Goal: Task Accomplishment & Management: Complete application form

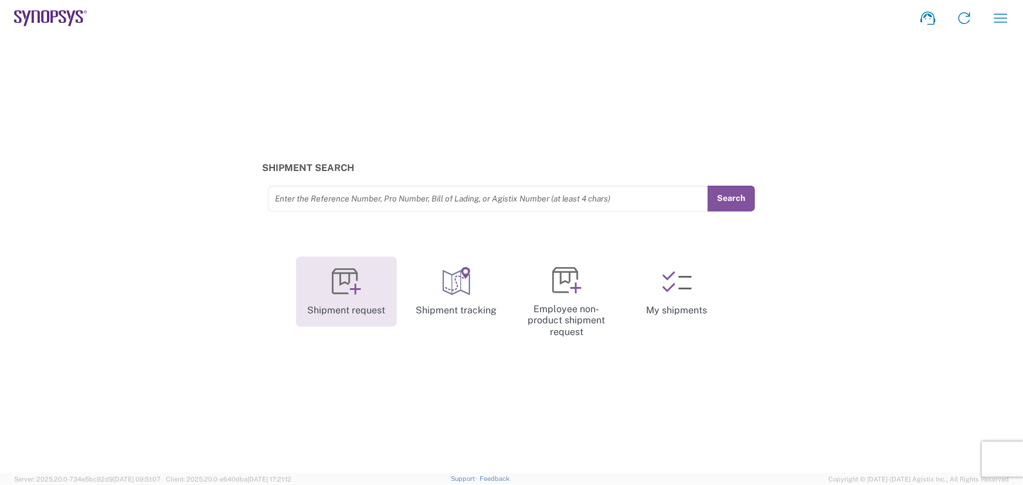
click at [353, 297] on link "Shipment request" at bounding box center [346, 292] width 101 height 70
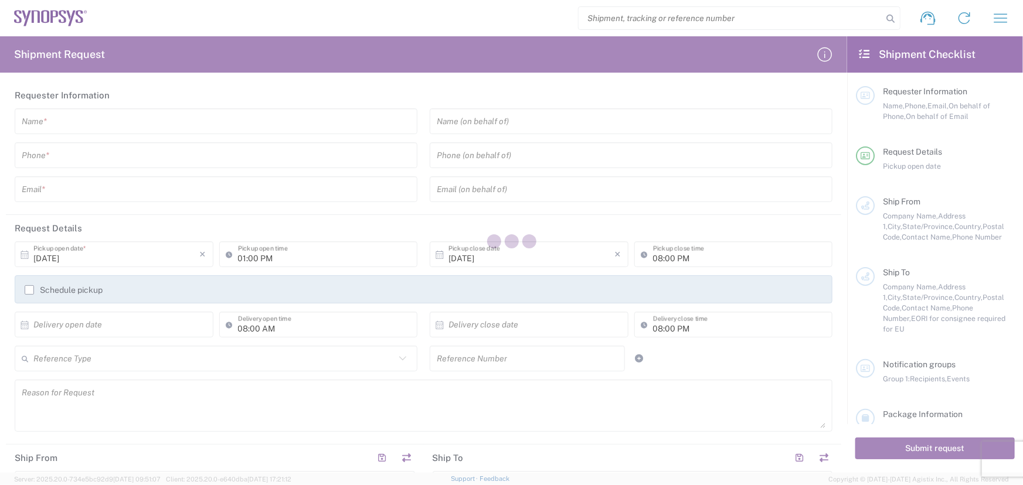
type input "[GEOGRAPHIC_DATA]"
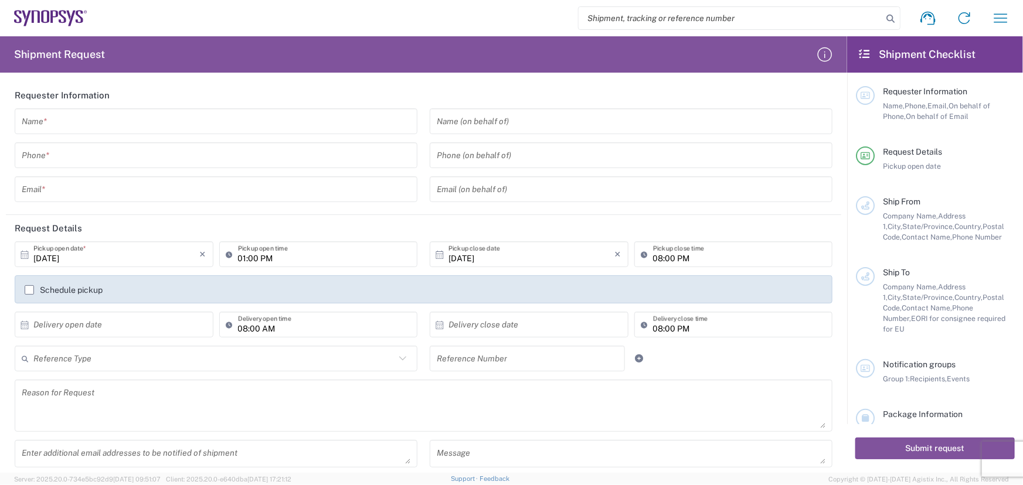
click at [317, 260] on input "01:00 PM" at bounding box center [324, 254] width 173 height 21
click at [100, 263] on input "[DATE]" at bounding box center [116, 254] width 166 height 21
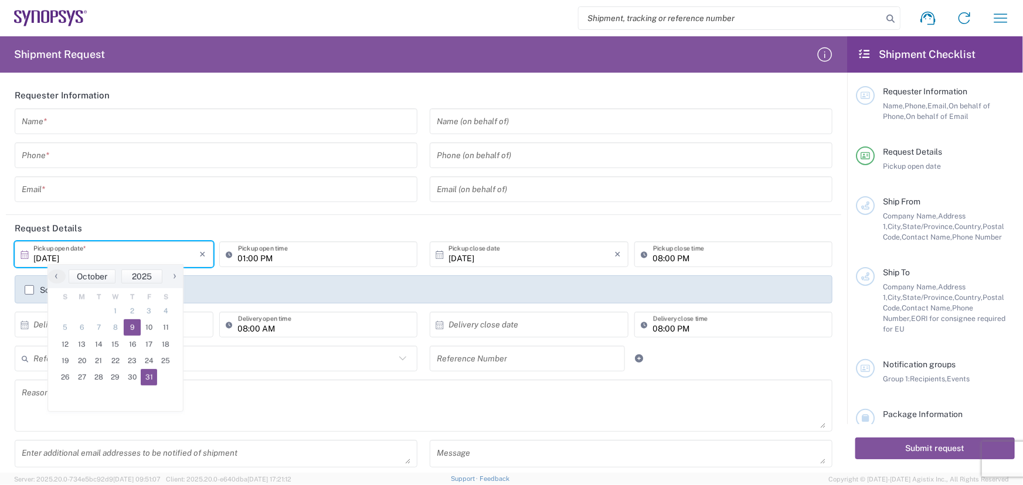
drag, startPoint x: 154, startPoint y: 369, endPoint x: 155, endPoint y: 379, distance: 10.0
click at [155, 379] on span "31" at bounding box center [149, 377] width 17 height 16
type input "[DATE]"
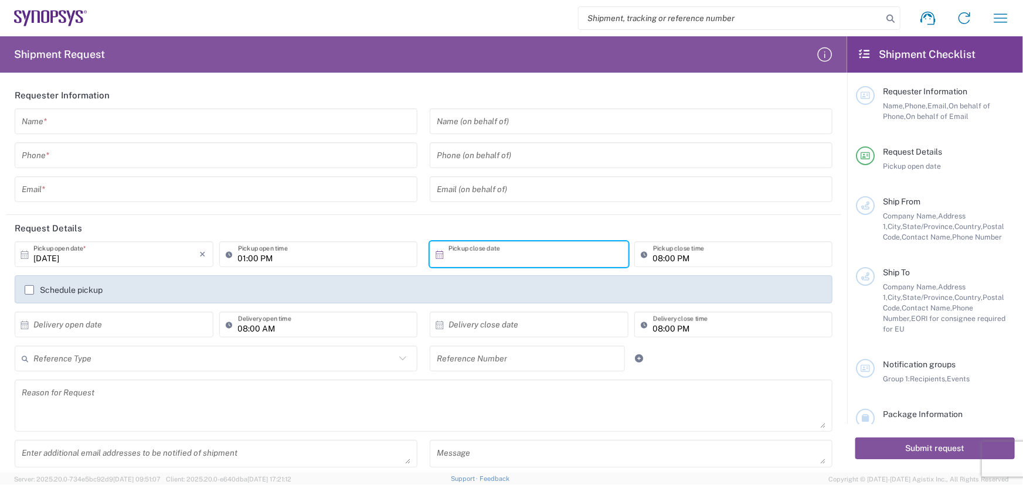
click at [489, 251] on input "text" at bounding box center [531, 254] width 166 height 21
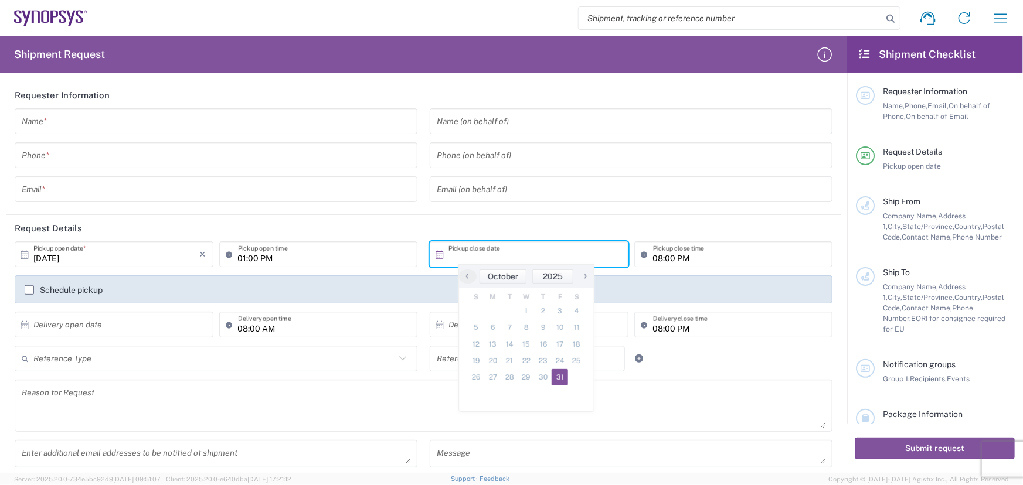
click at [565, 373] on span "31" at bounding box center [560, 377] width 17 height 16
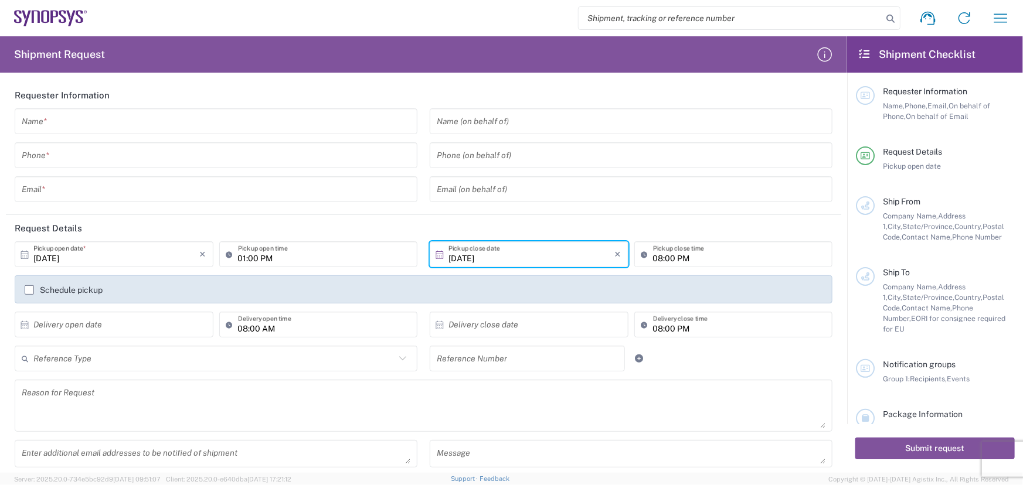
click at [580, 259] on input "[DATE]" at bounding box center [531, 254] width 166 height 21
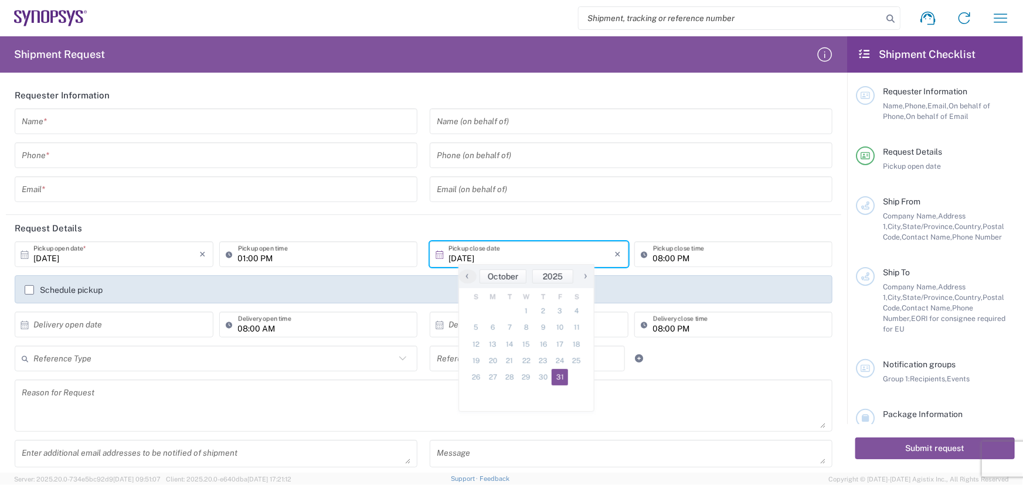
click at [581, 278] on span "›" at bounding box center [586, 276] width 18 height 14
click at [502, 332] on span "4" at bounding box center [509, 327] width 17 height 16
type input "[DATE]"
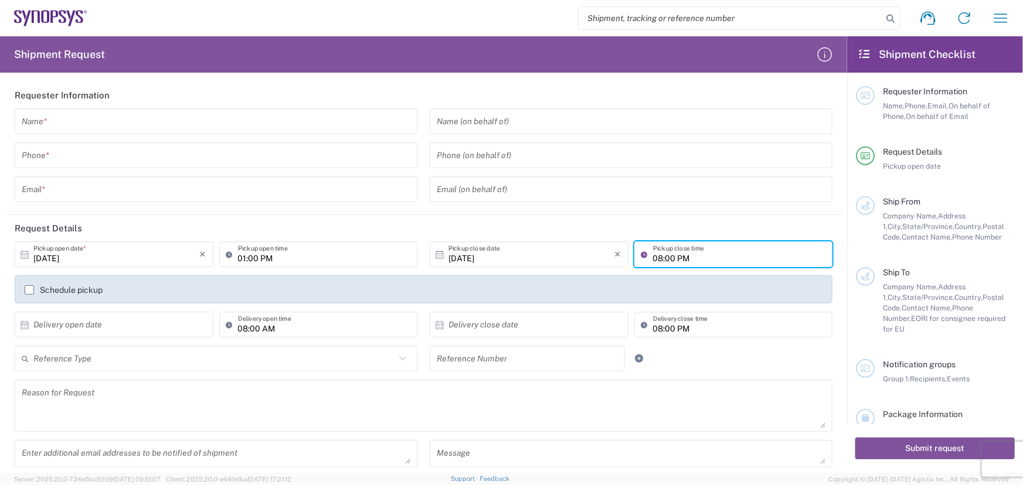
click at [657, 260] on input "08:00 PM" at bounding box center [739, 254] width 173 height 21
type input "04:00 PM"
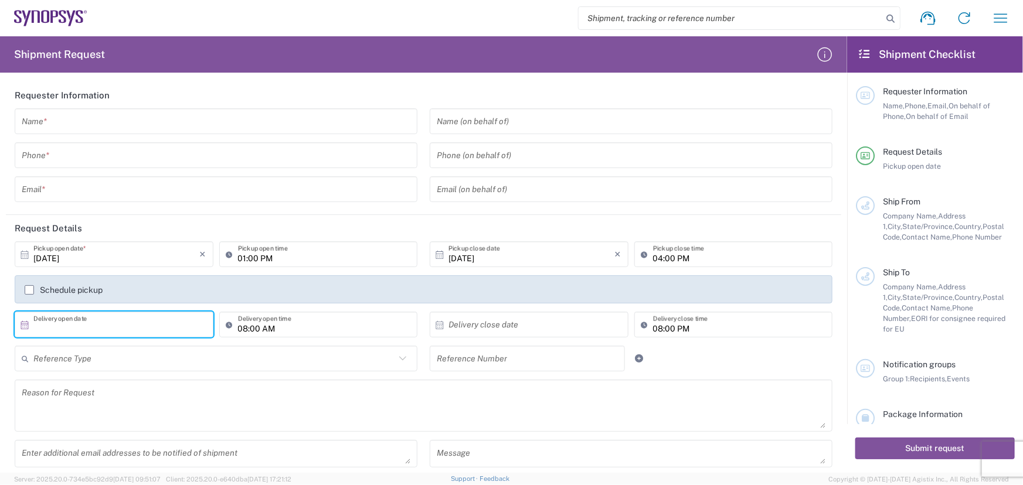
click at [134, 329] on input "text" at bounding box center [116, 325] width 166 height 21
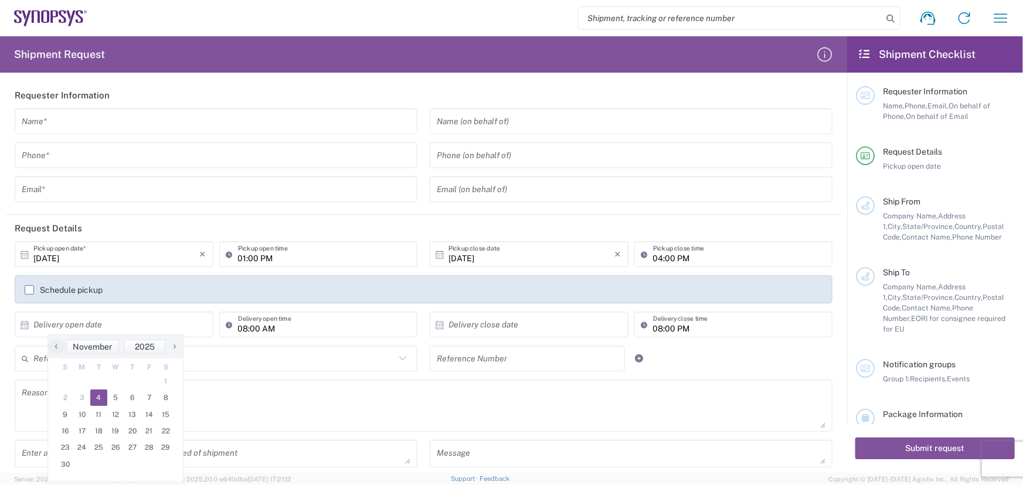
drag, startPoint x: 110, startPoint y: 401, endPoint x: 264, endPoint y: 334, distance: 168.0
click at [287, 226] on header "Request Details" at bounding box center [423, 228] width 835 height 26
click at [515, 329] on input "text" at bounding box center [531, 325] width 166 height 21
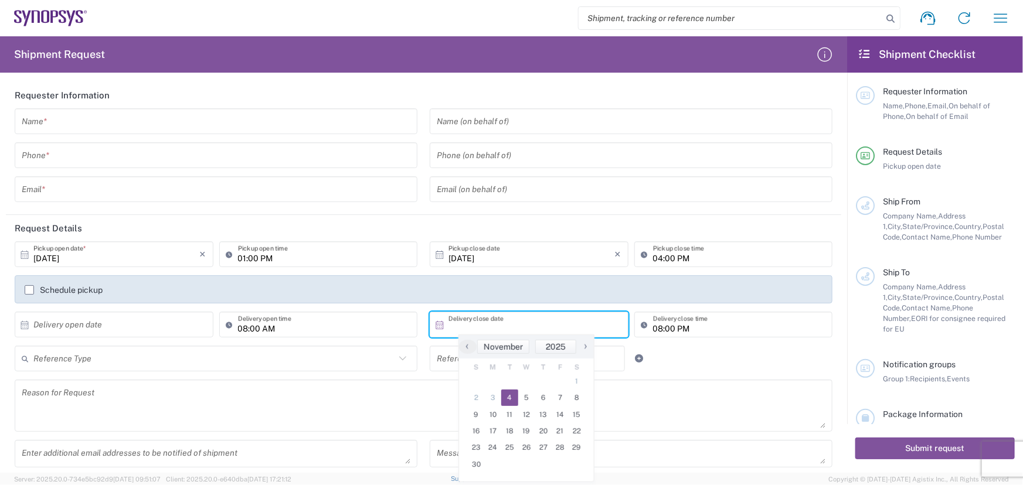
click at [507, 395] on span "4" at bounding box center [509, 398] width 17 height 16
type input "[DATE]"
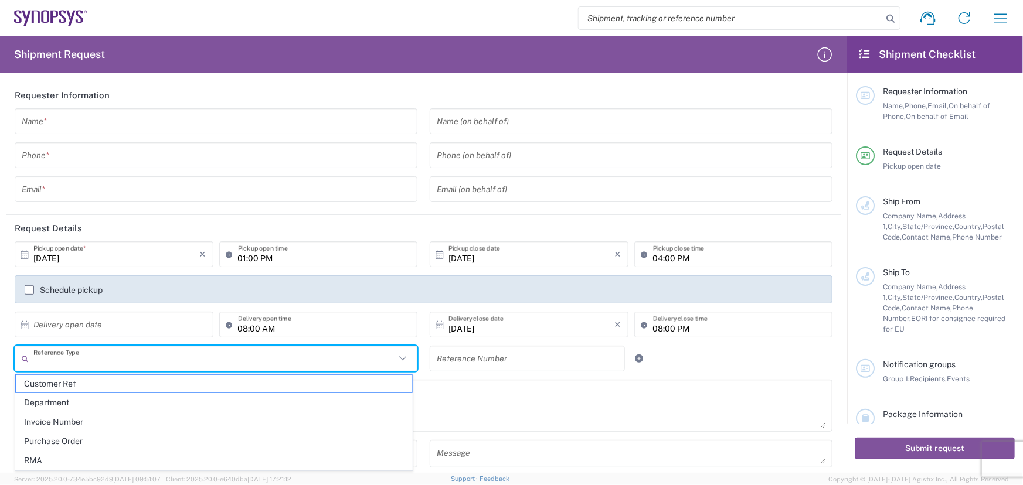
click at [369, 354] on input "text" at bounding box center [214, 359] width 362 height 21
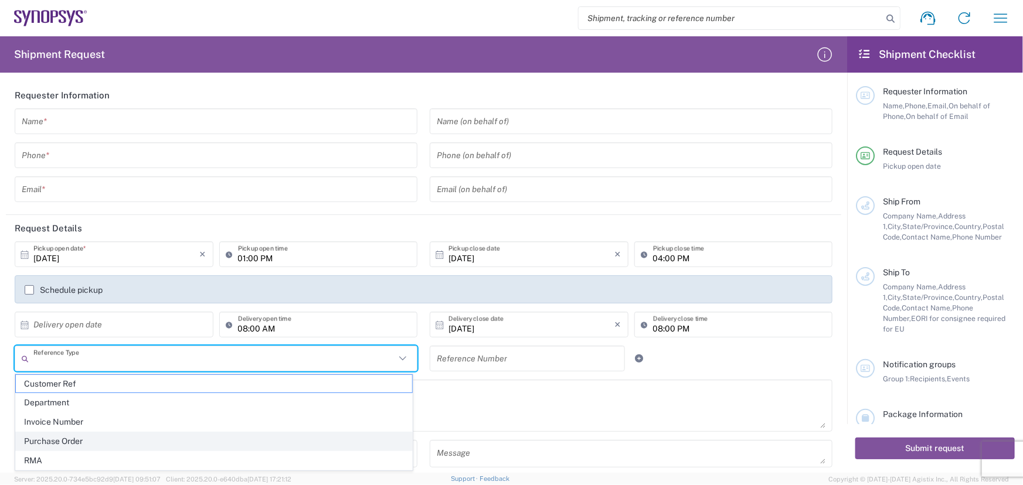
click at [305, 438] on span "Purchase Order" at bounding box center [214, 442] width 396 height 18
type input "Purchase Order"
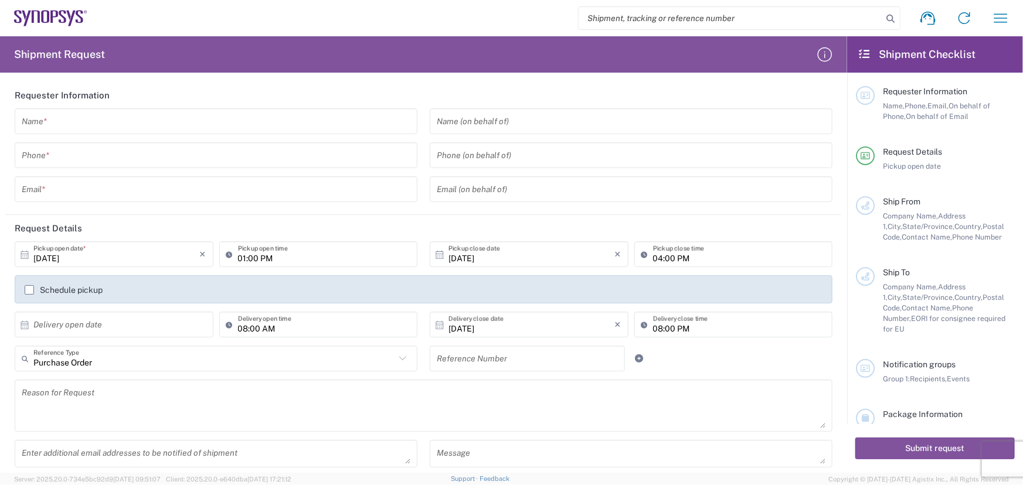
click at [514, 354] on input "text" at bounding box center [527, 359] width 181 height 21
type input "4800026867"
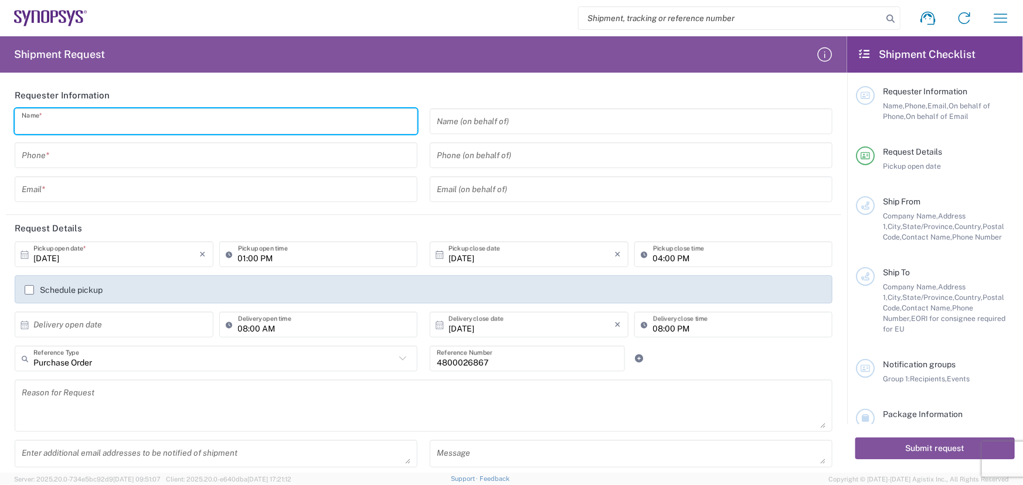
click at [215, 125] on input "text" at bounding box center [216, 121] width 389 height 21
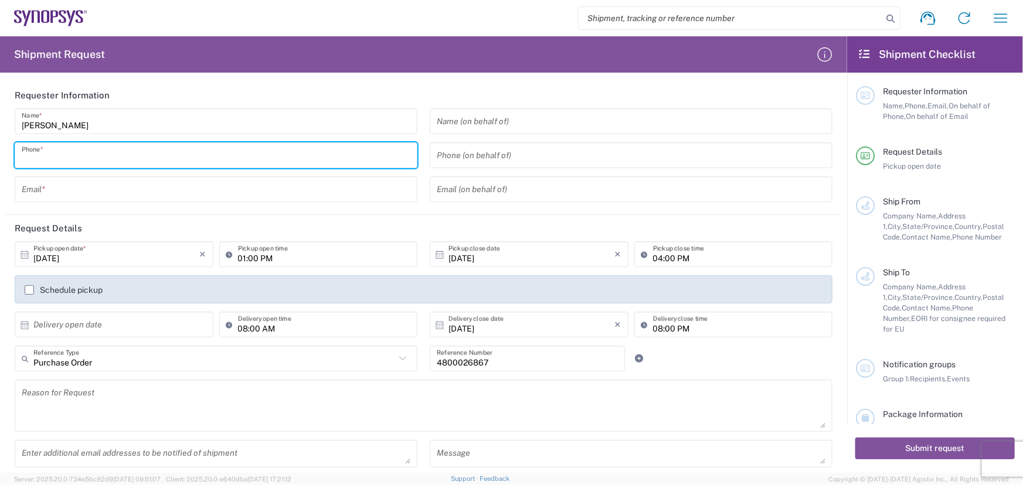
click at [234, 131] on input "[PERSON_NAME]" at bounding box center [216, 121] width 389 height 21
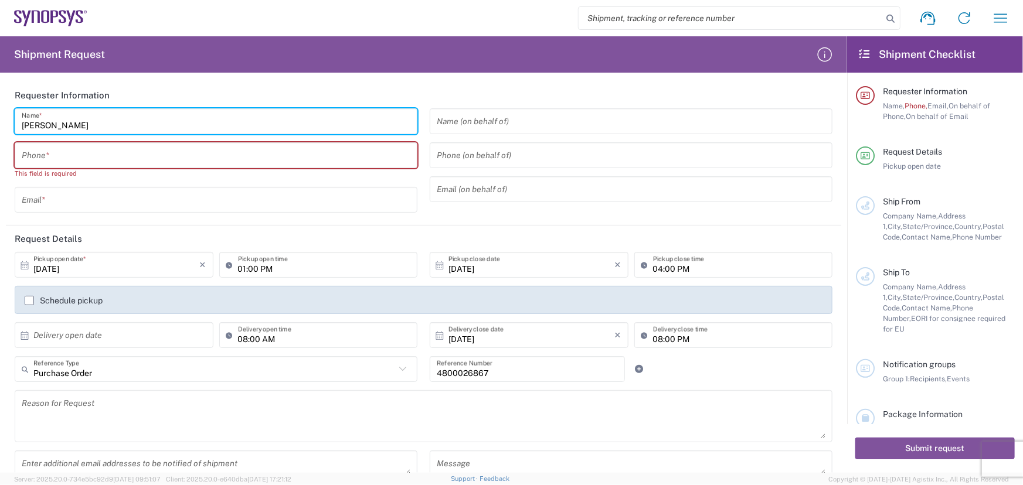
type input "[PERSON_NAME]"
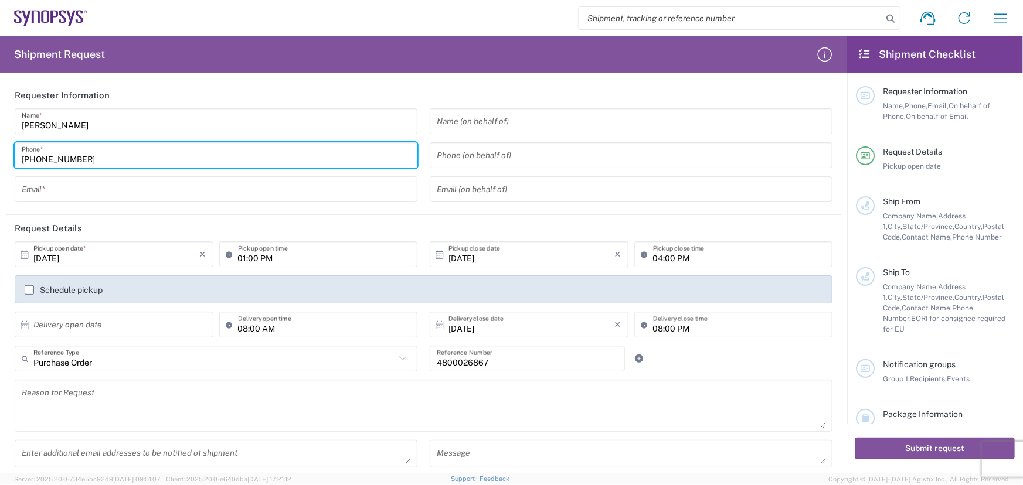
type input "[PHONE_NUMBER]"
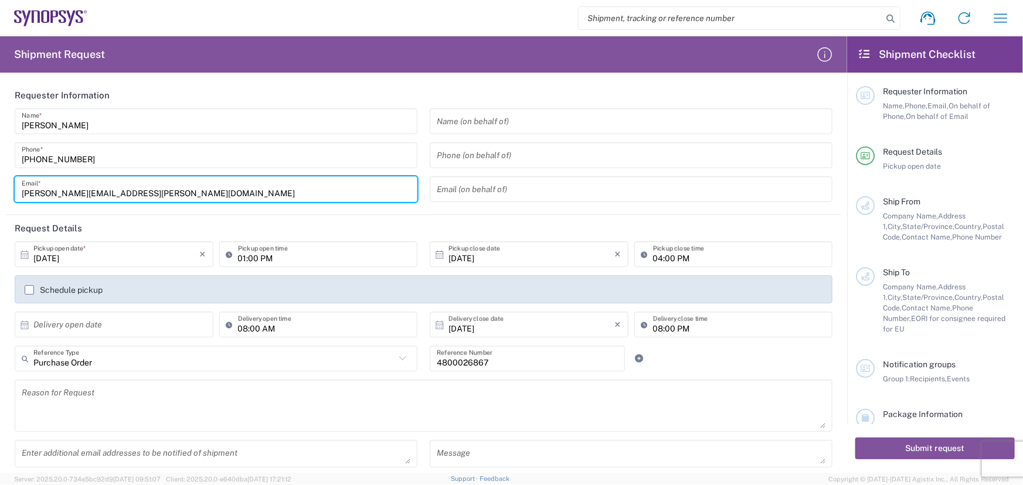
type input "[PERSON_NAME][EMAIL_ADDRESS][PERSON_NAME][DOMAIN_NAME]"
click at [594, 118] on input "text" at bounding box center [631, 121] width 389 height 21
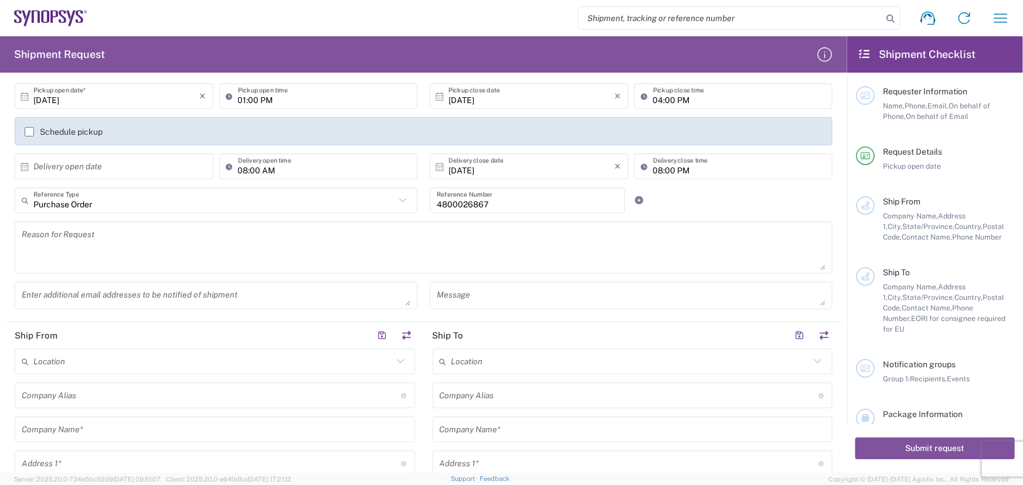
scroll to position [159, 0]
click at [237, 357] on input "text" at bounding box center [212, 361] width 359 height 21
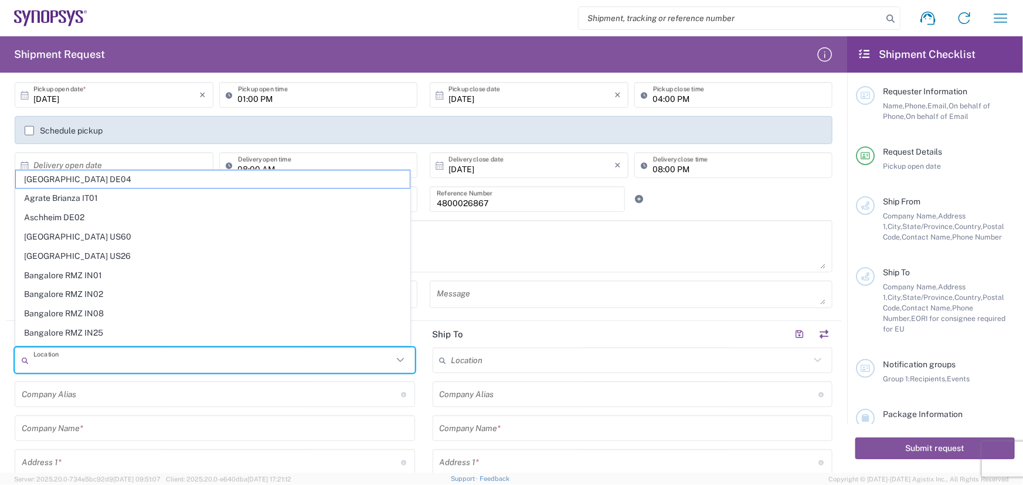
click at [208, 423] on input "text" at bounding box center [215, 429] width 386 height 21
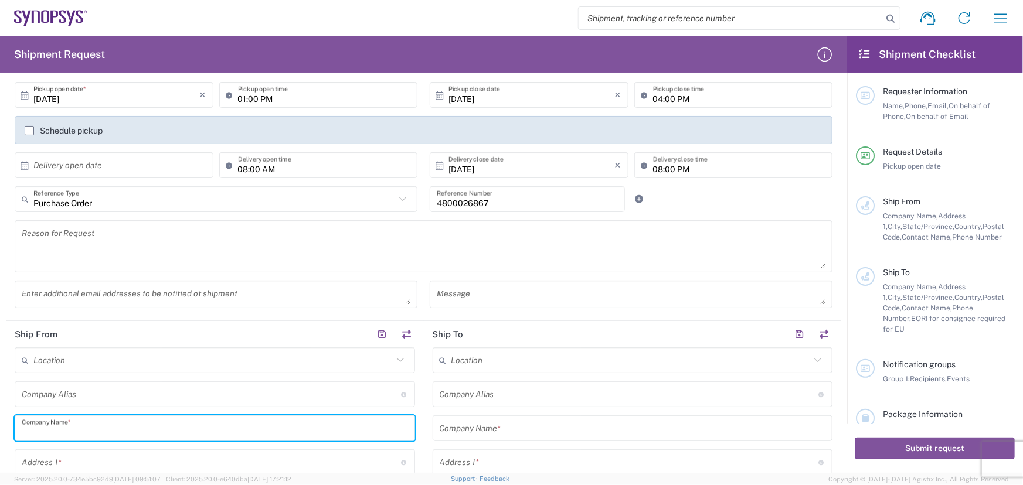
type input "Ironwood Electronics"
type input "[STREET_ADDRESS]"
type input "[PERSON_NAME]"
type input "[GEOGRAPHIC_DATA]"
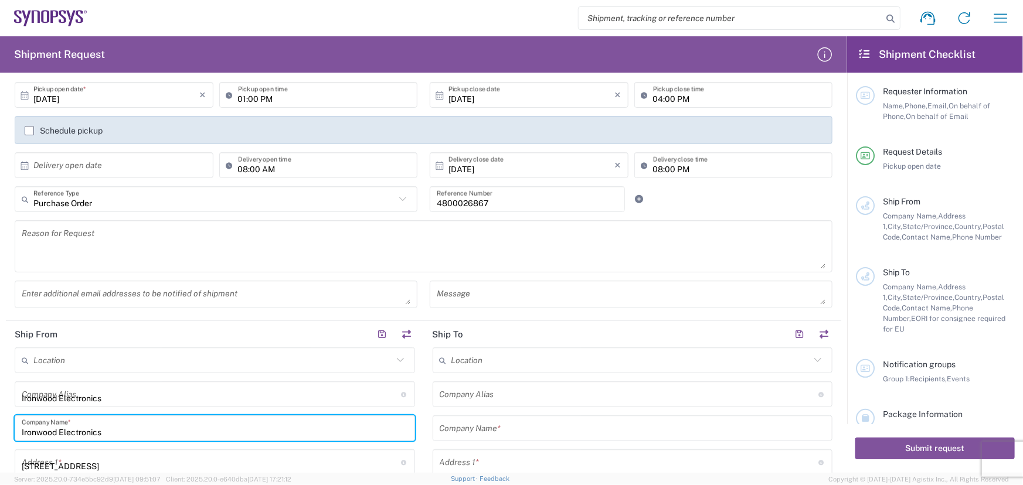
type input "55121"
type input "9522298200"
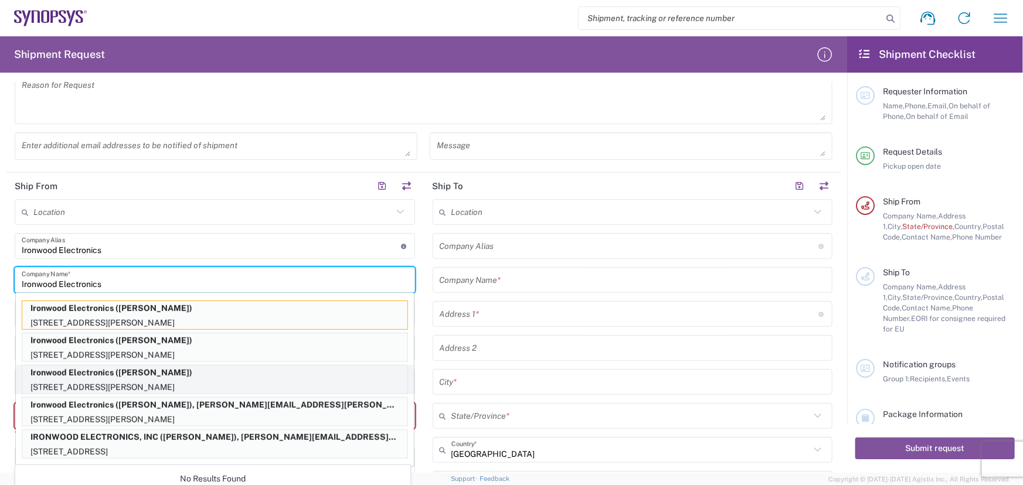
scroll to position [319, 0]
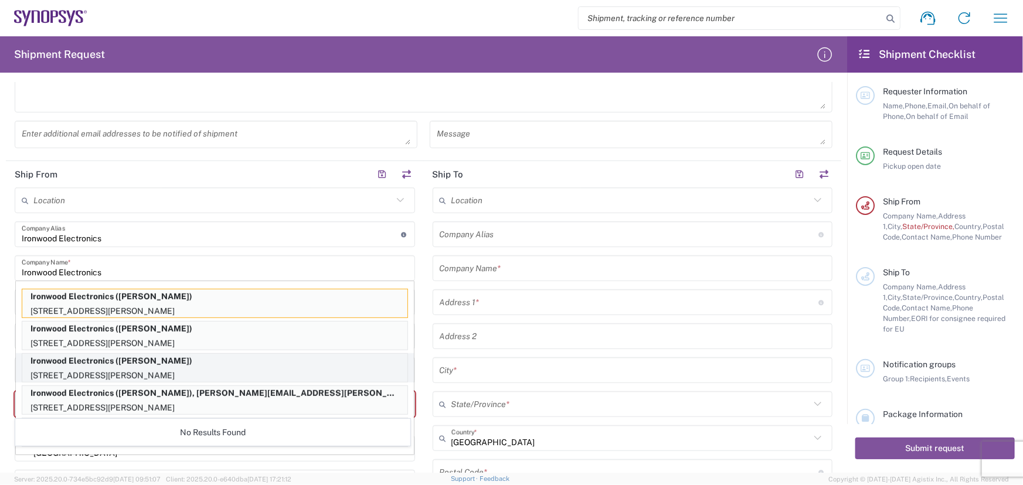
click at [198, 363] on p "Ironwood Electronics ([PERSON_NAME])" at bounding box center [214, 361] width 385 height 15
type input "[US_STATE]"
type input "[PERSON_NAME]"
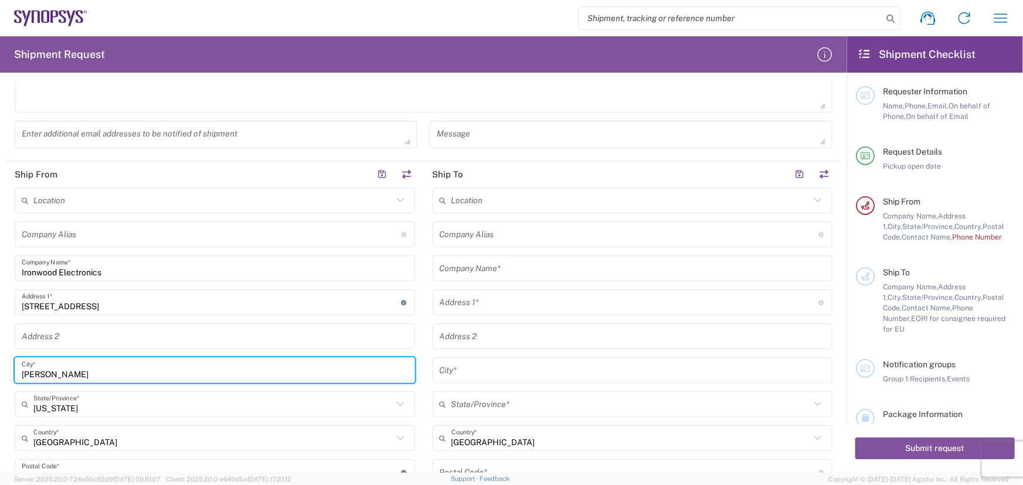
drag, startPoint x: 27, startPoint y: 372, endPoint x: 44, endPoint y: 358, distance: 21.7
click at [27, 372] on input "[PERSON_NAME]" at bounding box center [215, 371] width 386 height 21
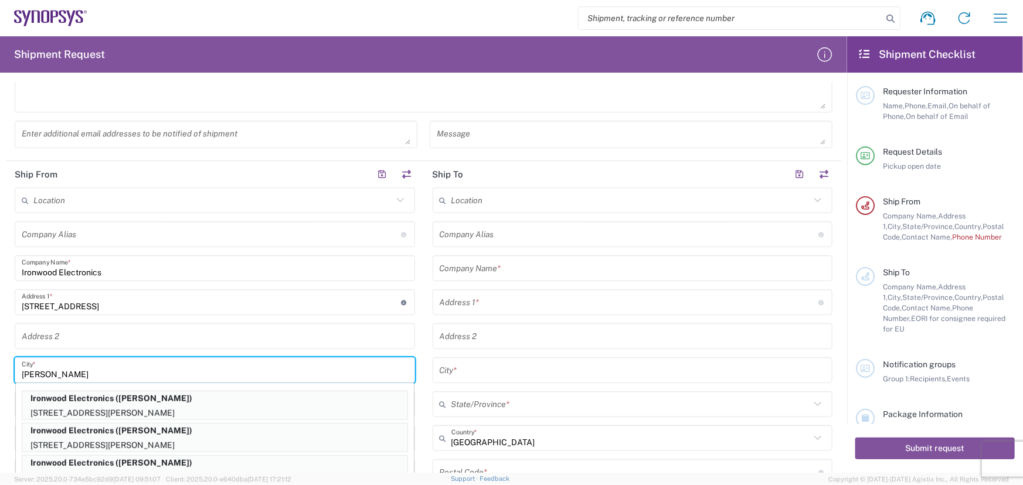
type input "[PERSON_NAME]"
click at [508, 233] on input "text" at bounding box center [629, 235] width 379 height 21
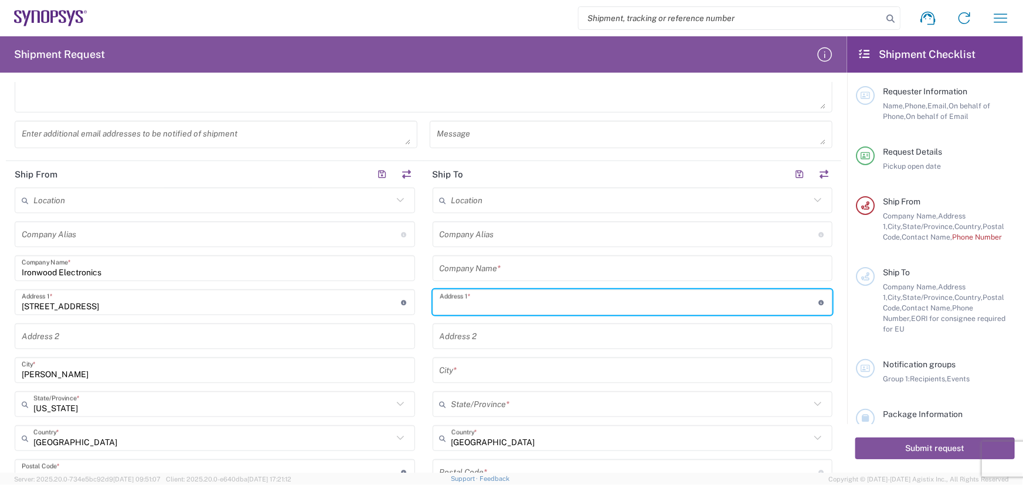
click at [454, 304] on input "text" at bounding box center [629, 303] width 379 height 21
type input "1"
click at [532, 437] on input "text" at bounding box center [630, 439] width 359 height 21
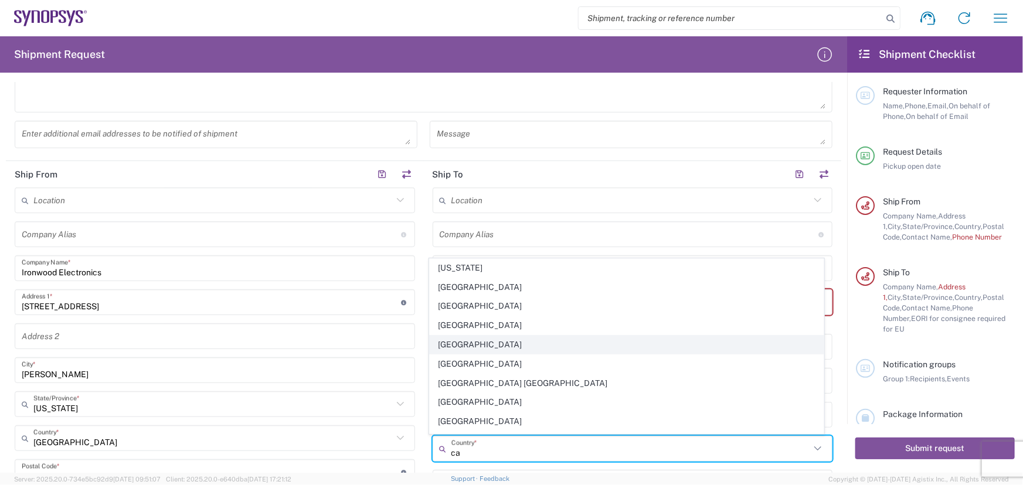
click at [519, 348] on span "[GEOGRAPHIC_DATA]" at bounding box center [627, 345] width 394 height 18
type input "[GEOGRAPHIC_DATA]"
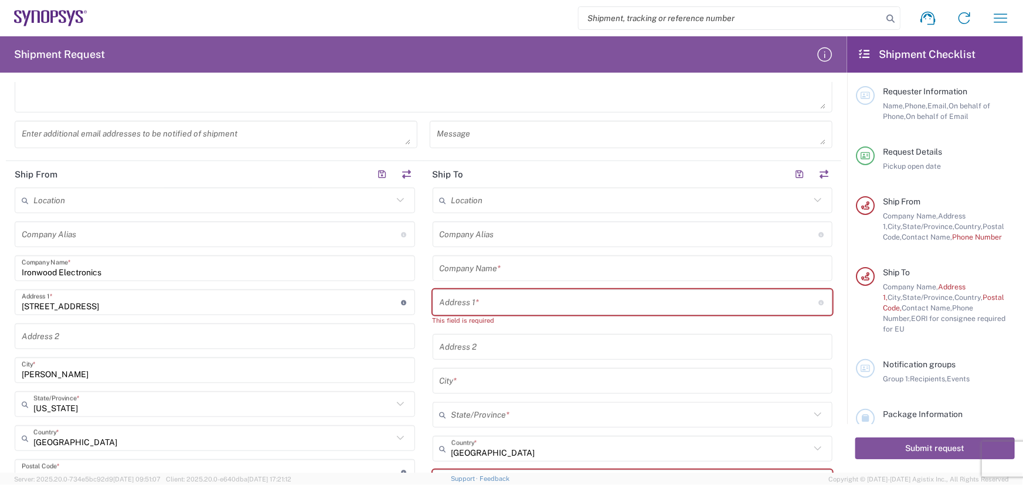
click at [523, 297] on input "text" at bounding box center [629, 303] width 379 height 21
type input "1"
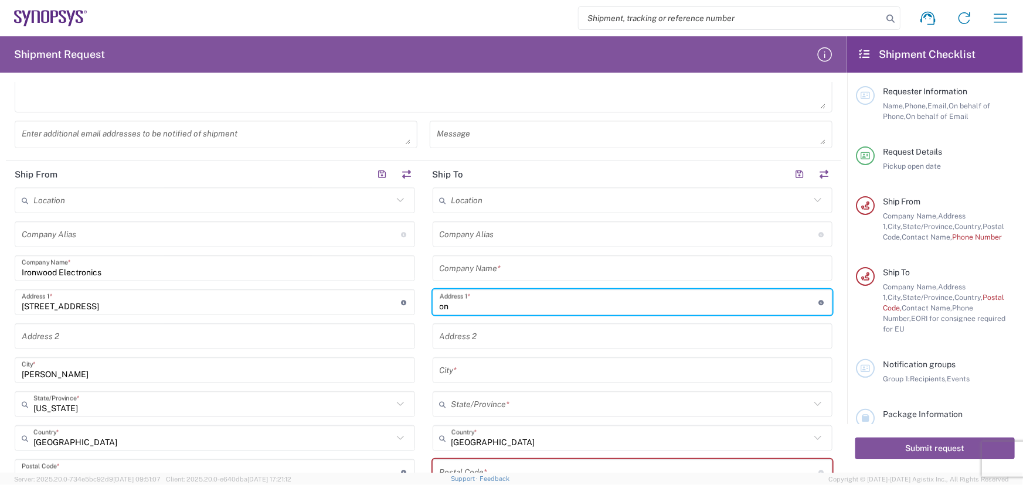
type input "o"
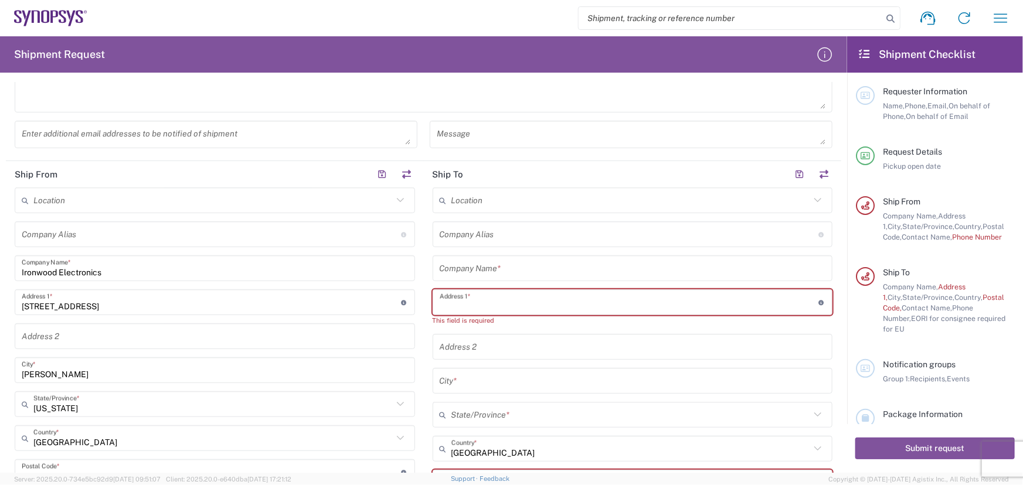
click at [486, 382] on input "text" at bounding box center [633, 381] width 386 height 21
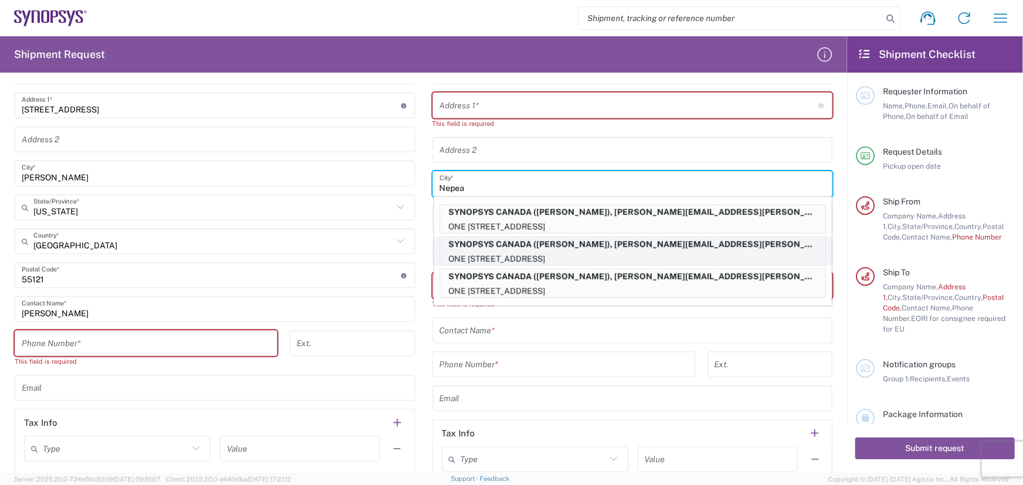
scroll to position [533, 0]
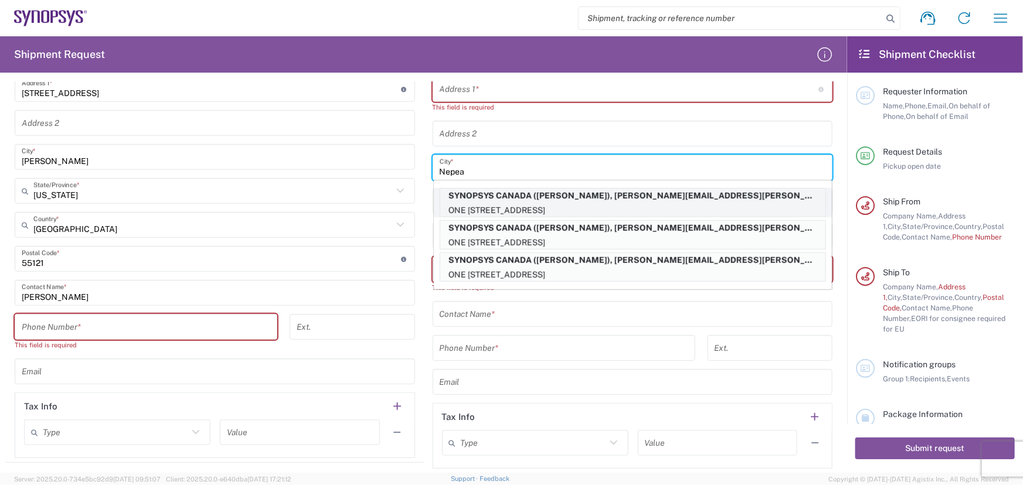
type input "Nepea"
click at [509, 199] on p "SYNOPSYS CANADA ([PERSON_NAME]), [PERSON_NAME][EMAIL_ADDRESS][PERSON_NAME][DOMA…" at bounding box center [632, 196] width 385 height 15
type input "SYNOPSYS CANADA"
type input "[GEOGRAPHIC_DATA]"
type input "SUITE 300"
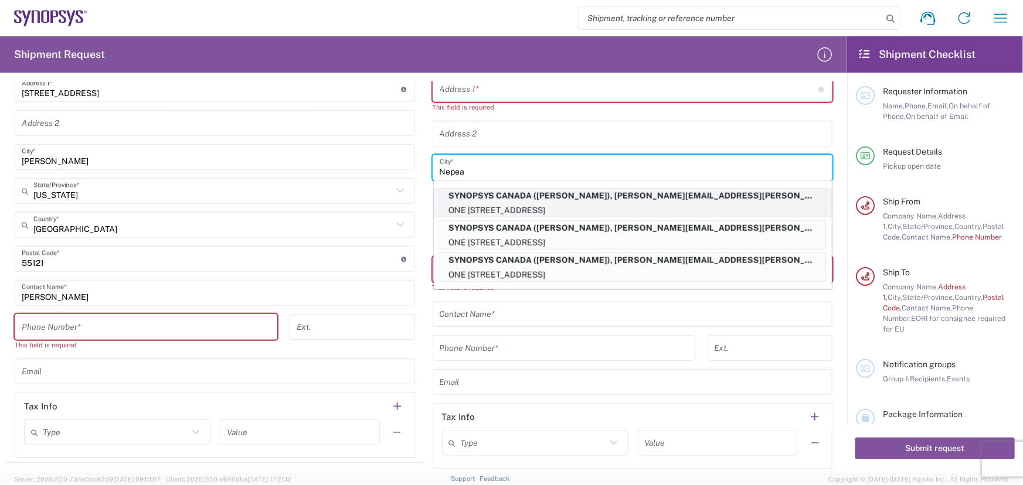
type input "NEPEAN"
type input "[GEOGRAPHIC_DATA]"
type input "K2E 8C4"
type input "[PERSON_NAME]"
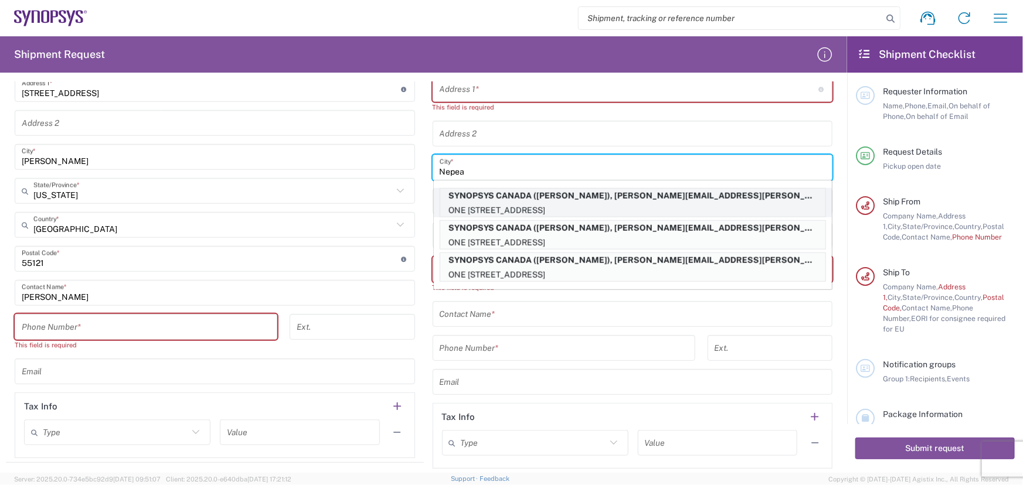
type input "6132218702"
type input "[PERSON_NAME][EMAIL_ADDRESS][PERSON_NAME][DOMAIN_NAME]"
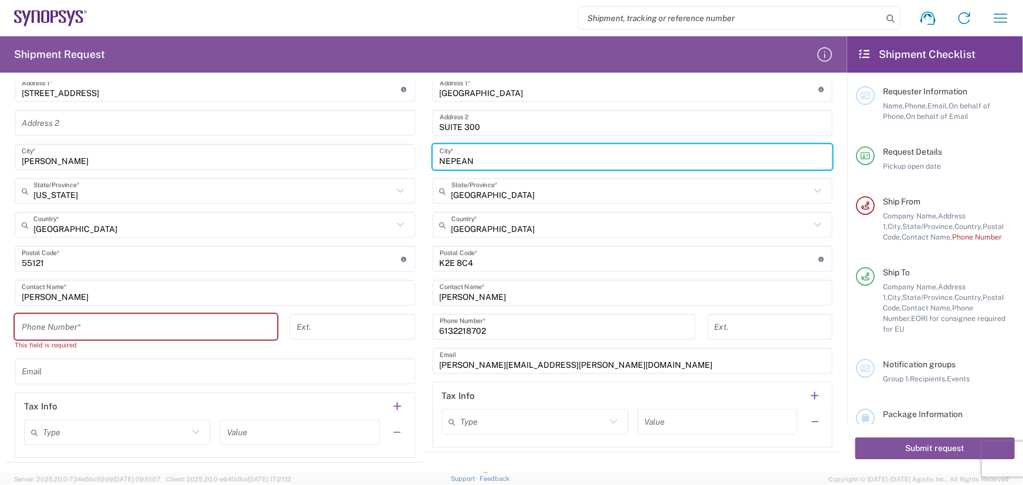
scroll to position [480, 0]
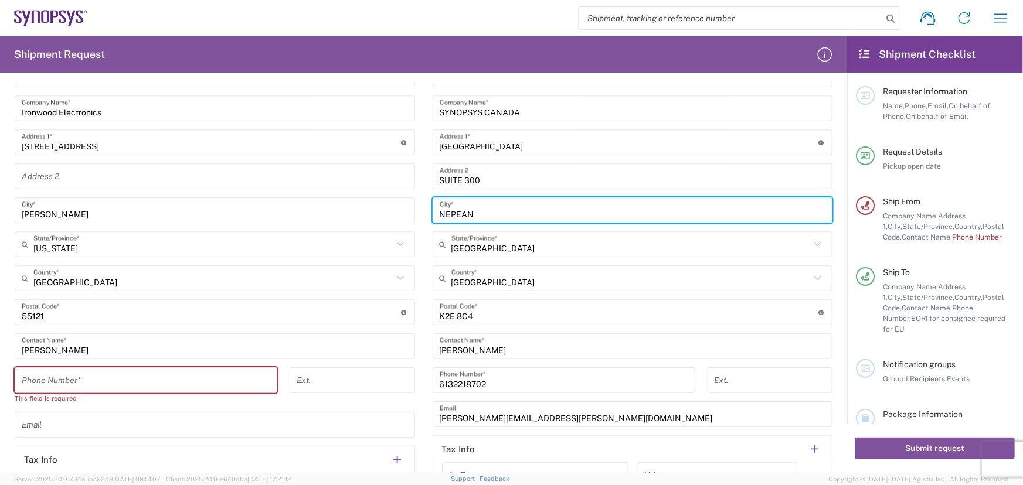
drag, startPoint x: 497, startPoint y: 226, endPoint x: 1, endPoint y: 254, distance: 497.3
click at [0, 257] on form "Requester Information [PERSON_NAME] Name * [PHONE_NUMBER] Phone * [PERSON_NAME]…" at bounding box center [423, 277] width 847 height 391
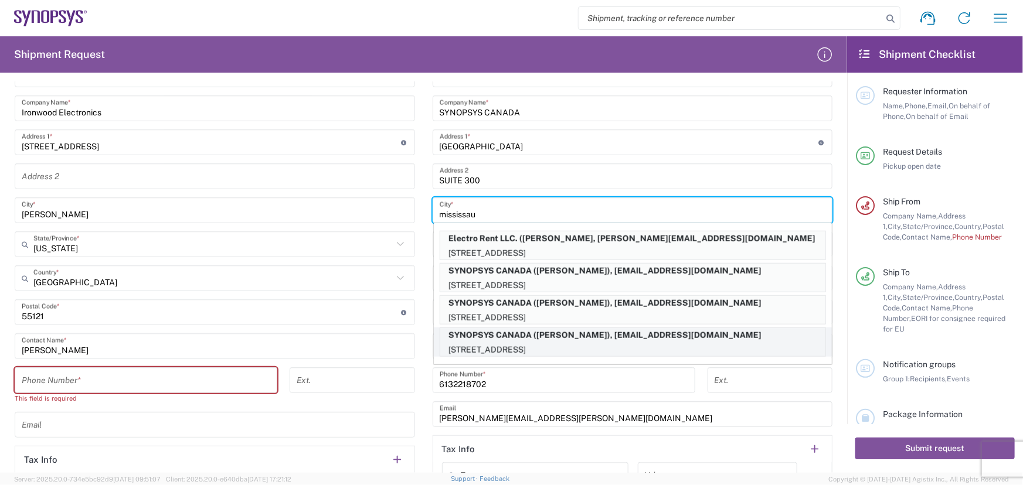
type input "mississau"
drag, startPoint x: 652, startPoint y: 339, endPoint x: 639, endPoint y: 341, distance: 13.6
click at [650, 341] on p "SYNOPSYS CANADA ([PERSON_NAME]), [EMAIL_ADDRESS][DOMAIN_NAME]" at bounding box center [632, 335] width 385 height 15
type input "SYNOPSYS CAN"
type input "[STREET_ADDRESS]"
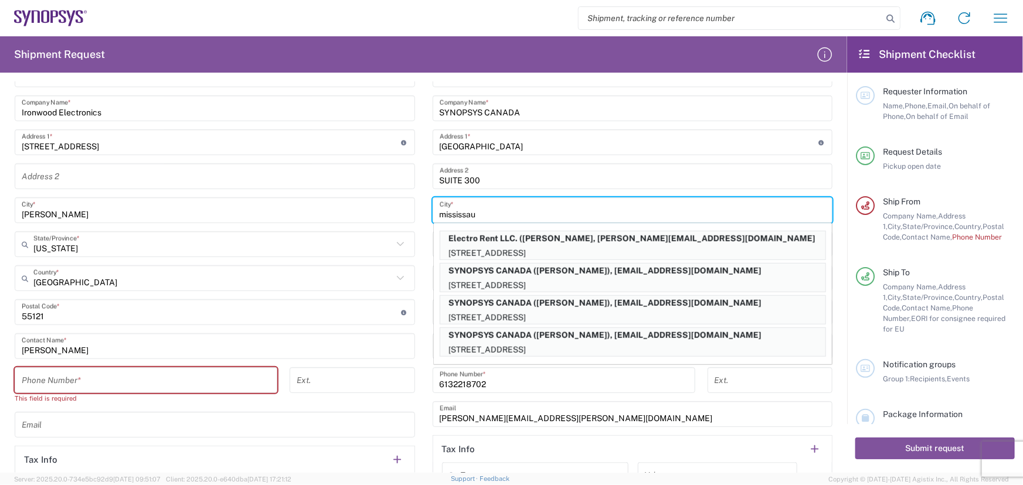
type input "SUITE 900"
type input "[GEOGRAPHIC_DATA]"
type input "L5B1M2"
type input "[PERSON_NAME]"
type input "9052738498"
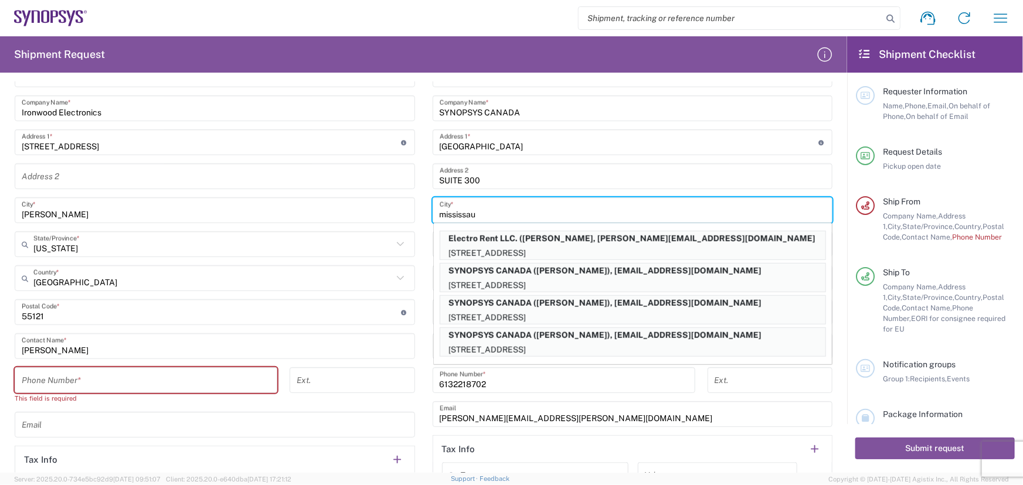
type input "[EMAIL_ADDRESS][DOMAIN_NAME]"
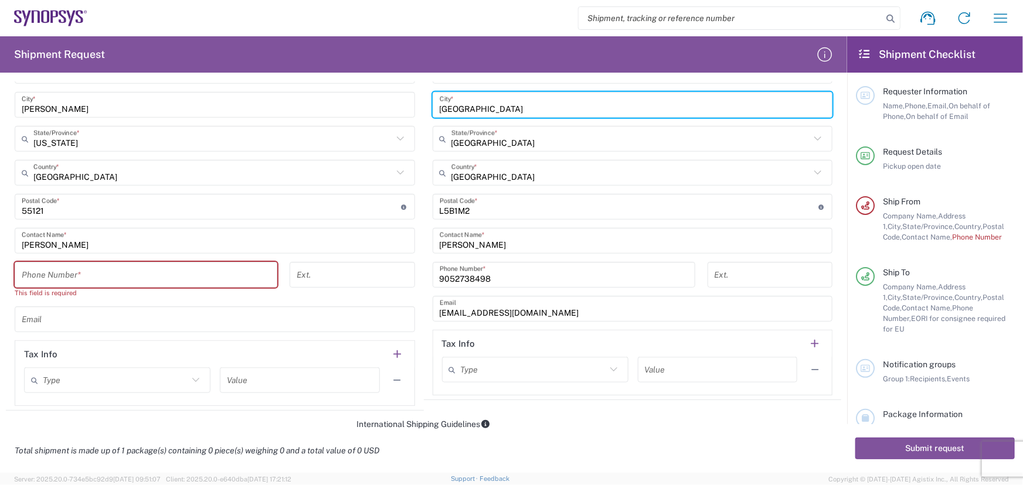
scroll to position [586, 0]
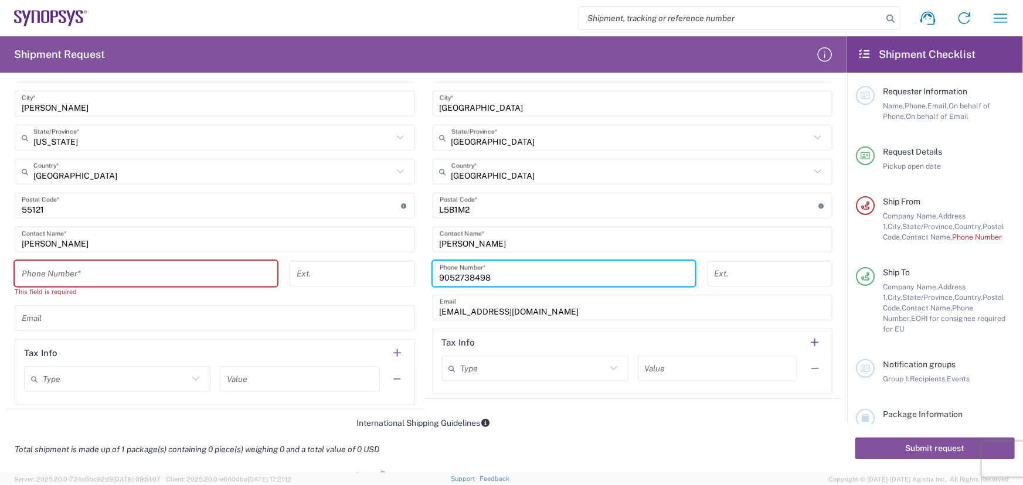
drag, startPoint x: 524, startPoint y: 268, endPoint x: 103, endPoint y: 251, distance: 421.8
click at [100, 251] on div "Ship From Location [GEOGRAPHIC_DATA] DE04 Agrate Brianza IT01 [GEOGRAPHIC_DATA]…" at bounding box center [423, 151] width 835 height 515
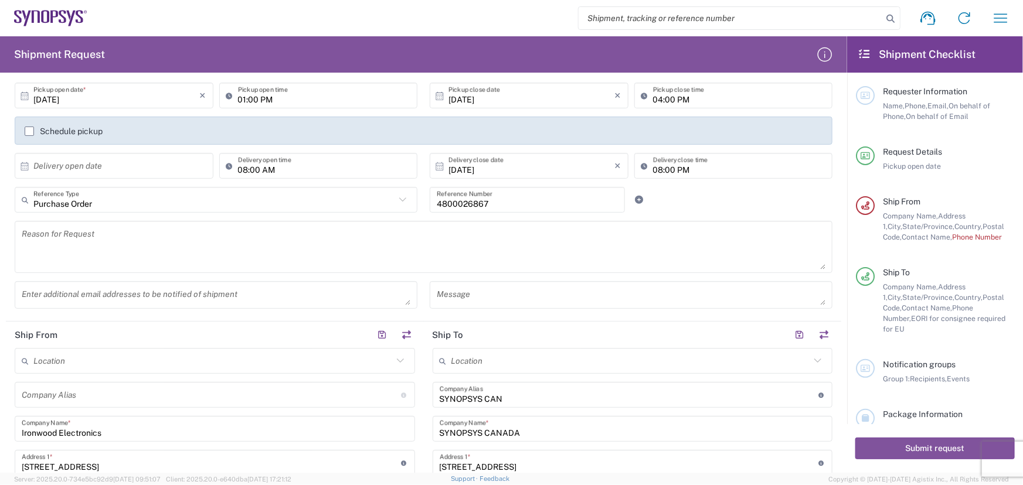
scroll to position [0, 0]
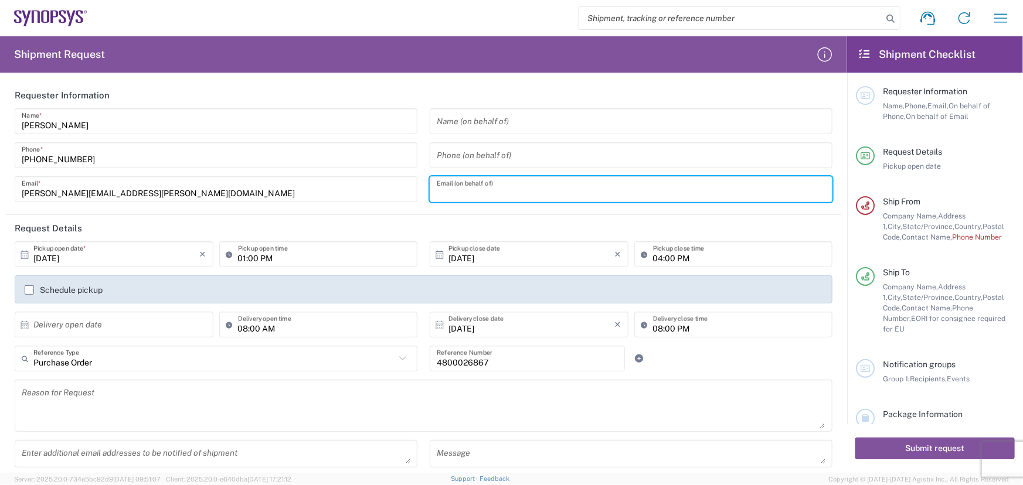
click at [475, 193] on input "text" at bounding box center [631, 189] width 389 height 21
paste input "9052738498"
type input "9052738498"
drag, startPoint x: 508, startPoint y: 192, endPoint x: 284, endPoint y: 225, distance: 227.0
click at [306, 219] on form "Requester Information [PERSON_NAME] Name * [PHONE_NUMBER] Phone * [PERSON_NAME]…" at bounding box center [423, 277] width 847 height 391
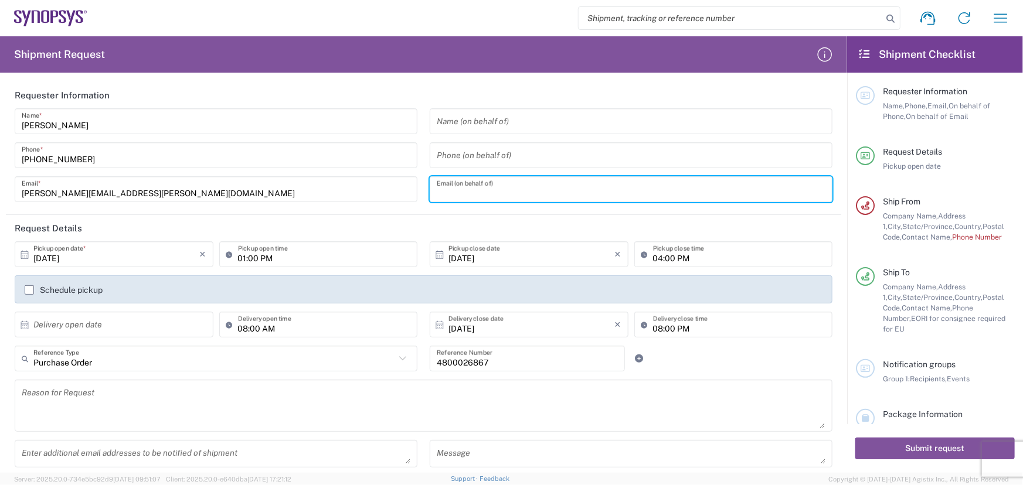
click at [497, 152] on input "tel" at bounding box center [631, 155] width 389 height 21
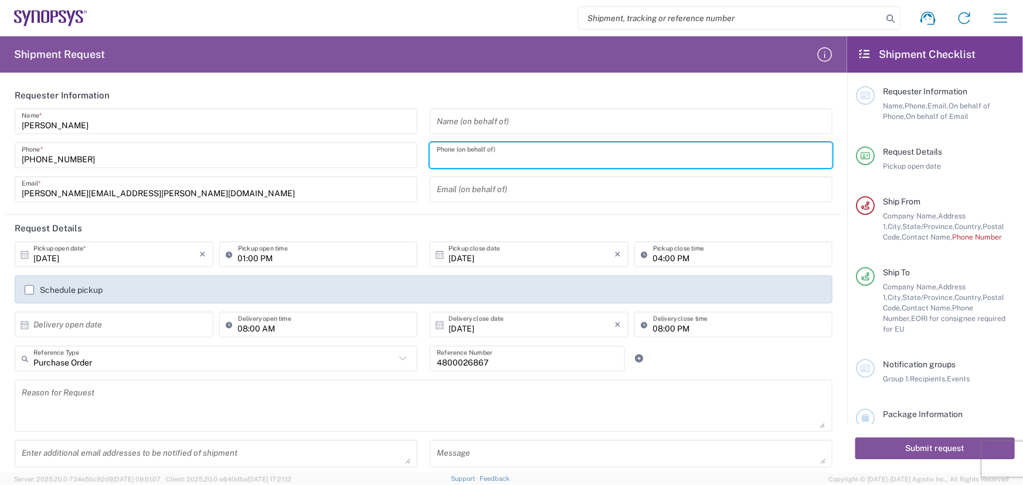
paste input "9052738498"
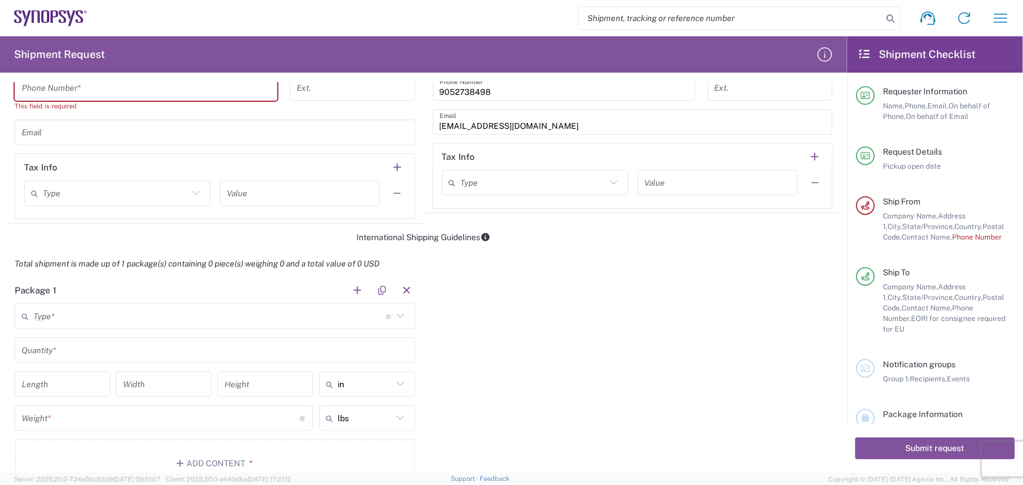
scroll to position [692, 0]
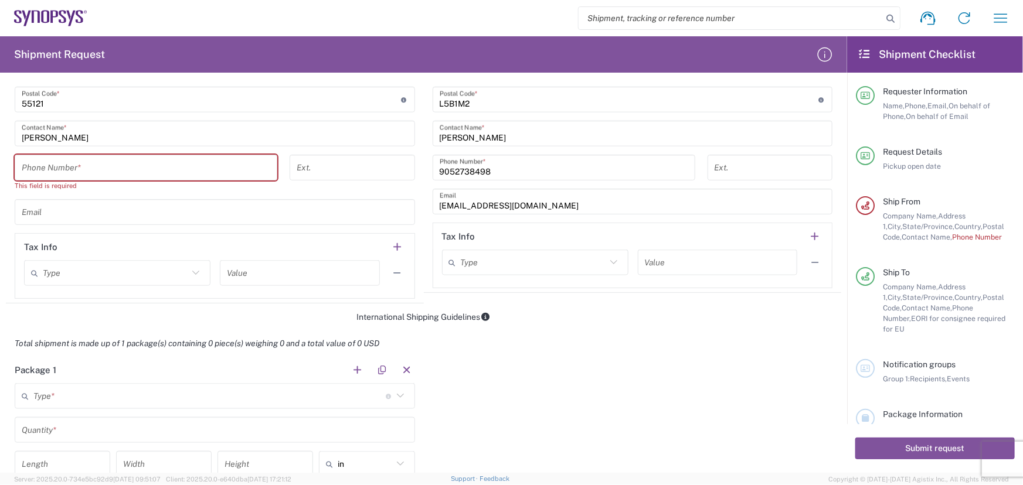
type input "9052738498"
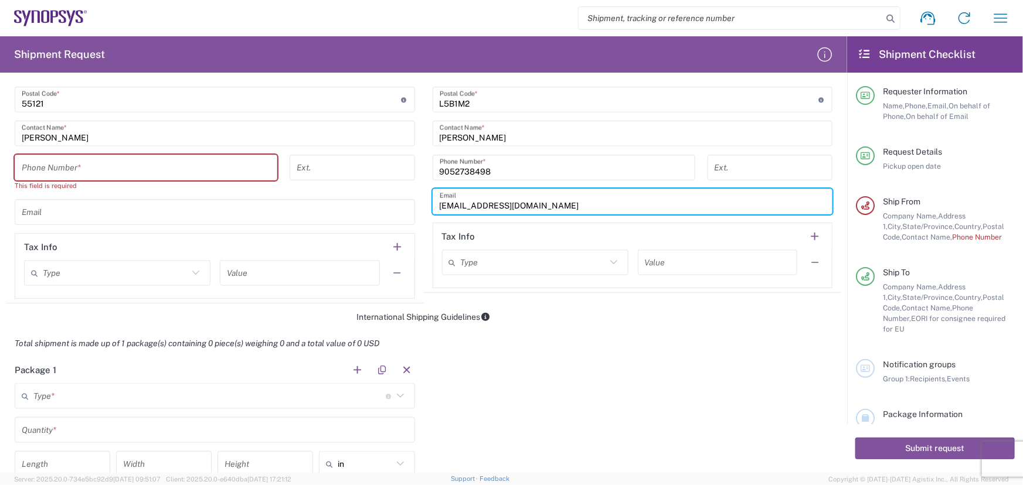
drag, startPoint x: 533, startPoint y: 203, endPoint x: 205, endPoint y: 209, distance: 327.7
click at [193, 208] on div "Ship From Location [GEOGRAPHIC_DATA] DE04 Agrate Brianza IT01 [GEOGRAPHIC_DATA]…" at bounding box center [423, 45] width 835 height 515
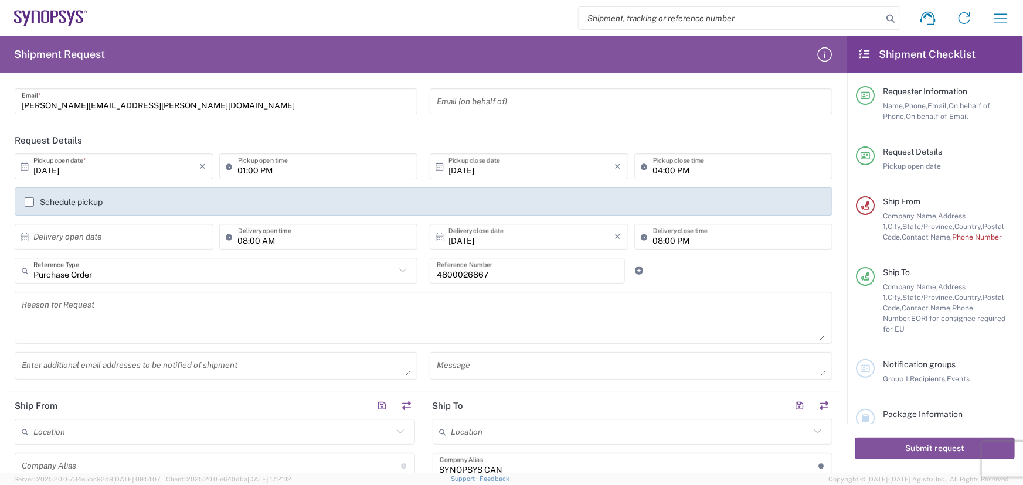
scroll to position [0, 0]
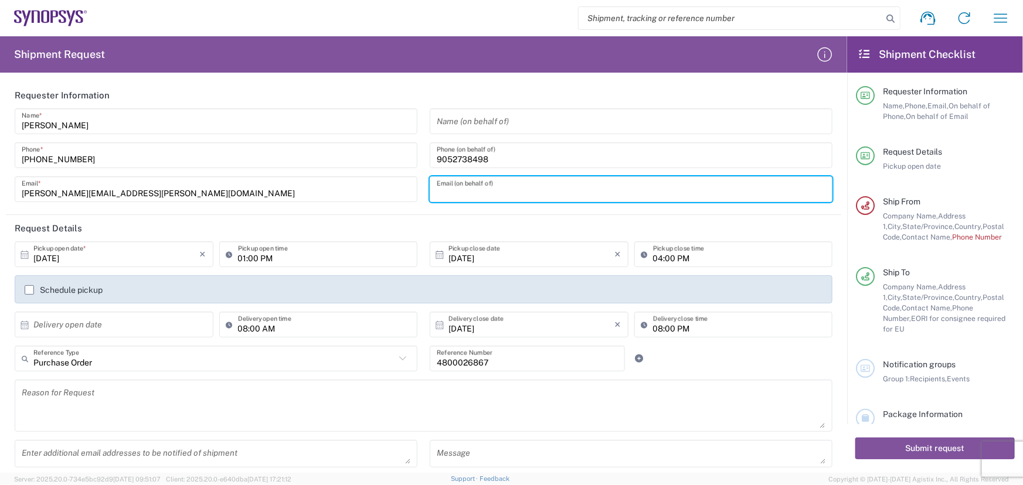
click at [447, 190] on input "text" at bounding box center [631, 189] width 389 height 21
paste input "[EMAIL_ADDRESS][DOMAIN_NAME]"
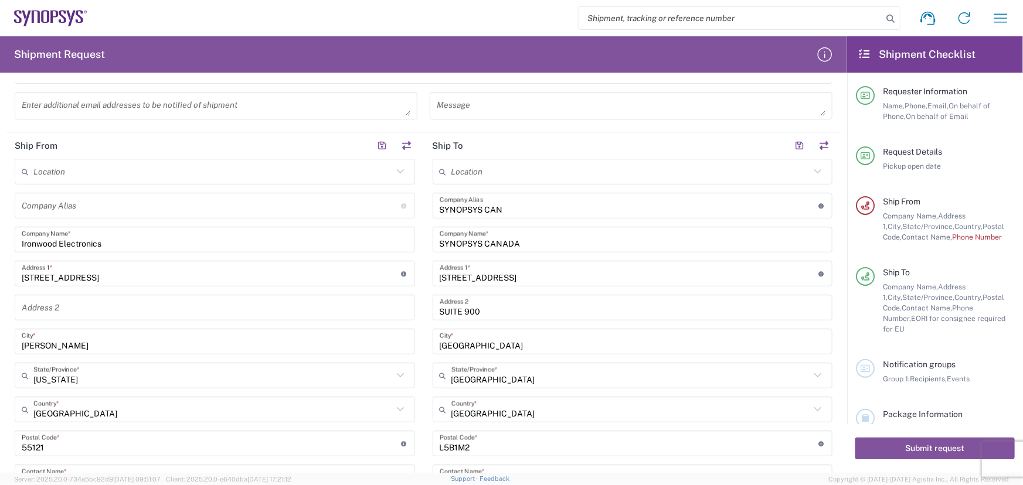
scroll to position [373, 0]
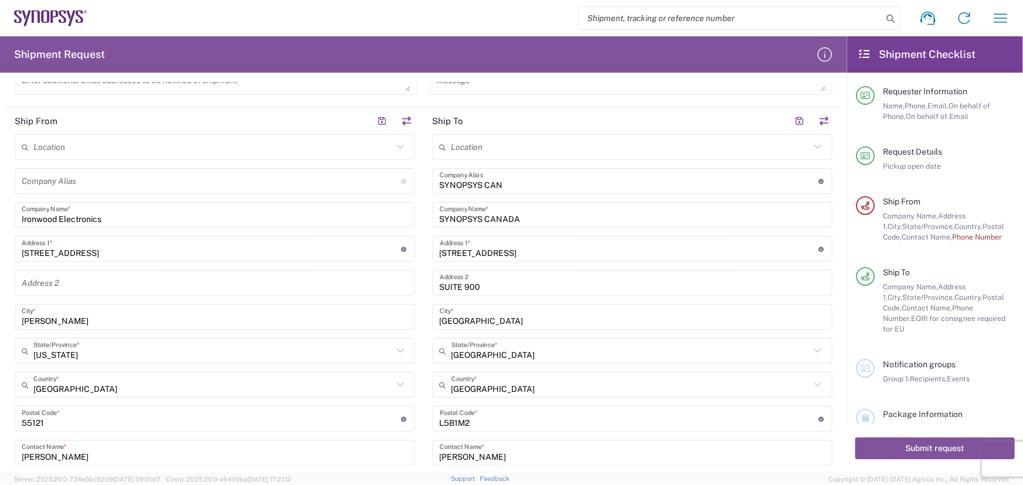
type input "[EMAIL_ADDRESS][DOMAIN_NAME]"
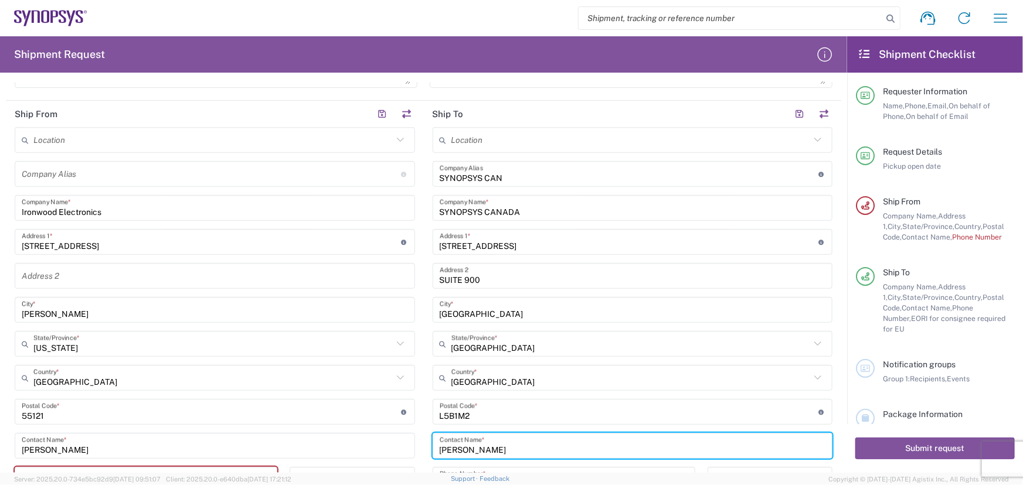
drag, startPoint x: 531, startPoint y: 446, endPoint x: 35, endPoint y: 465, distance: 496.9
click at [34, 464] on div "Ship From Location [GEOGRAPHIC_DATA] DE04 Agrate Brianza IT01 [GEOGRAPHIC_DATA]…" at bounding box center [423, 358] width 835 height 515
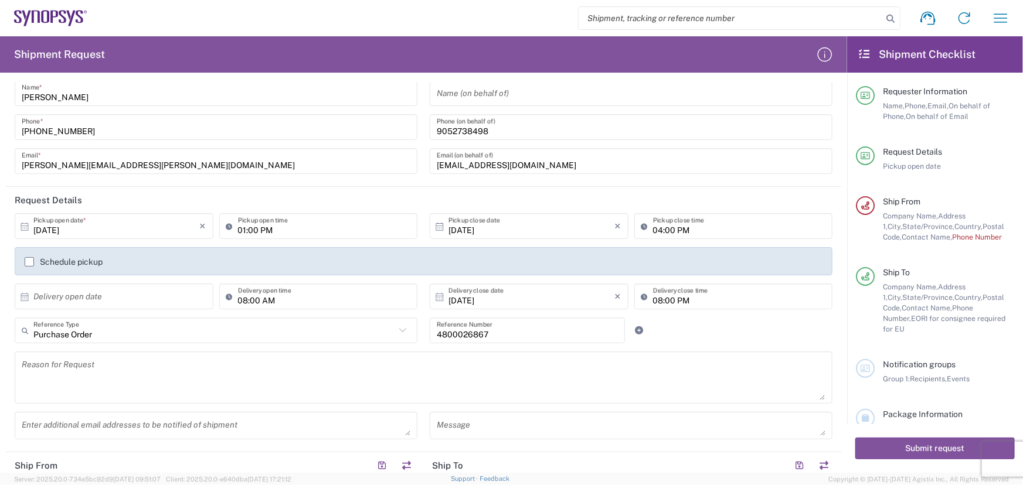
scroll to position [0, 0]
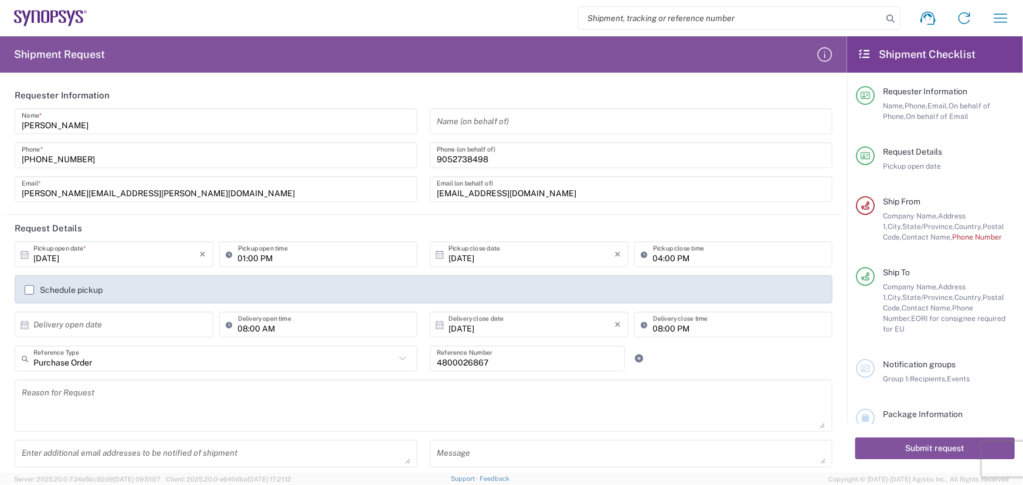
click at [454, 132] on div "Name (on behalf of)" at bounding box center [631, 121] width 403 height 26
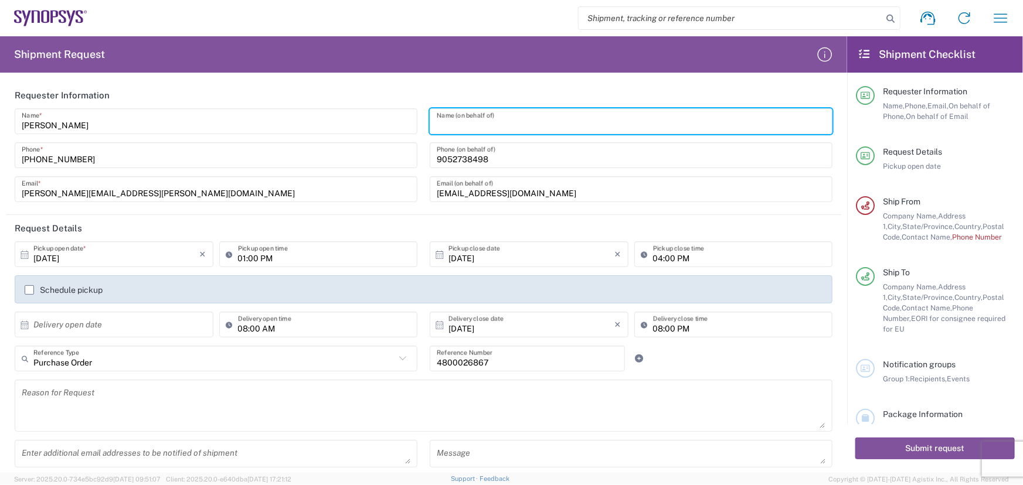
paste input "[PERSON_NAME]"
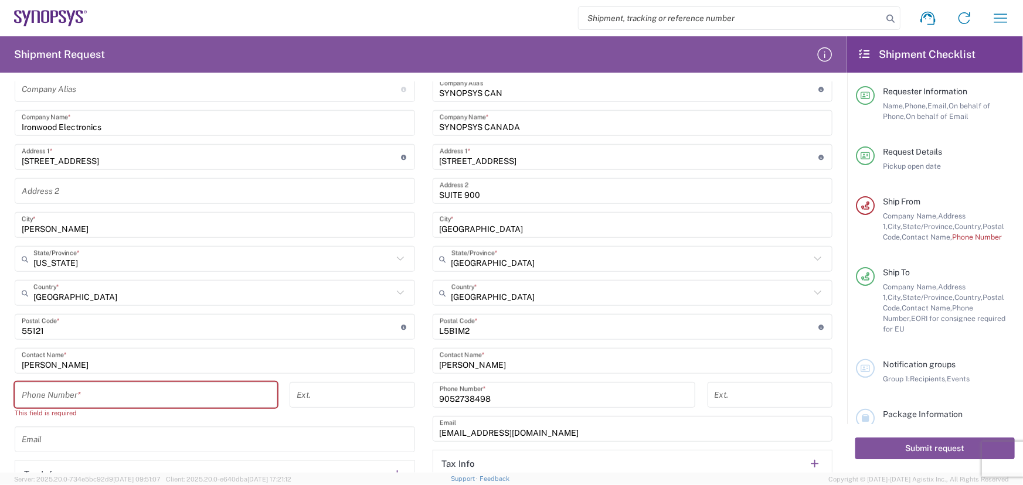
scroll to position [480, 0]
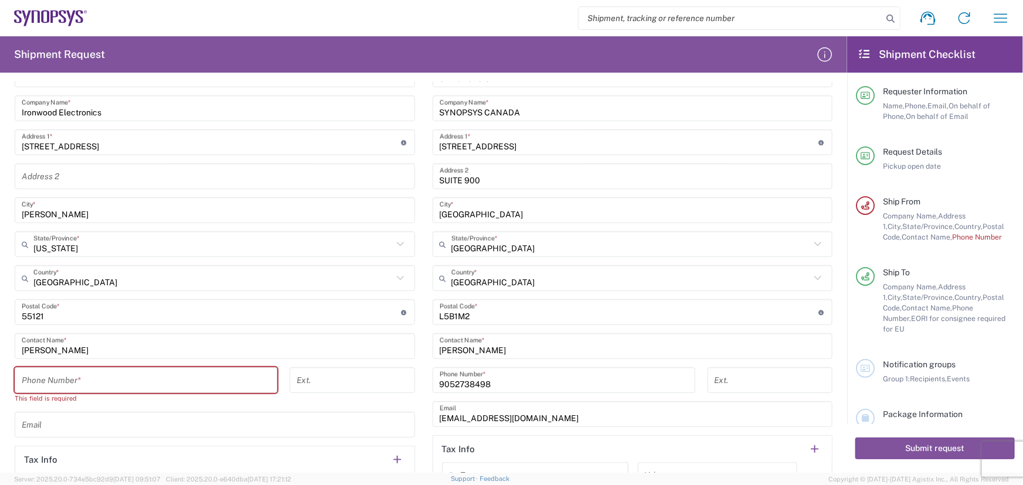
type input "[PERSON_NAME]"
click at [211, 383] on input "tel" at bounding box center [146, 380] width 249 height 21
type input "9522298200"
type input "Ironwood Electronics"
type input "[GEOGRAPHIC_DATA]"
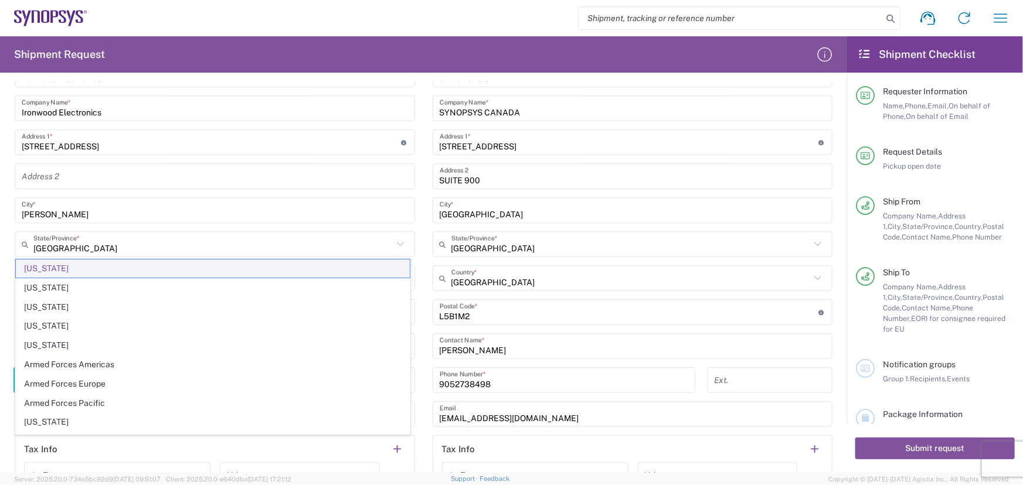
click at [100, 265] on span "[US_STATE]" at bounding box center [213, 269] width 394 height 18
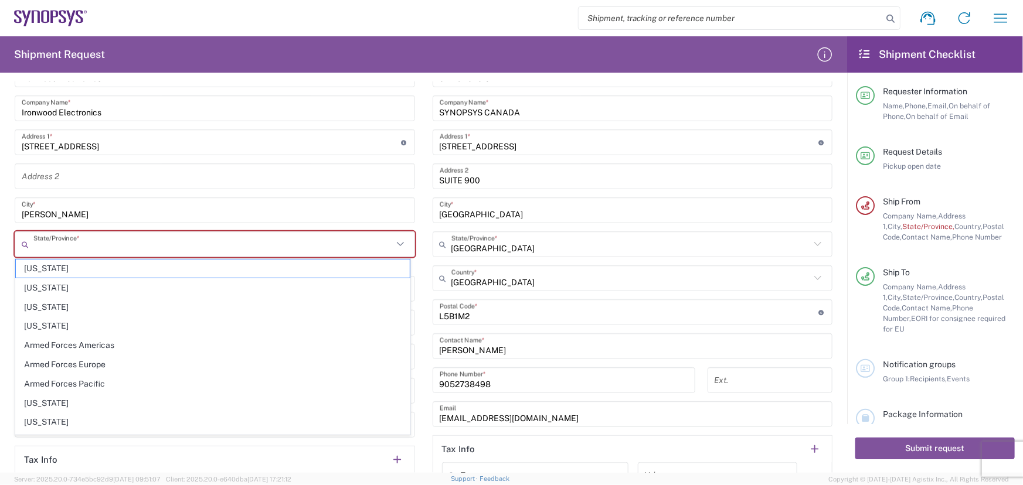
click at [108, 240] on input "text" at bounding box center [212, 244] width 359 height 21
click at [210, 334] on span "[US_STATE]" at bounding box center [213, 343] width 394 height 18
type input "[US_STATE]"
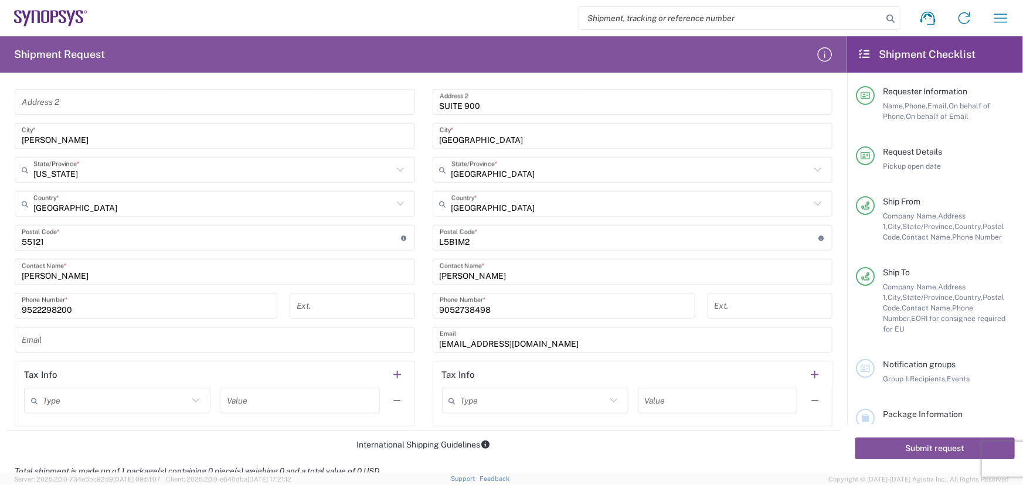
scroll to position [586, 0]
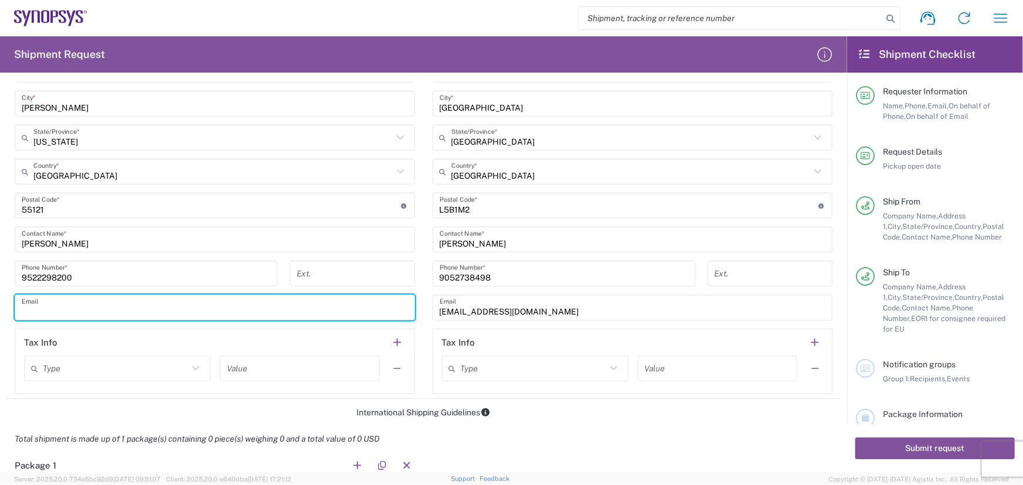
click at [222, 312] on input "text" at bounding box center [215, 308] width 386 height 21
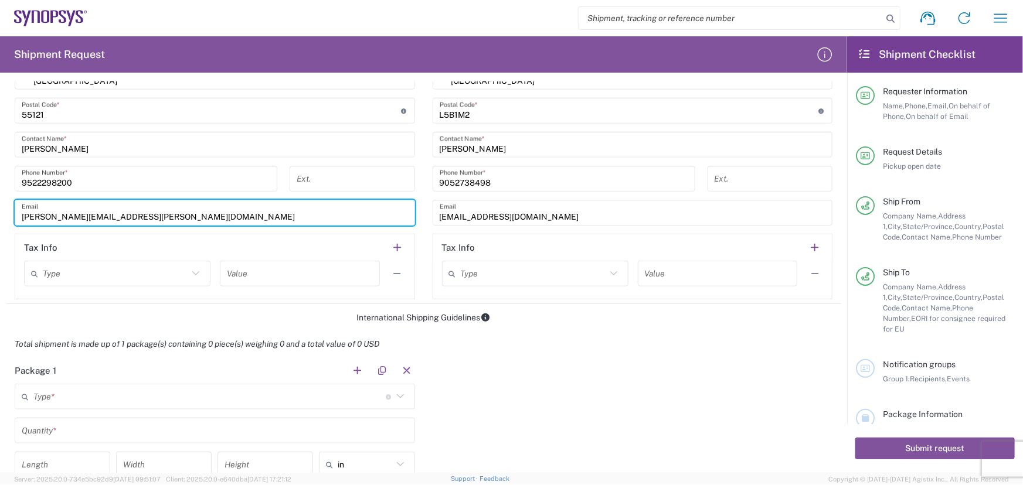
scroll to position [799, 0]
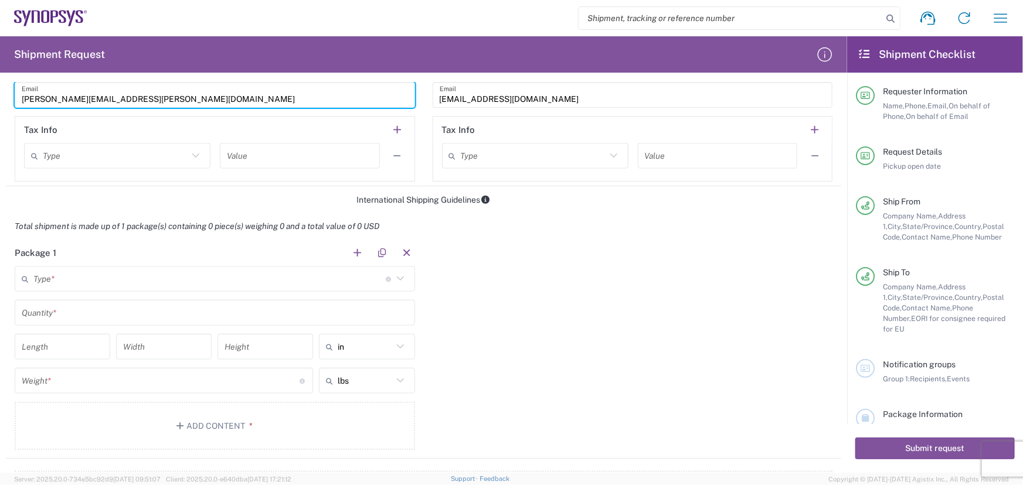
type input "[PERSON_NAME][EMAIL_ADDRESS][PERSON_NAME][DOMAIN_NAME]"
click at [176, 282] on input "text" at bounding box center [209, 279] width 352 height 21
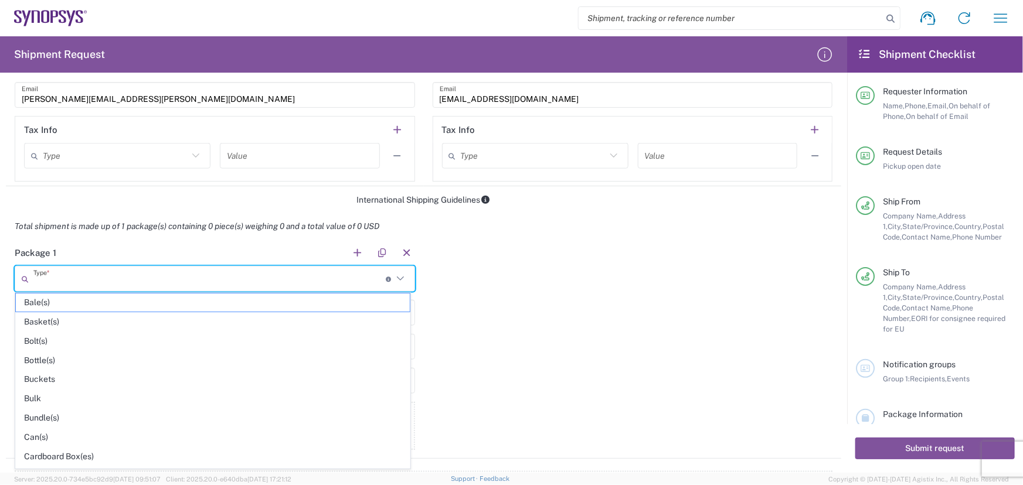
click at [164, 455] on span "Cardboard Box(es)" at bounding box center [213, 457] width 394 height 18
type input "Cardboard Box(es)"
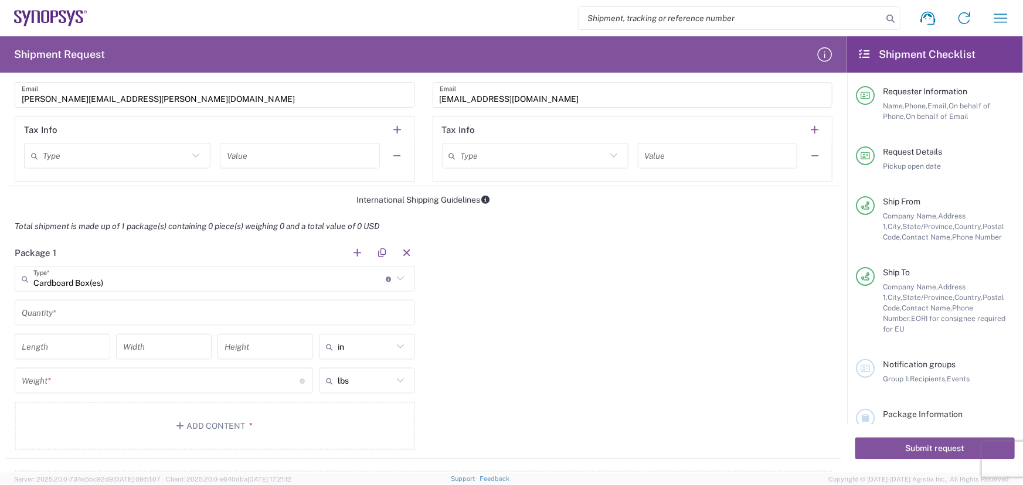
drag, startPoint x: 193, startPoint y: 311, endPoint x: 213, endPoint y: 312, distance: 20.5
click at [193, 311] on input "text" at bounding box center [215, 313] width 386 height 21
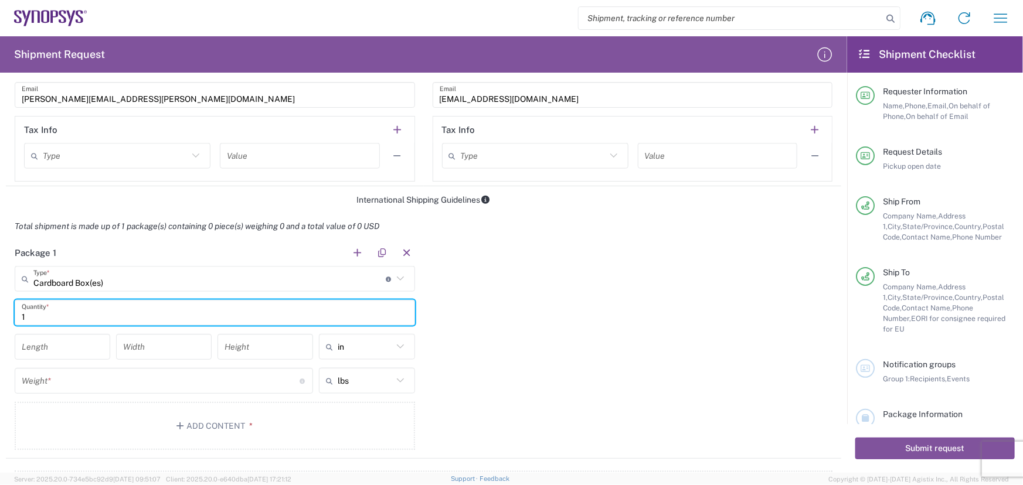
type input "1"
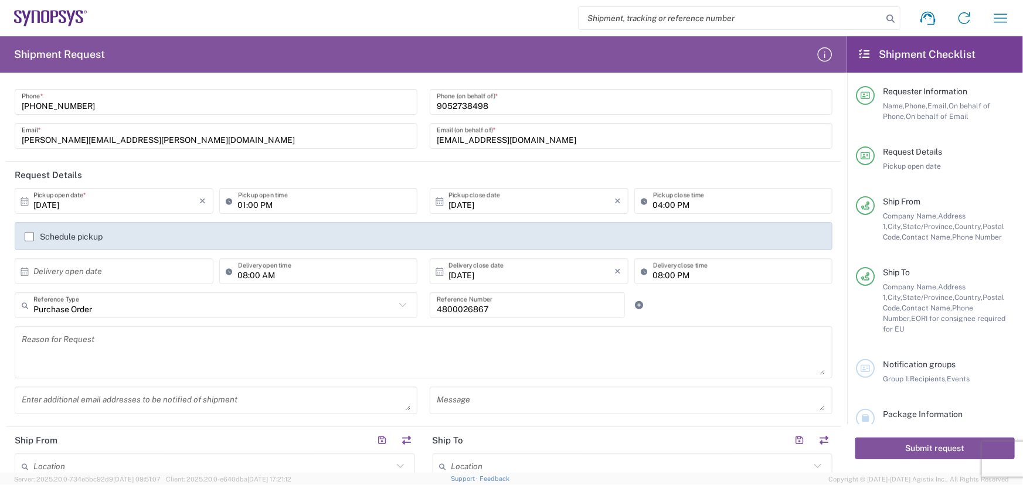
scroll to position [53, 0]
click at [168, 200] on input "[DATE]" at bounding box center [116, 202] width 166 height 21
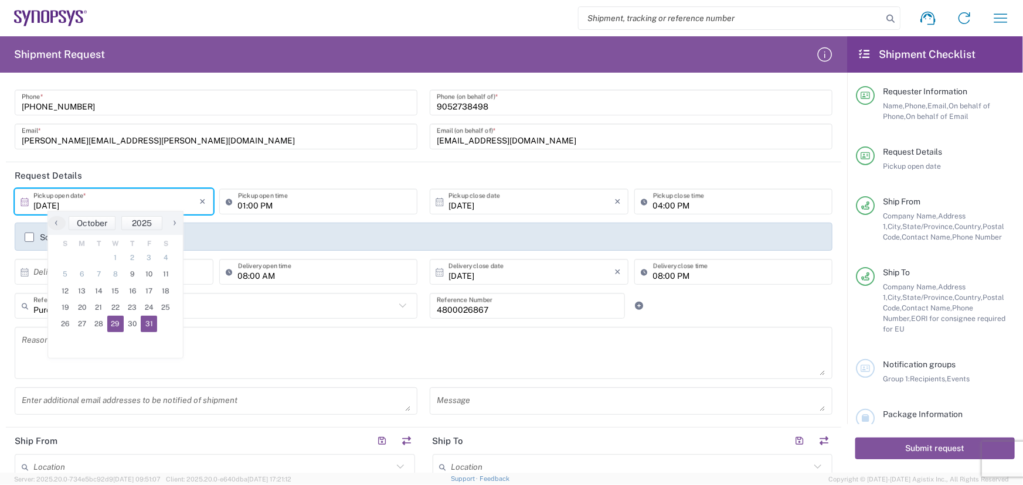
click at [118, 325] on span "29" at bounding box center [115, 324] width 17 height 16
type input "[DATE]"
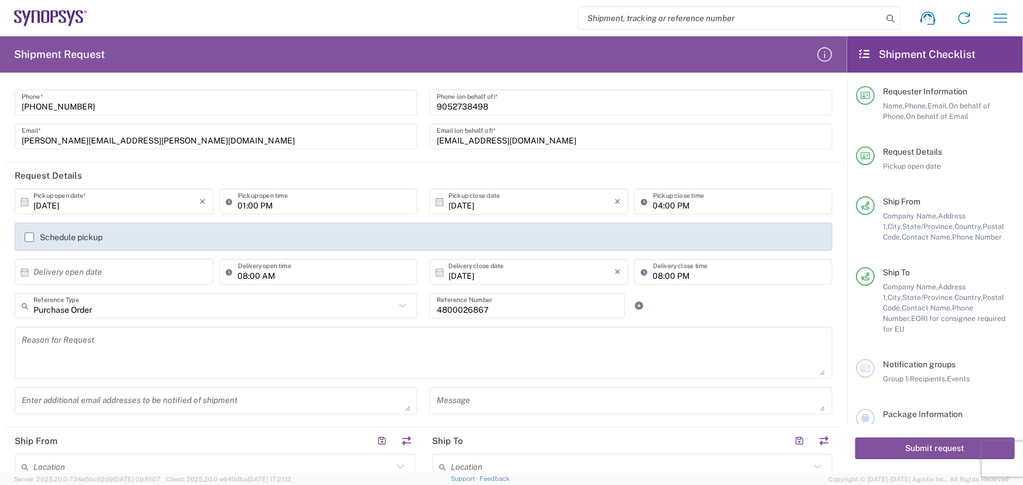
click at [522, 200] on input "[DATE]" at bounding box center [531, 202] width 166 height 21
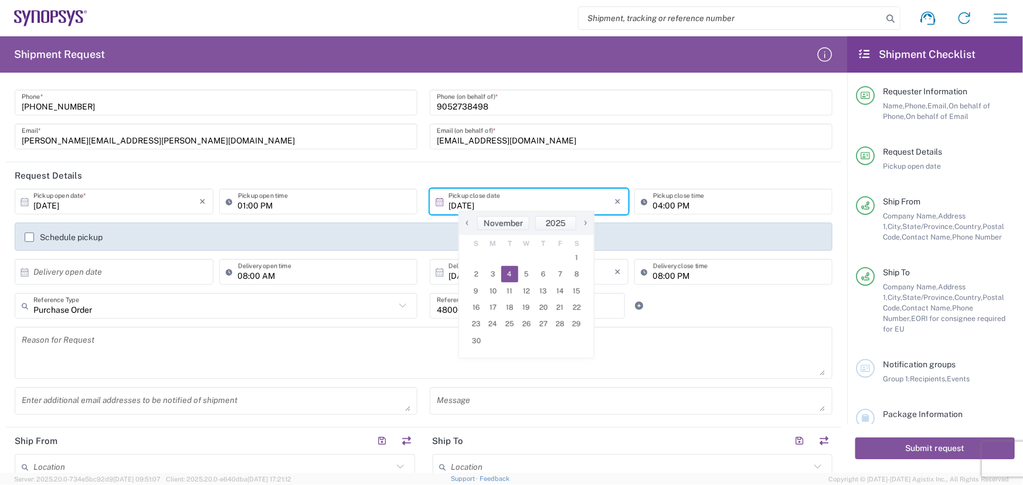
click at [463, 223] on span "‹" at bounding box center [467, 223] width 18 height 14
click at [546, 328] on span "30" at bounding box center [543, 324] width 17 height 16
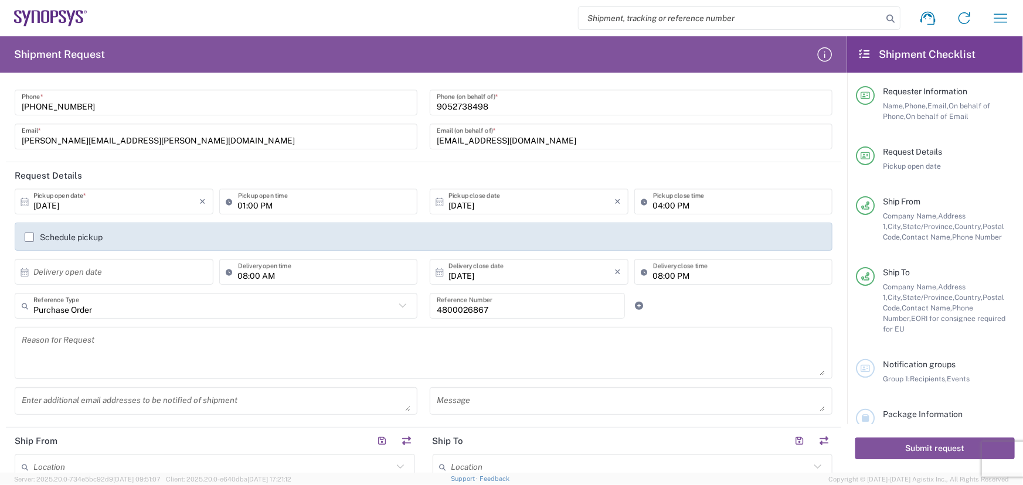
click at [586, 205] on input "[DATE]" at bounding box center [531, 202] width 166 height 21
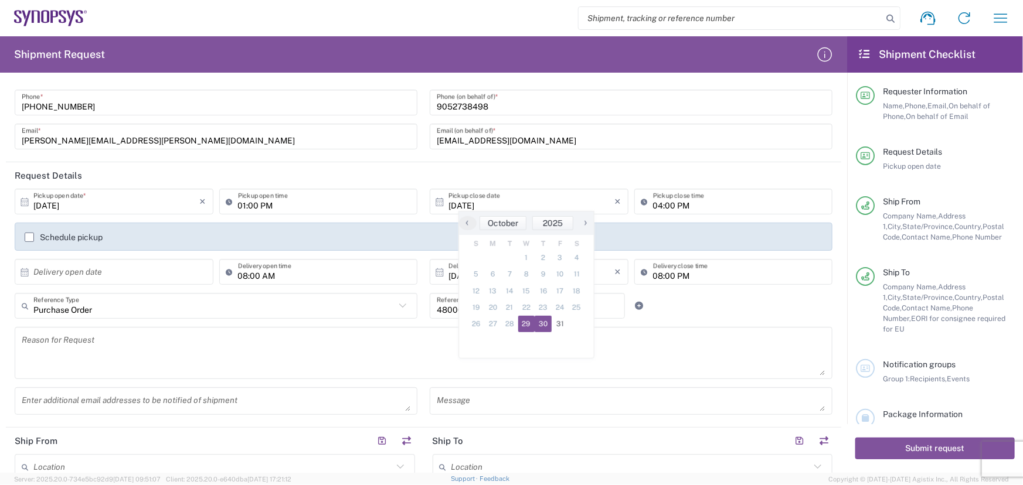
click at [533, 325] on span "29" at bounding box center [526, 324] width 17 height 16
type input "[DATE]"
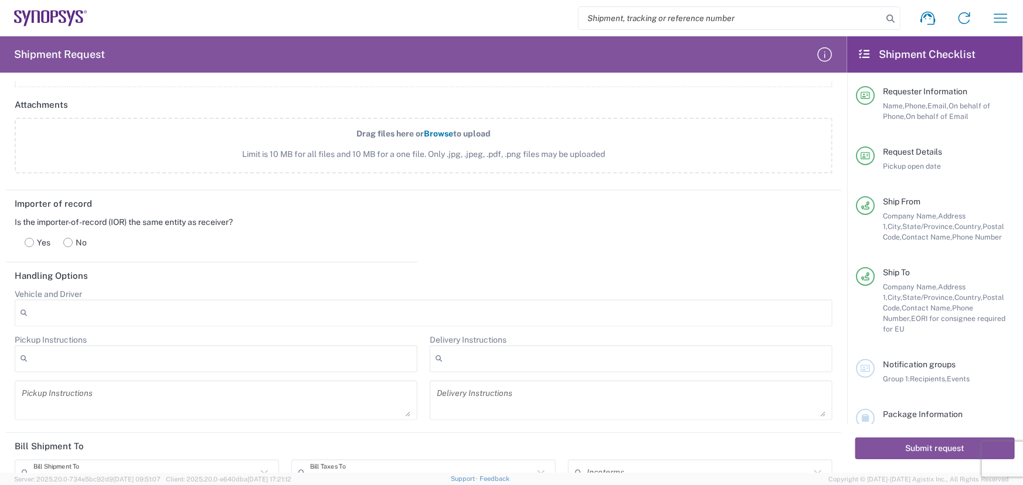
scroll to position [1172, 0]
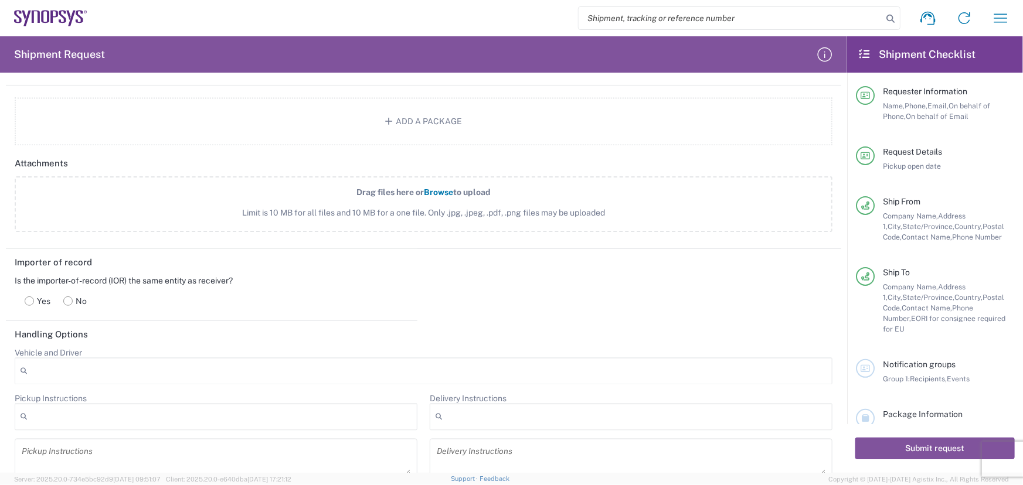
click at [29, 301] on rect at bounding box center [29, 301] width 9 height 9
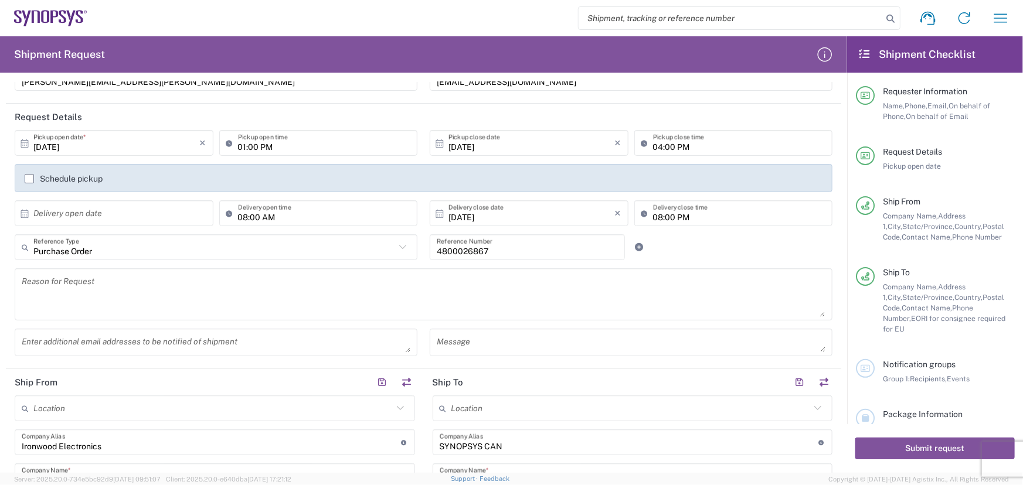
scroll to position [0, 0]
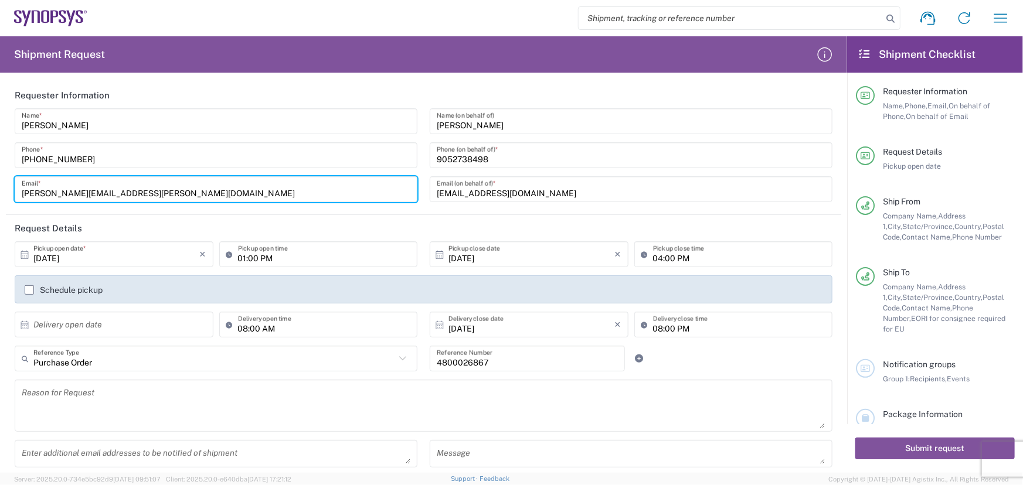
drag, startPoint x: 193, startPoint y: 191, endPoint x: 0, endPoint y: 248, distance: 201.1
click at [0, 248] on form "Requester Information [PERSON_NAME] Name * [PHONE_NUMBER] Phone * [PERSON_NAME]…" at bounding box center [423, 277] width 847 height 391
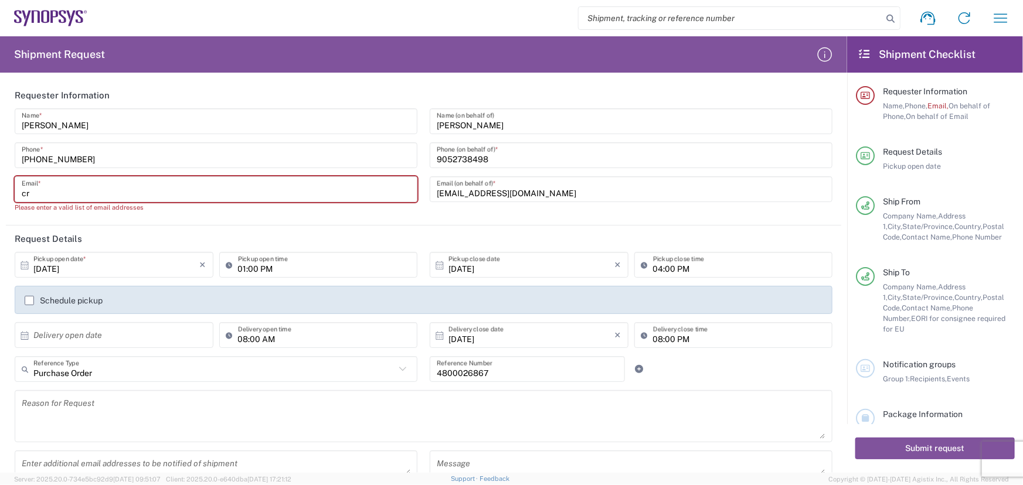
type input "c"
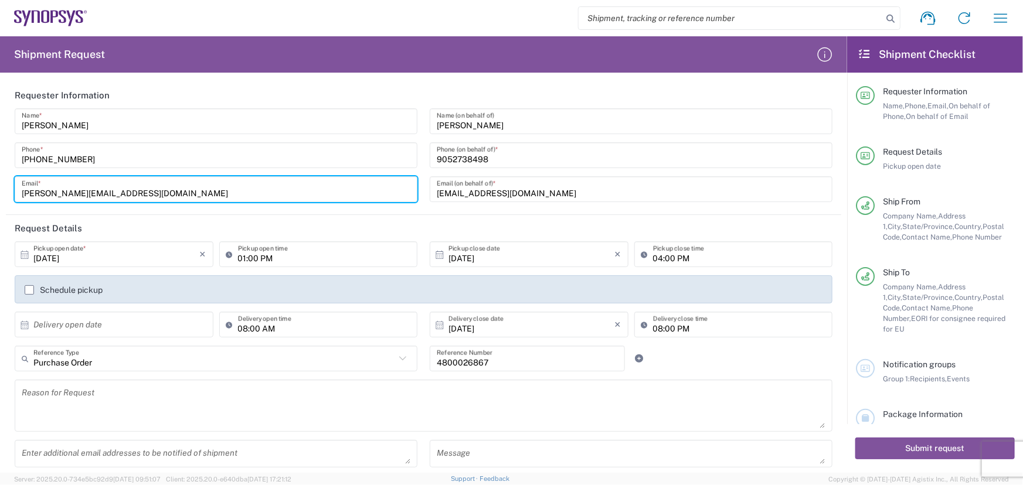
type input "[PERSON_NAME][EMAIL_ADDRESS][DOMAIN_NAME]"
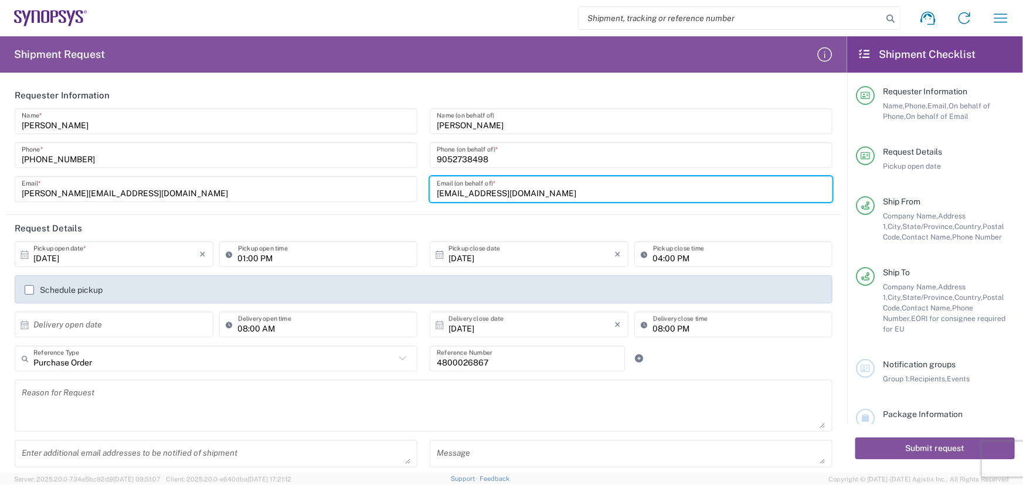
drag, startPoint x: 546, startPoint y: 191, endPoint x: 378, endPoint y: 194, distance: 167.7
click at [360, 193] on div "[PERSON_NAME] Name * [PHONE_NUMBER] Phone * [PERSON_NAME][EMAIL_ADDRESS][DOMAIN…" at bounding box center [424, 159] width 830 height 102
click at [242, 454] on textarea at bounding box center [216, 454] width 389 height 21
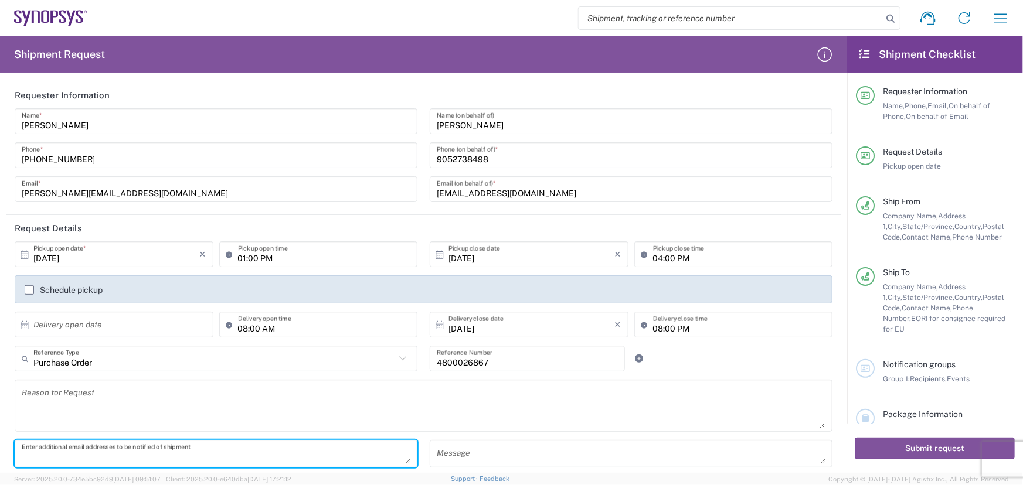
paste textarea "[EMAIL_ADDRESS][DOMAIN_NAME]"
type textarea "[EMAIL_ADDRESS][DOMAIN_NAME]"
click at [596, 322] on input "[DATE]" at bounding box center [531, 325] width 166 height 21
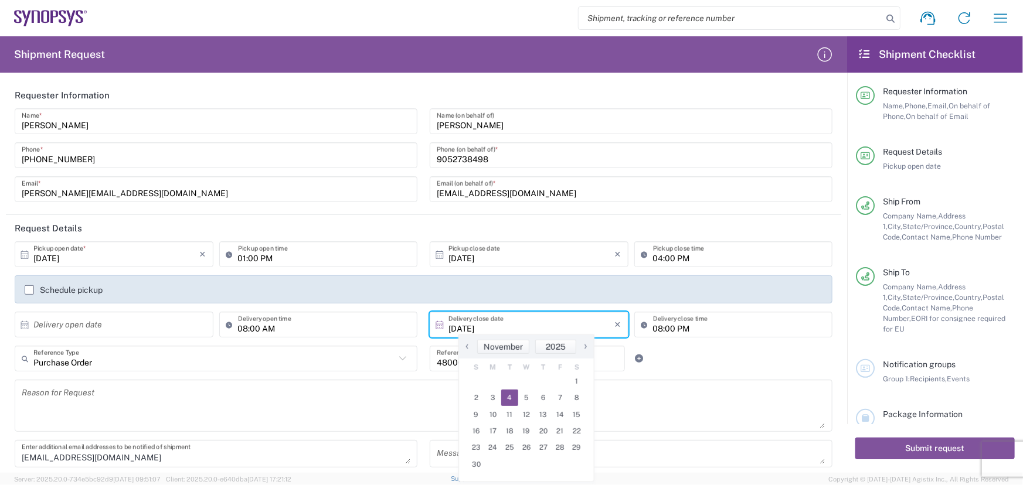
click at [466, 347] on span "‹" at bounding box center [467, 346] width 18 height 14
click at [560, 446] on span "31" at bounding box center [560, 448] width 17 height 16
type input "[DATE]"
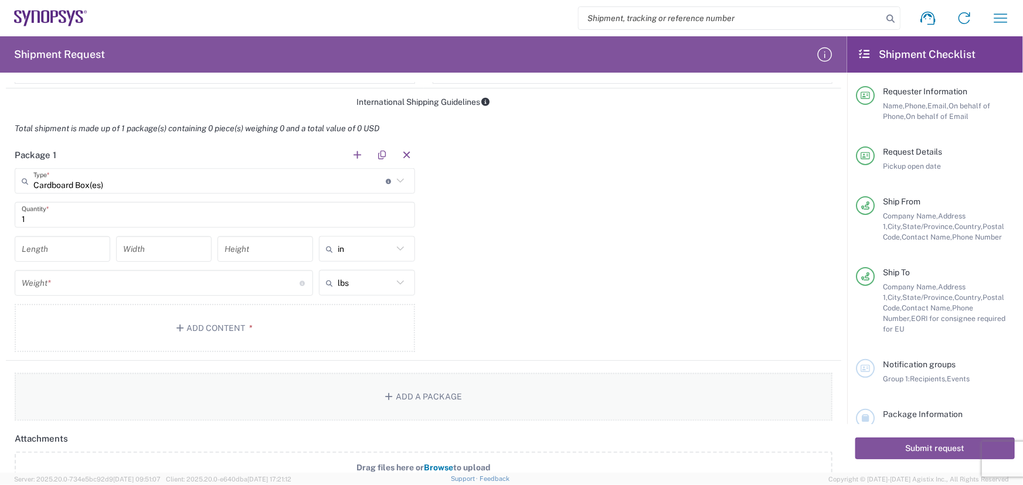
scroll to position [946, 0]
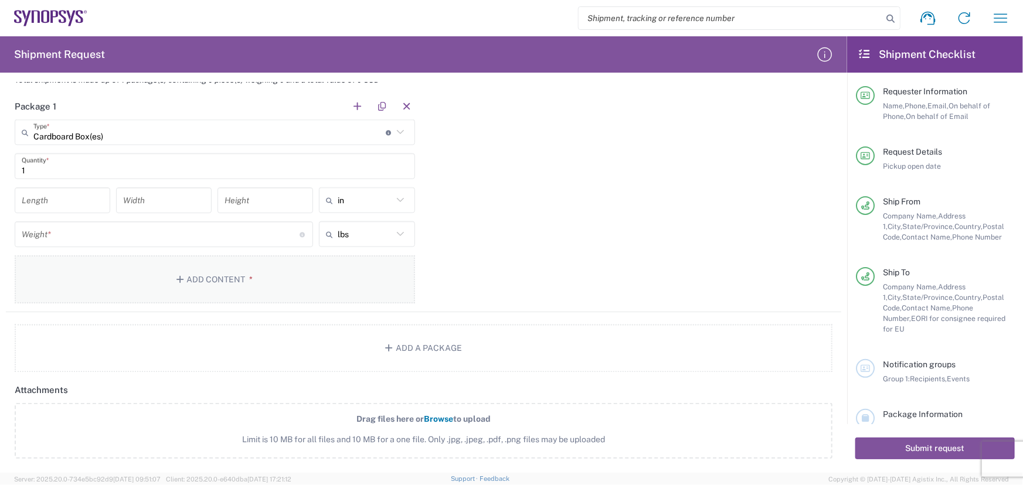
click at [183, 276] on icon "button" at bounding box center [181, 280] width 11 height 8
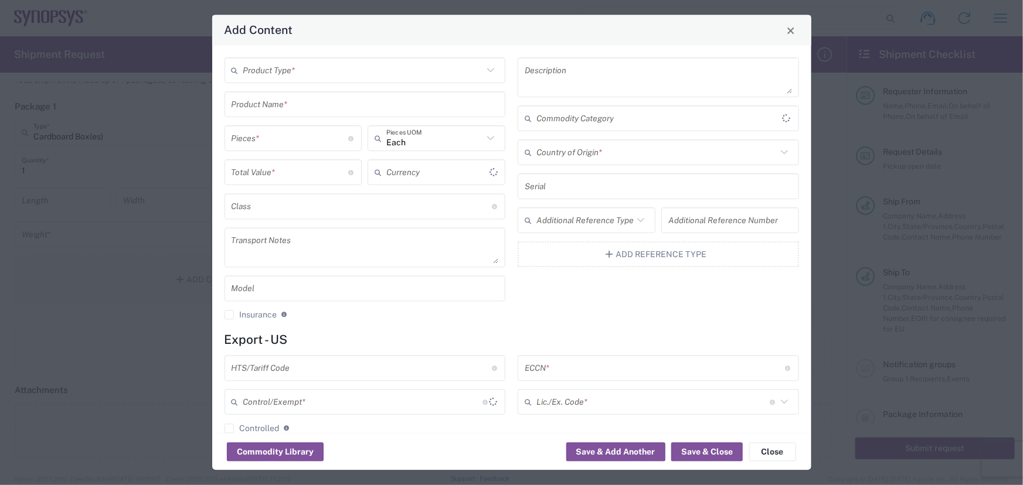
type input "US Dollar"
click at [491, 67] on icon at bounding box center [490, 70] width 15 height 15
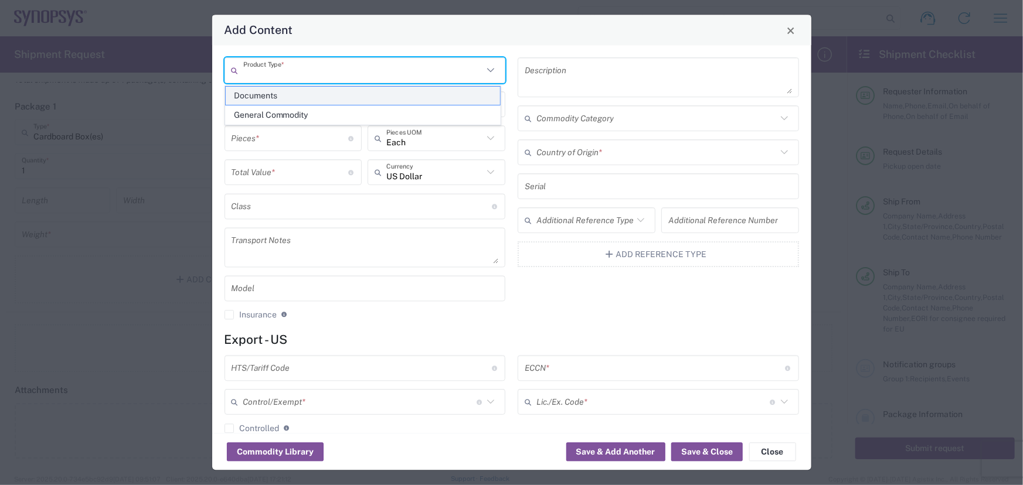
click at [458, 91] on span "Documents" at bounding box center [363, 96] width 275 height 18
type input "Documents"
type input "1"
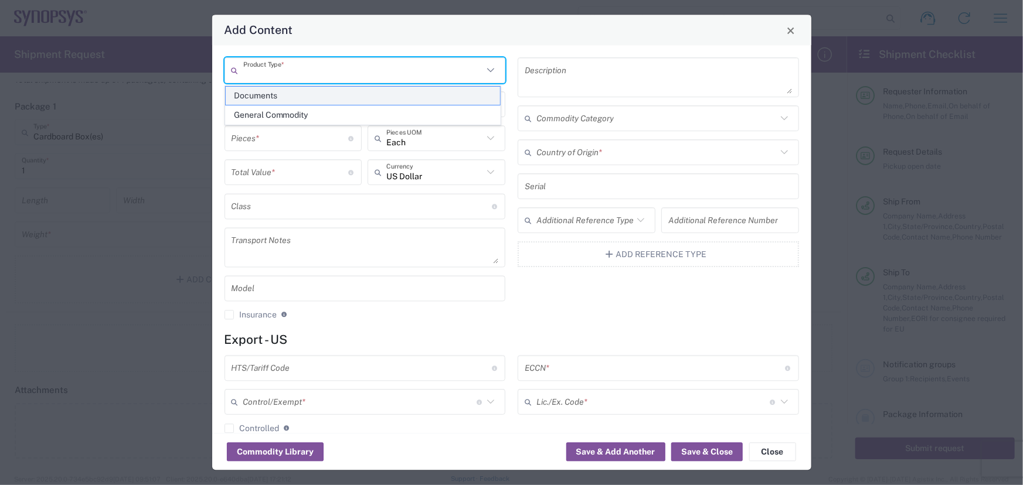
type textarea "Documents"
type input "[GEOGRAPHIC_DATA]"
type input "0000.00.0000"
type input "FTR Exemption"
type input "0000"
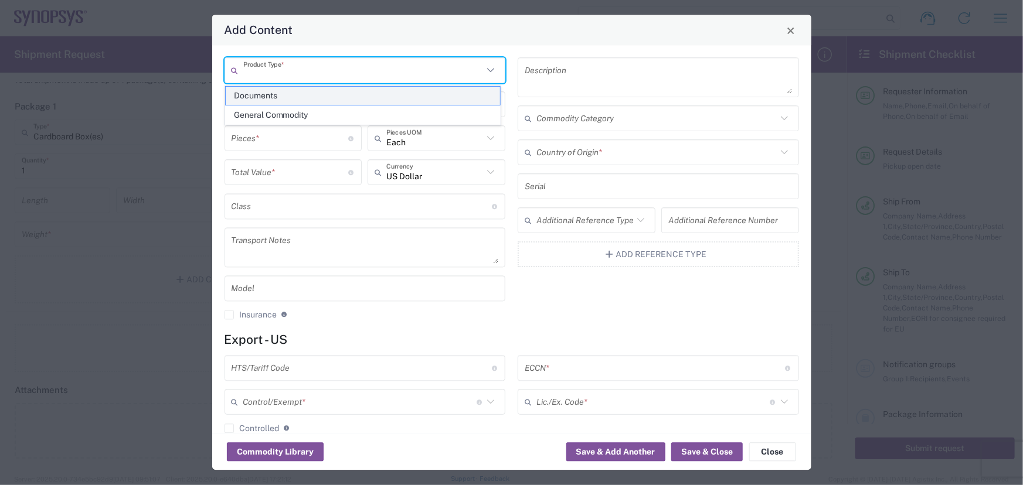
type input "0000.00.0000"
type input "30.36"
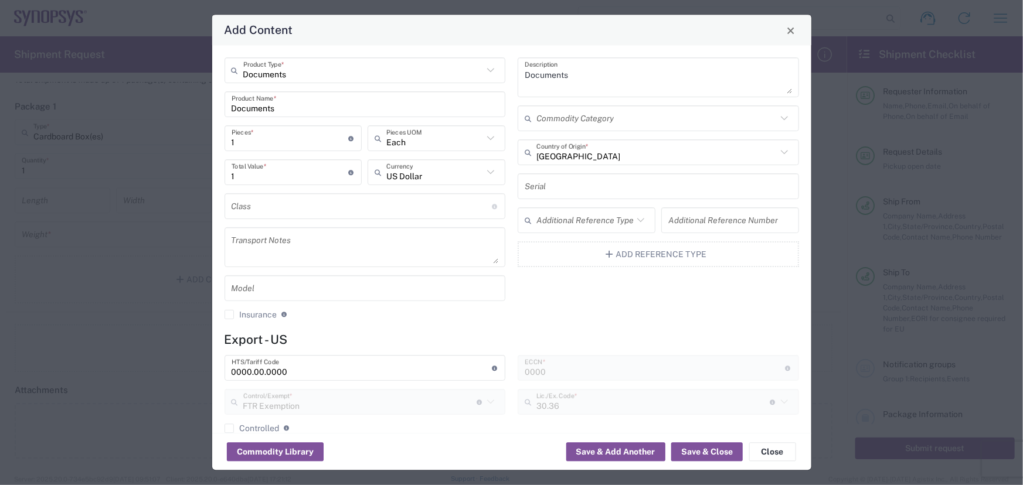
click at [424, 76] on input "Documents" at bounding box center [363, 70] width 240 height 21
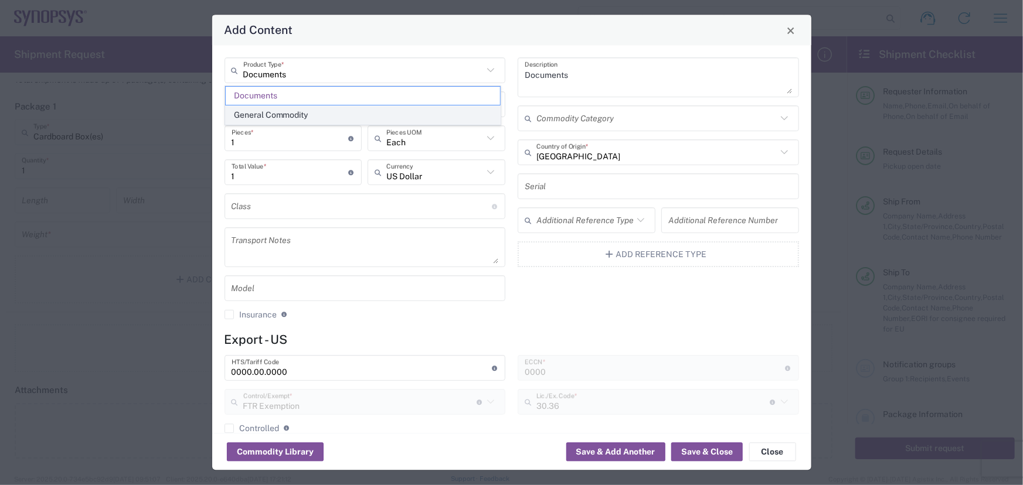
click at [394, 119] on span "General Commodity" at bounding box center [363, 115] width 275 height 18
type input "General Commodity"
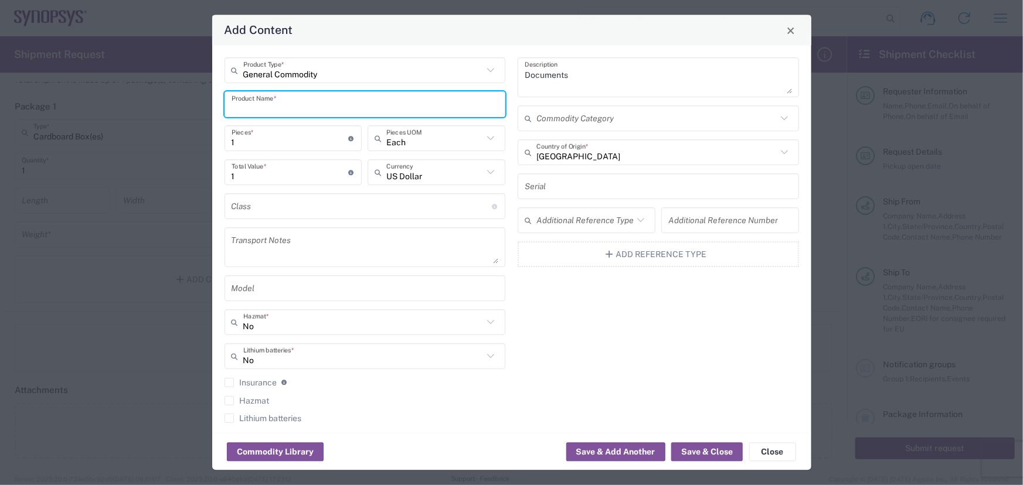
click at [349, 112] on input "text" at bounding box center [365, 104] width 267 height 21
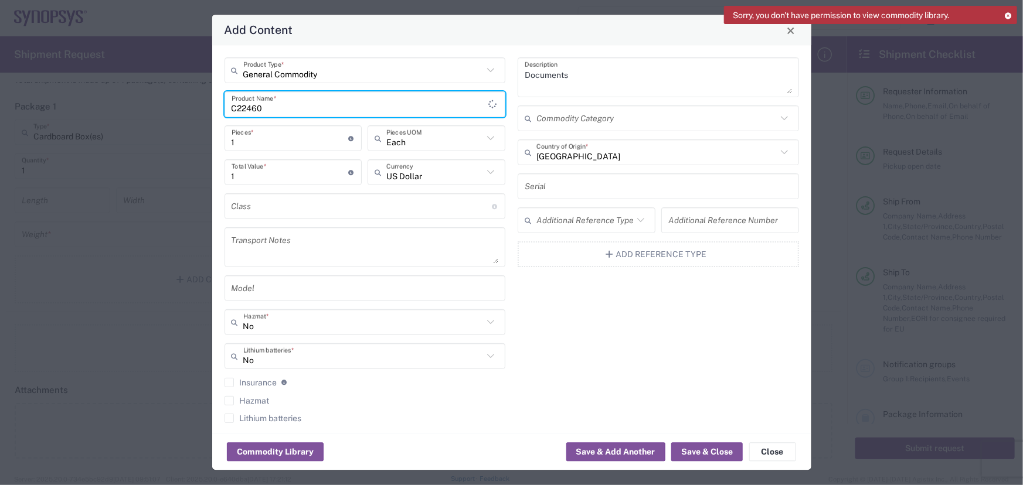
type input "C22460"
click at [638, 77] on textarea "Documents" at bounding box center [658, 78] width 267 height 33
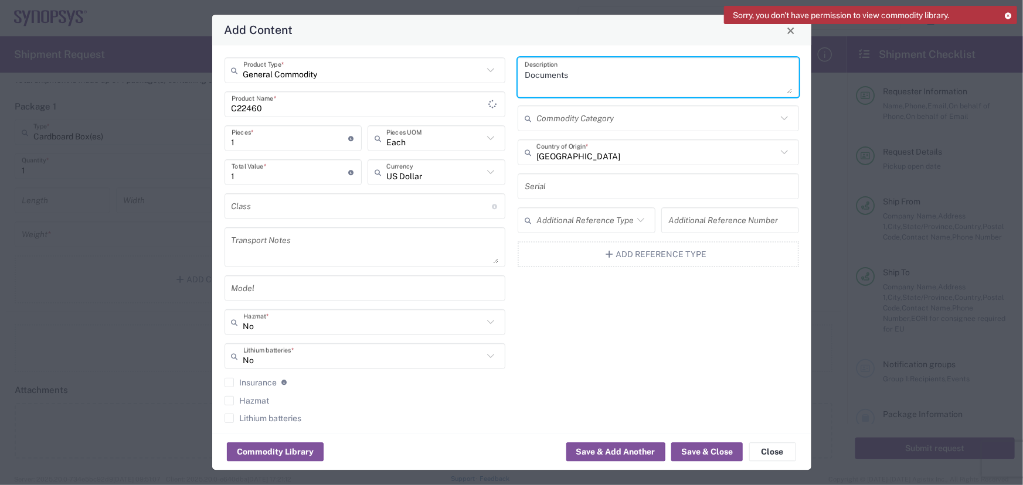
drag, startPoint x: 638, startPoint y: 77, endPoint x: 235, endPoint y: 91, distance: 403.0
click at [236, 91] on div "General Commodity Product Type * C22460 Product Name * 1 Pieces * Number of pie…" at bounding box center [511, 245] width 587 height 374
paste textarea "GT-BGA676 22MM 26X26 0.8MM SLIDING"
type textarea "GT-BGA676 22MM 26X26 0.8MM SLIDING"
click at [726, 117] on input "text" at bounding box center [656, 118] width 240 height 21
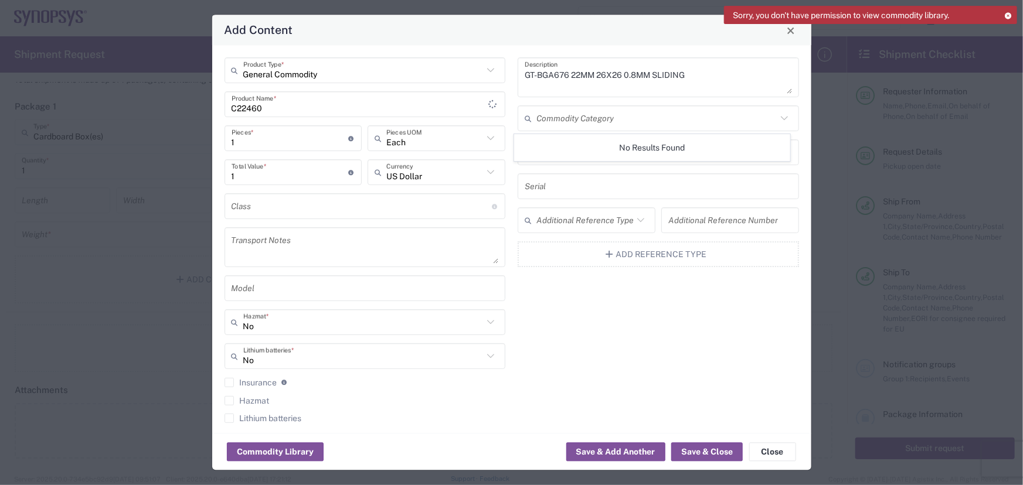
click at [777, 120] on icon at bounding box center [784, 118] width 15 height 15
click at [783, 111] on icon at bounding box center [784, 118] width 15 height 15
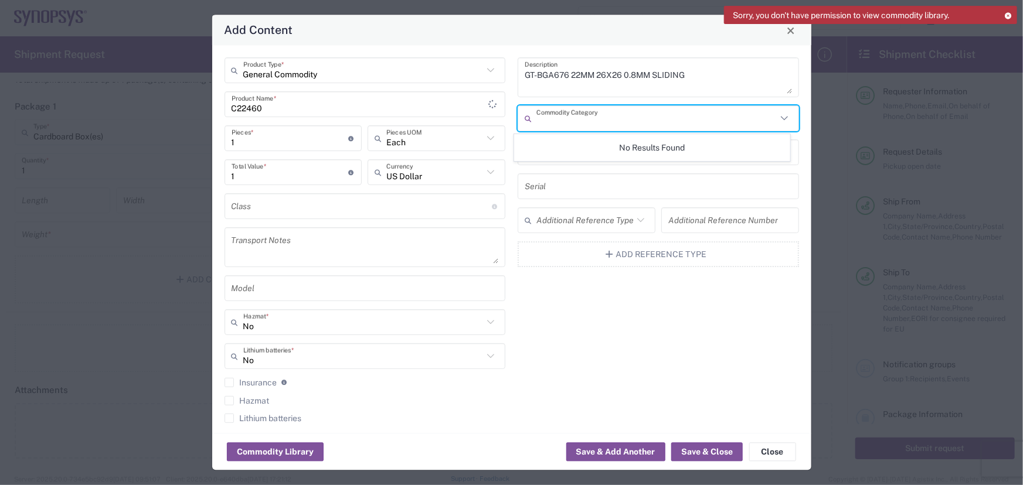
click at [780, 119] on icon at bounding box center [784, 118] width 15 height 15
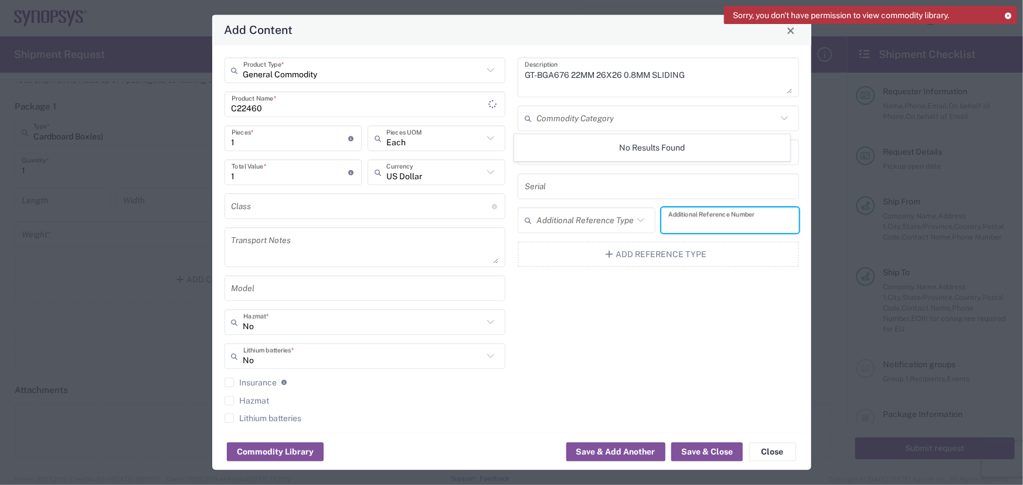
click at [727, 211] on input "text" at bounding box center [730, 220] width 124 height 21
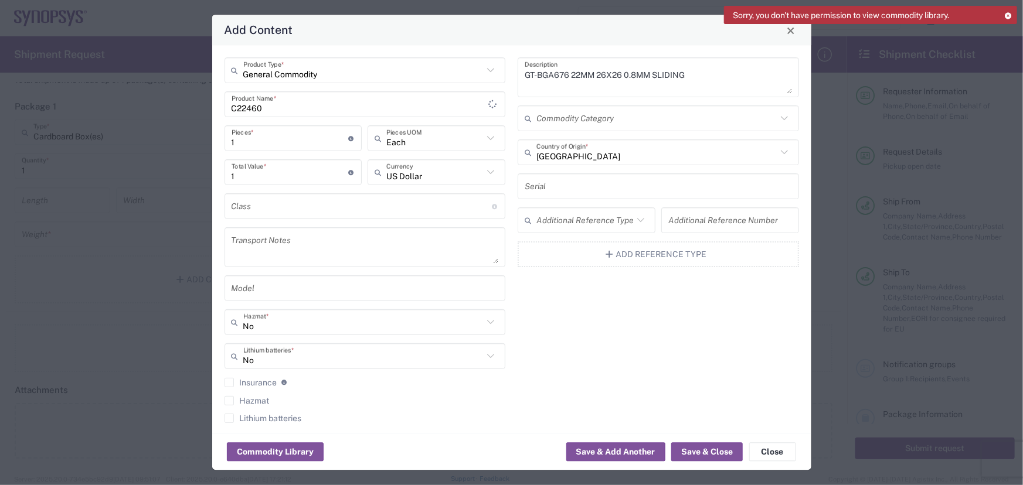
click at [716, 199] on div "GT-BGA676 22MM 26X26 0.8MM SLIDING Description Commodity Category [GEOGRAPHIC_D…" at bounding box center [659, 245] width 294 height 374
click at [712, 188] on input "text" at bounding box center [658, 186] width 267 height 21
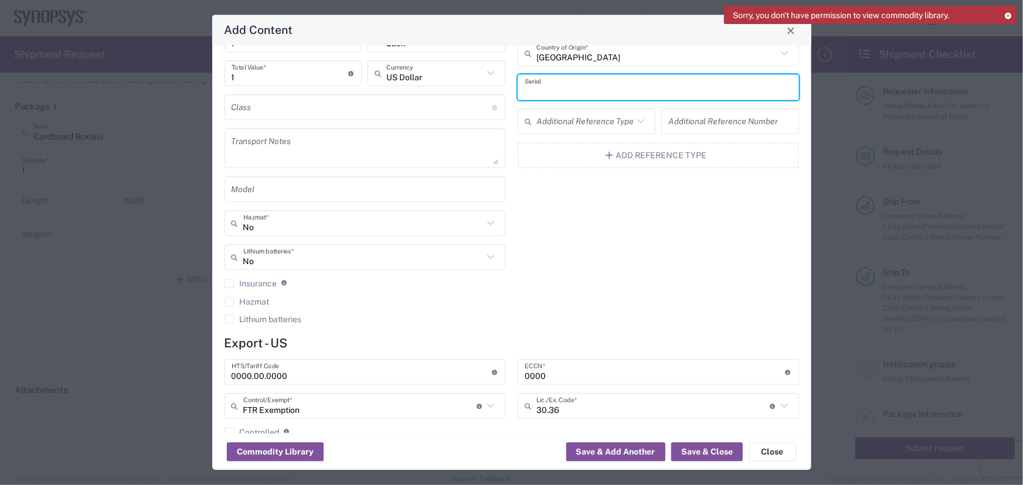
scroll to position [0, 0]
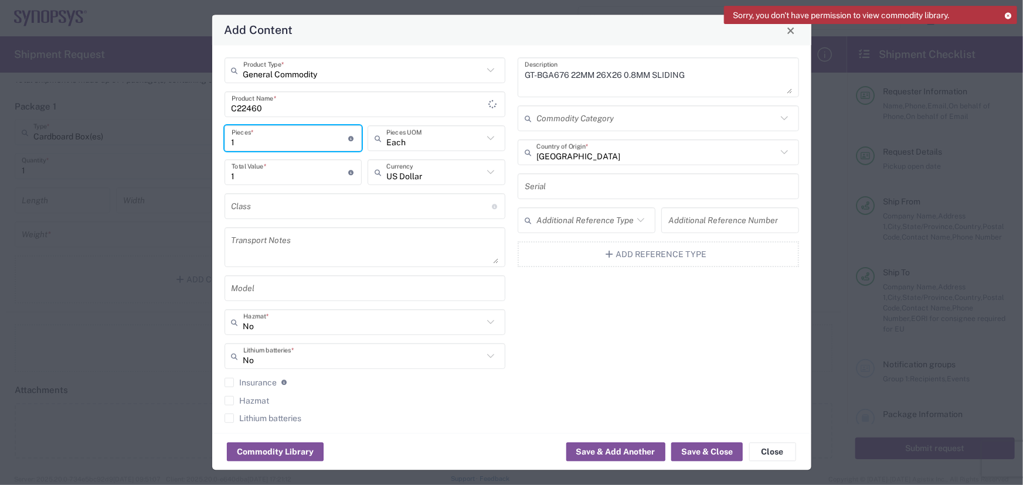
drag, startPoint x: 268, startPoint y: 143, endPoint x: 91, endPoint y: 144, distance: 176.5
click at [91, 144] on div "Add Content General Commodity Product Type * C22460 Product Name * 1 Pieces * N…" at bounding box center [511, 242] width 1023 height 485
type input "10"
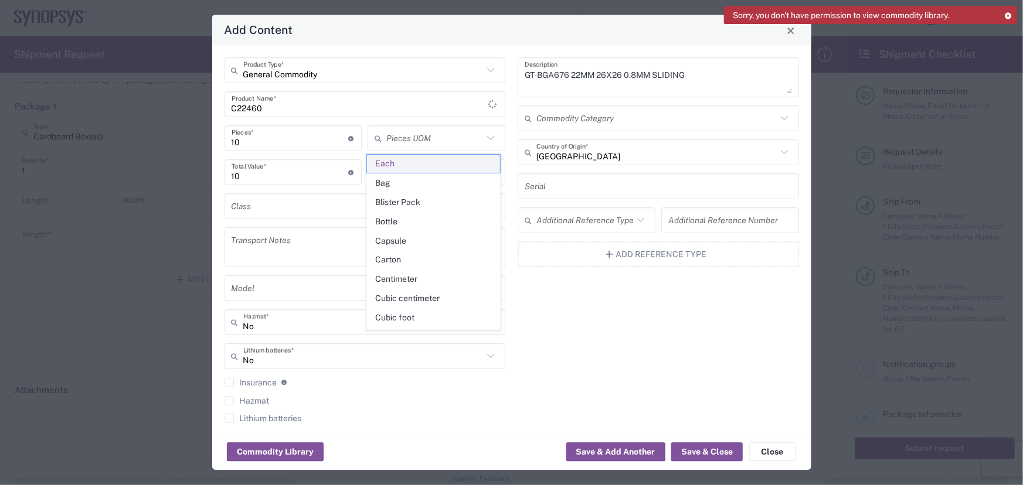
click at [463, 164] on span "Each" at bounding box center [433, 164] width 133 height 18
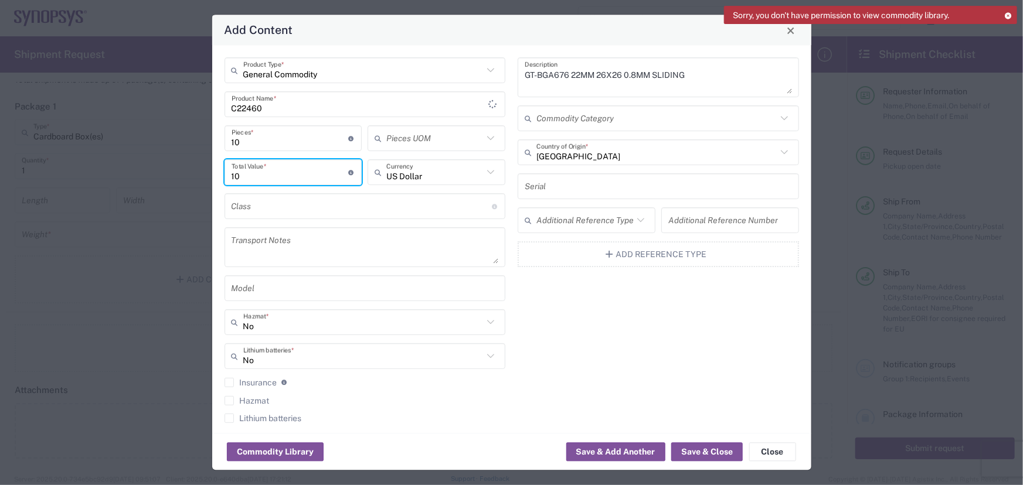
drag, startPoint x: 251, startPoint y: 174, endPoint x: 0, endPoint y: 182, distance: 251.6
click at [0, 182] on div "Add Content General Commodity Product Type * C22460 Product Name * 10 Pieces * …" at bounding box center [511, 242] width 1023 height 485
type input "15000"
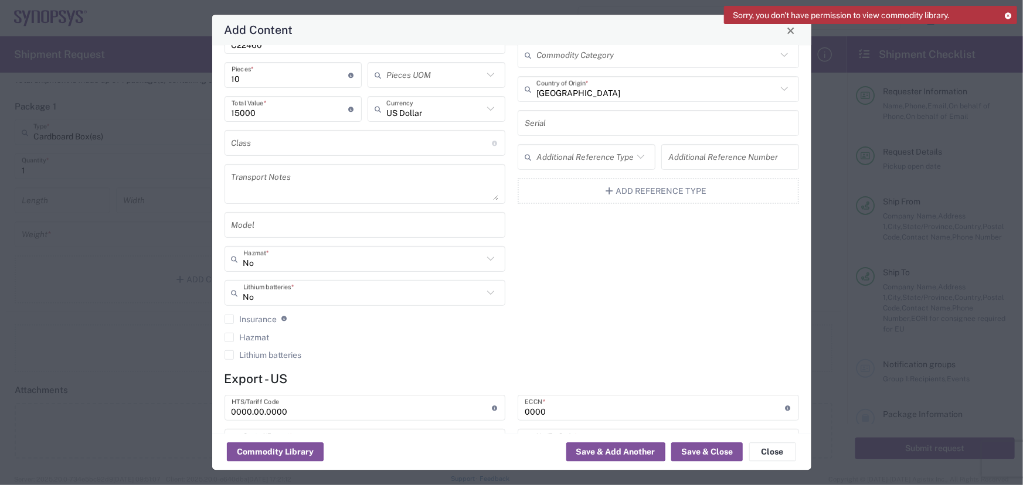
scroll to position [199, 0]
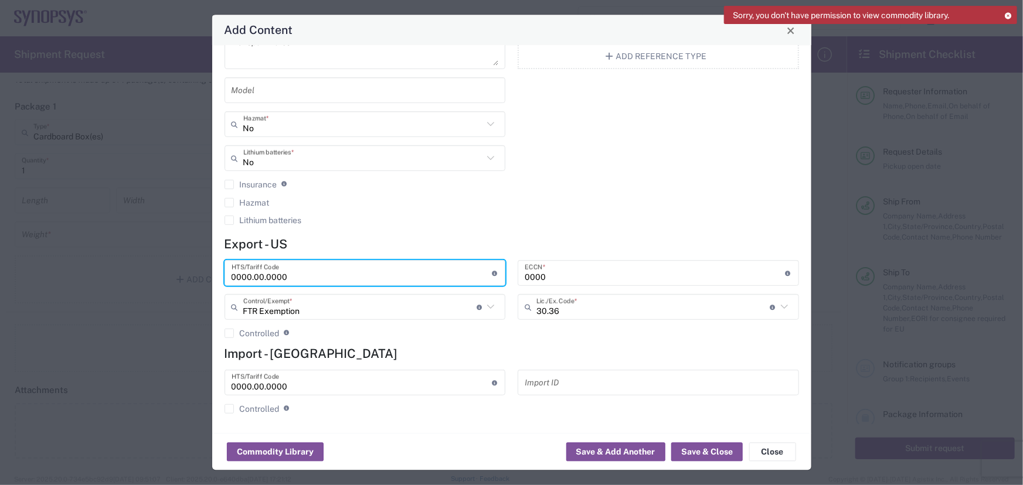
drag, startPoint x: 342, startPoint y: 269, endPoint x: 89, endPoint y: 264, distance: 253.9
click at [89, 264] on div "Add Content General Commodity Product Type * C22460 Product Name * 10 Pieces * …" at bounding box center [511, 242] width 1023 height 485
paste input "8486.9"
type input "8486.90.0000"
click at [387, 310] on input "text" at bounding box center [359, 307] width 233 height 21
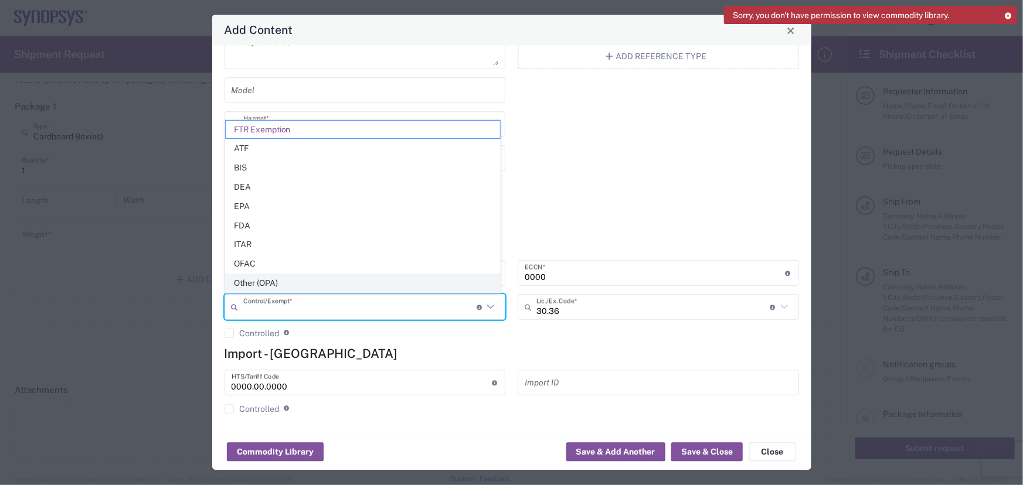
click at [391, 278] on span "Other (OPA)" at bounding box center [363, 283] width 275 height 18
type input "Other (OPA)"
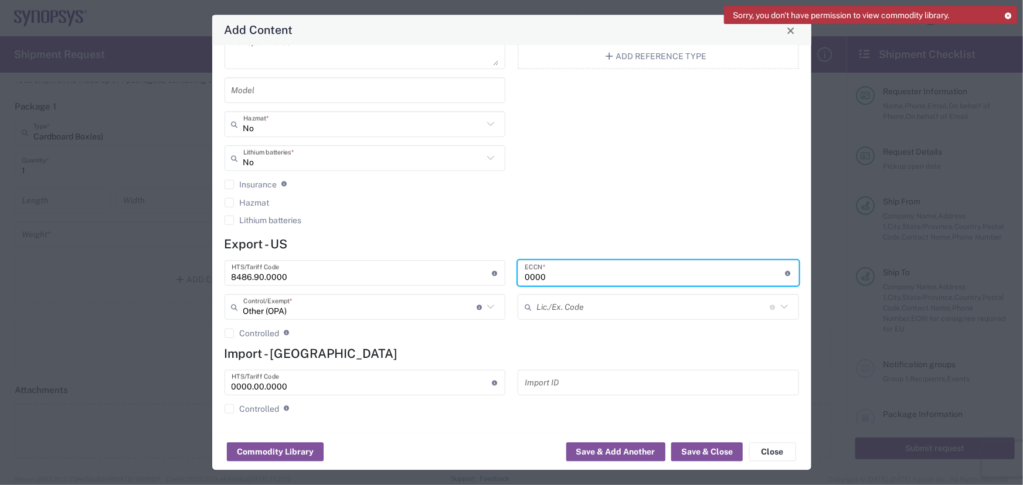
drag, startPoint x: 570, startPoint y: 273, endPoint x: 399, endPoint y: 269, distance: 171.2
click at [404, 269] on div "8486.90.0000 HTS/Tariff Code 10-digit U.S. import and export statistical classi…" at bounding box center [511, 303] width 587 height 87
type input "3A992"
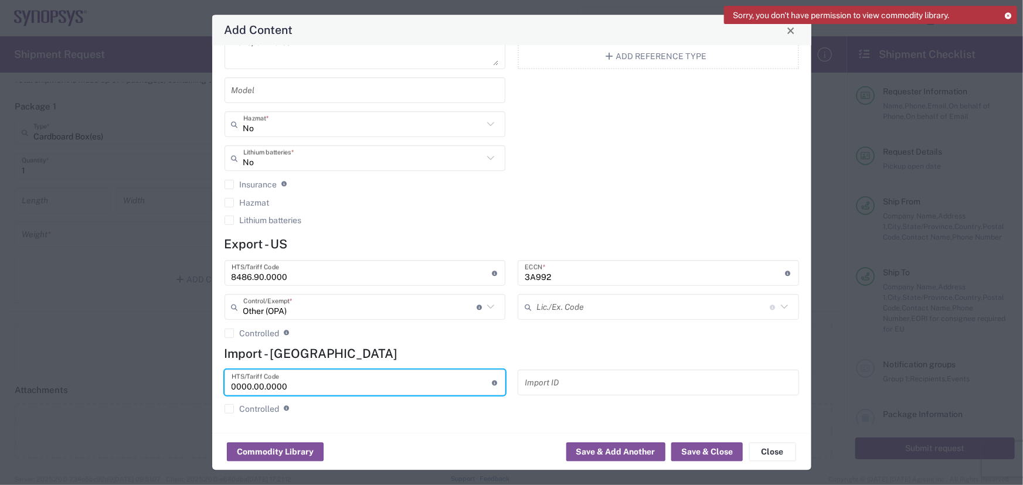
drag, startPoint x: 374, startPoint y: 387, endPoint x: 90, endPoint y: 322, distance: 291.0
click at [90, 322] on div "Add Content General Commodity Product Type * C22460 Product Name * 10 Pieces * …" at bounding box center [511, 242] width 1023 height 485
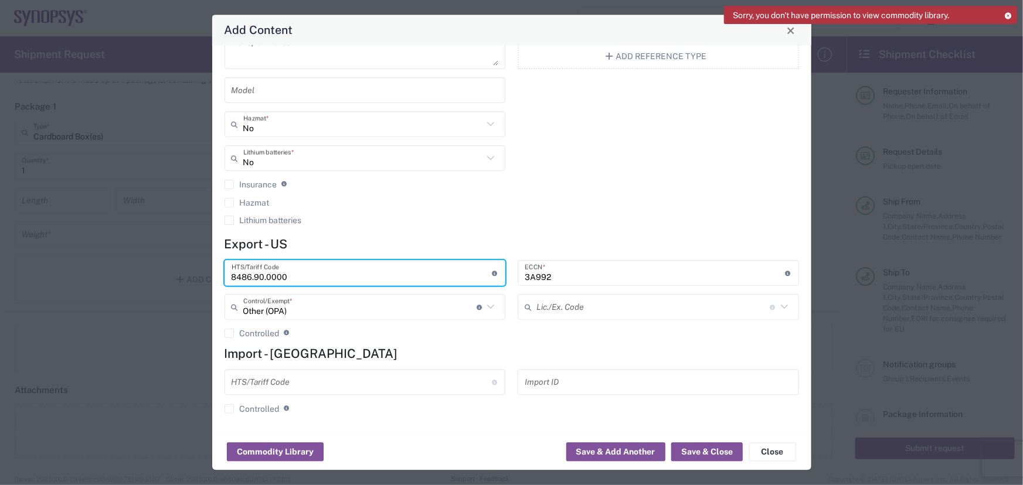
drag, startPoint x: 321, startPoint y: 274, endPoint x: 0, endPoint y: 239, distance: 322.6
click at [0, 240] on div "Add Content General Commodity Product Type * C22460 Product Name * 10 Pieces * …" at bounding box center [511, 242] width 1023 height 485
paste input "2"
type input "8486.20.0000"
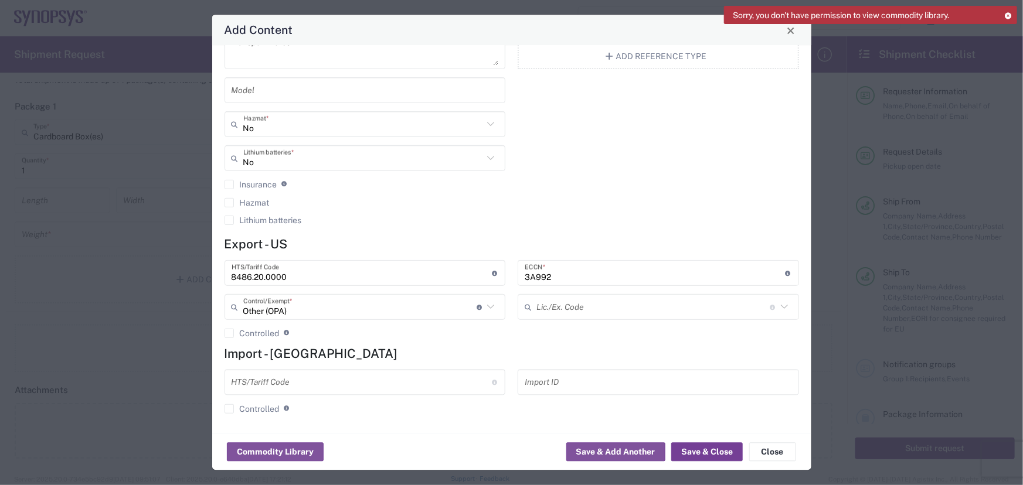
click at [725, 451] on button "Save & Close" at bounding box center [707, 452] width 72 height 19
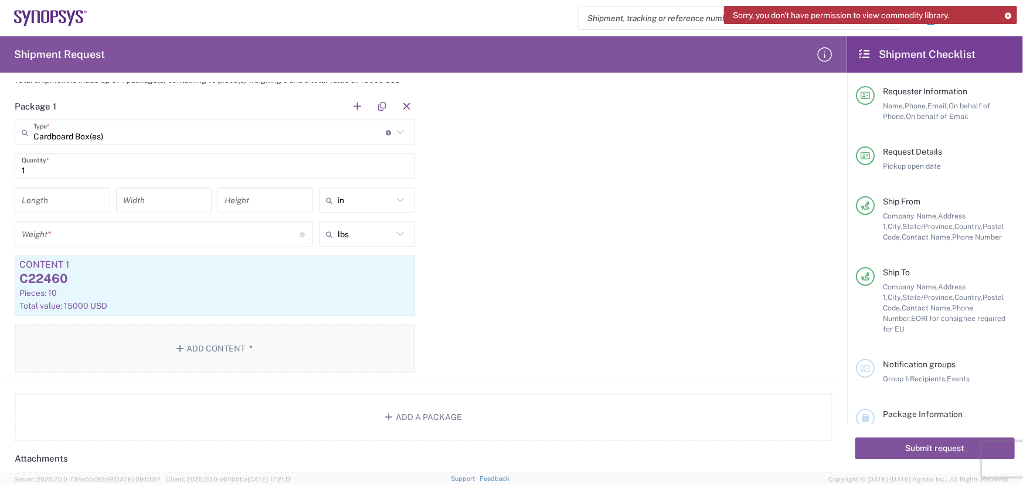
click at [183, 340] on button "Add Content *" at bounding box center [215, 349] width 400 height 48
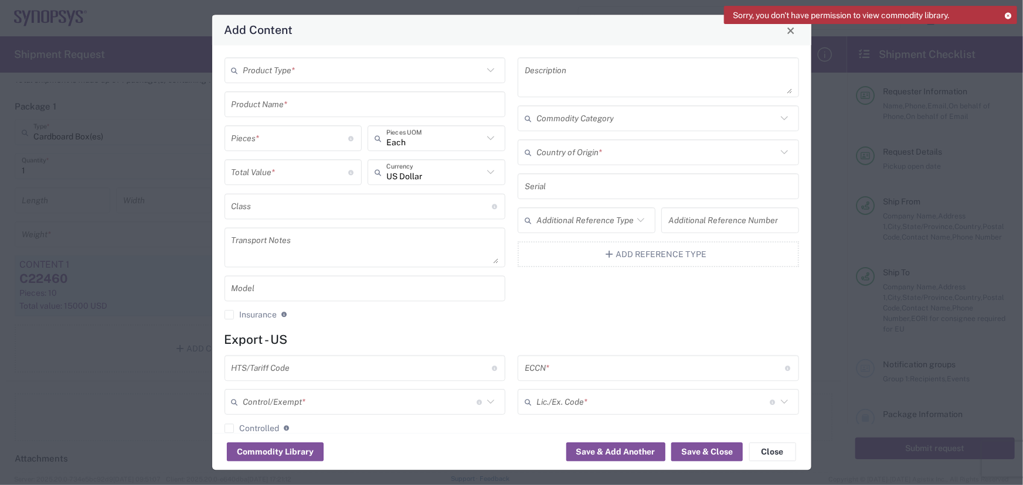
click at [384, 77] on input "text" at bounding box center [363, 70] width 240 height 21
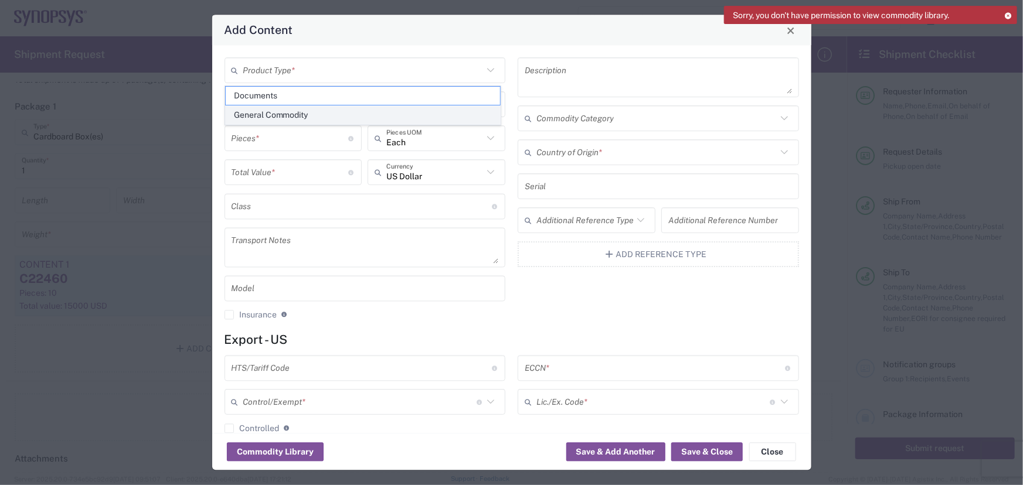
click at [328, 116] on span "General Commodity" at bounding box center [363, 115] width 275 height 18
type input "General Commodity"
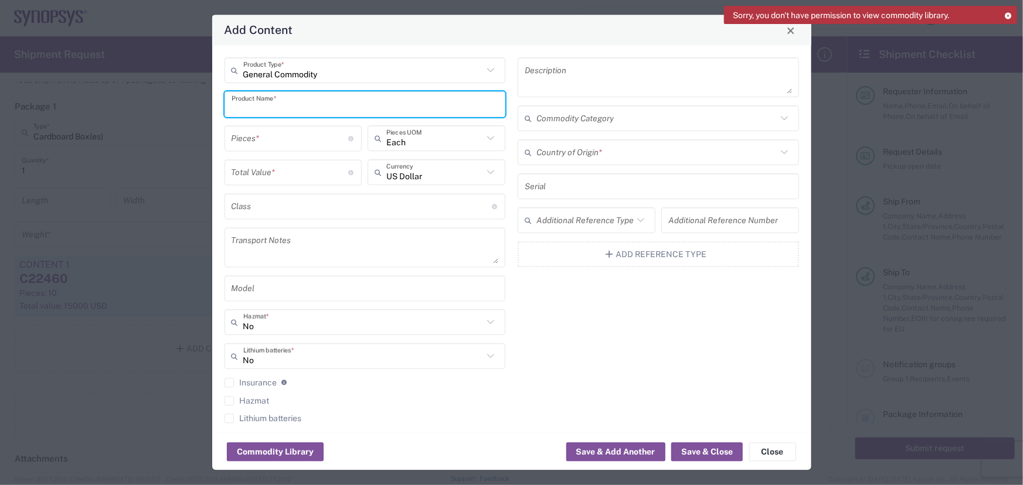
click at [351, 106] on input "text" at bounding box center [365, 104] width 267 height 21
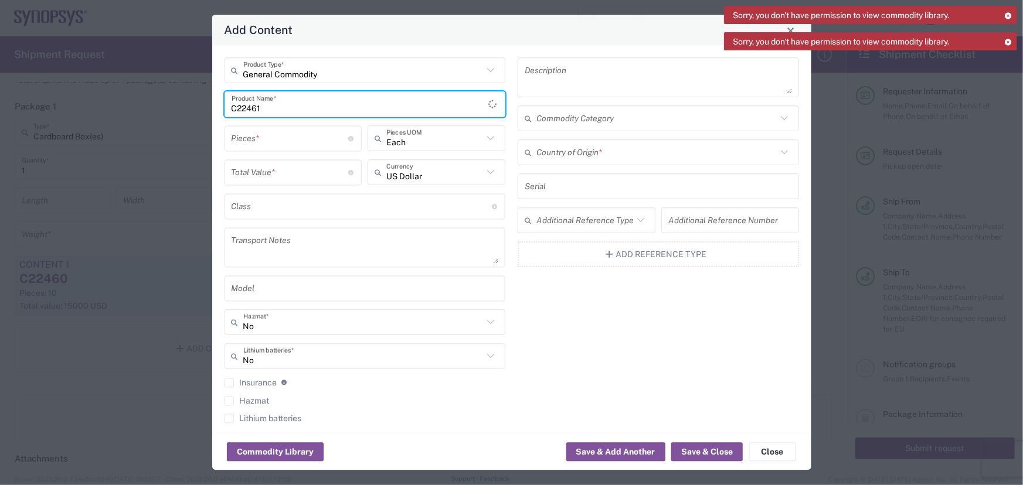
type input "C22461"
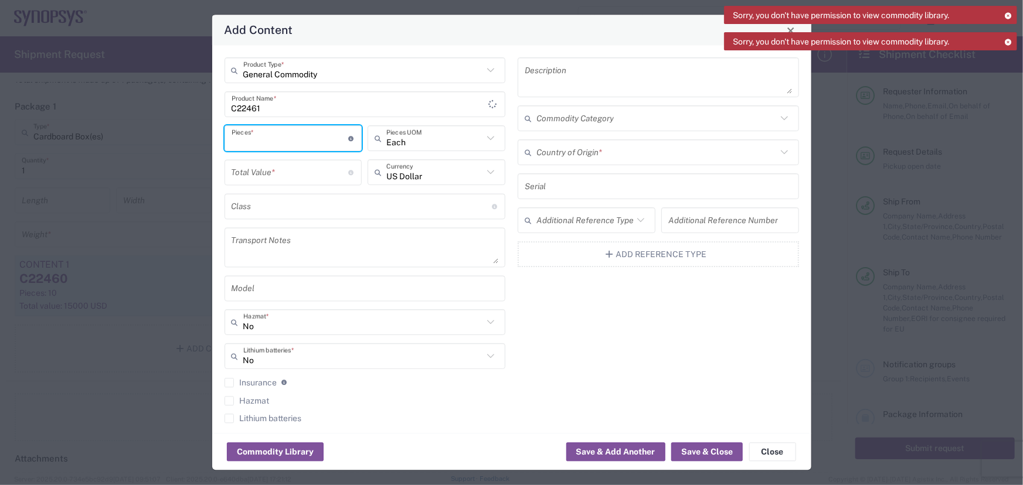
drag, startPoint x: 302, startPoint y: 138, endPoint x: 302, endPoint y: 148, distance: 10.0
click at [302, 139] on input "number" at bounding box center [290, 138] width 117 height 21
type input "10"
click at [263, 188] on div "Total Value * Total value of all the pieces" at bounding box center [294, 177] width 144 height 34
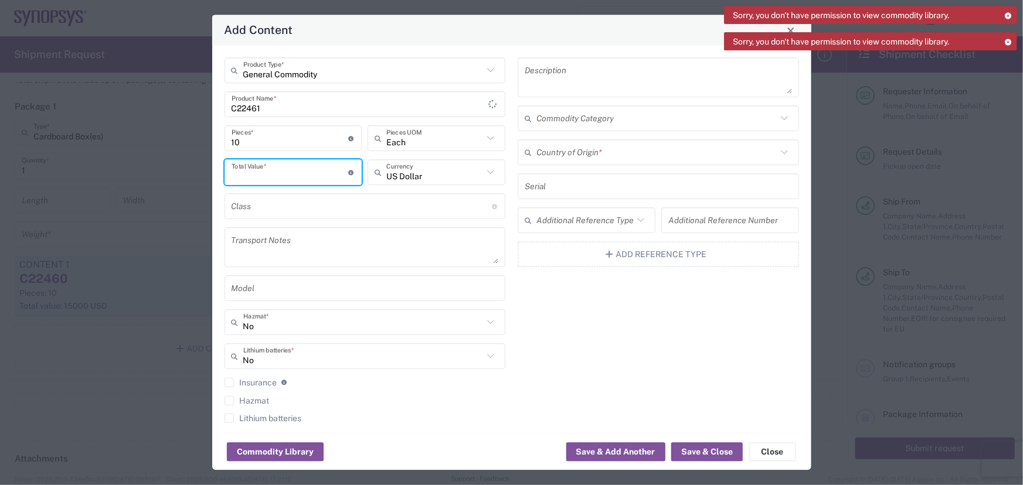
click at [266, 181] on input "number" at bounding box center [290, 172] width 117 height 21
paste input "1417.00000"
type input "1417.00000"
click at [556, 79] on textarea at bounding box center [658, 78] width 267 height 33
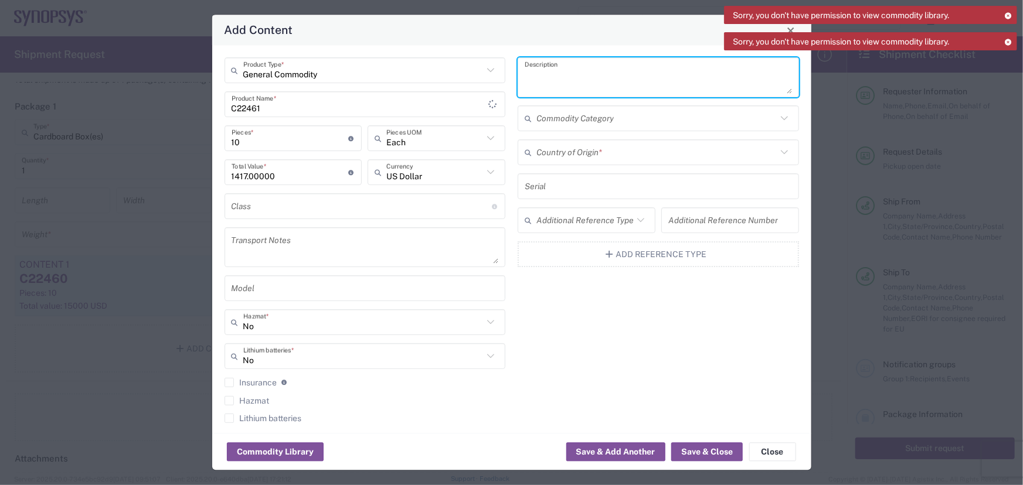
paste textarea "GT-BGA676 22MM 26X26 0.8MM SLIDING"
type textarea "GT-BGA676 22MM 26X26 0.8MM SLIDING"
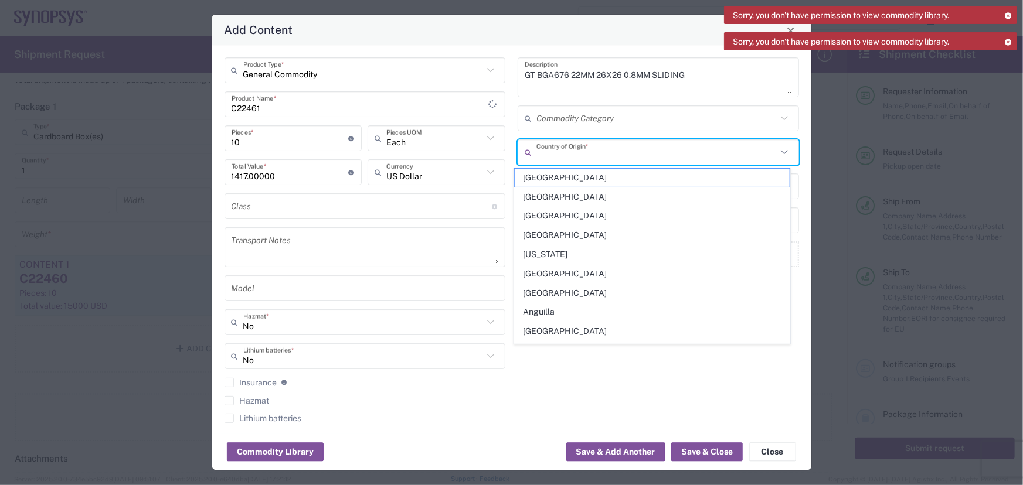
click at [581, 152] on input "text" at bounding box center [656, 152] width 240 height 21
type input "[GEOGRAPHIC_DATA]"
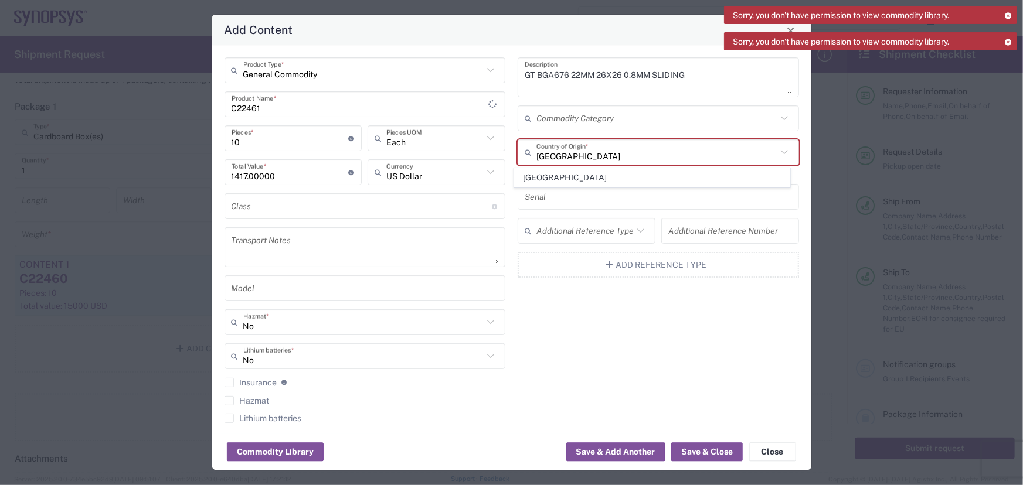
click at [596, 323] on div "GT-BGA676 22MM 26X26 0.8MM SLIDING Description Commodity Category [GEOGRAPHIC_D…" at bounding box center [659, 245] width 294 height 374
click at [590, 145] on input "text" at bounding box center [656, 152] width 240 height 21
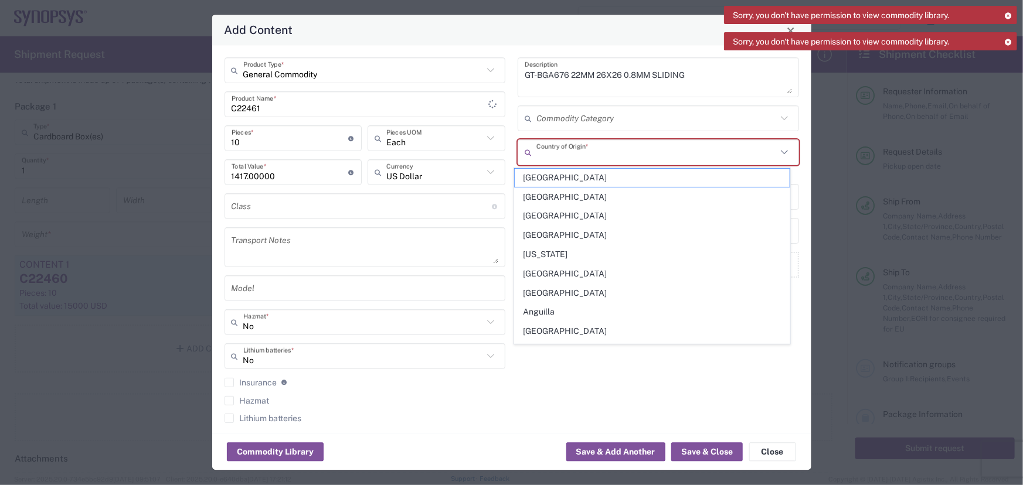
type input "[GEOGRAPHIC_DATA]"
click at [627, 324] on span "[GEOGRAPHIC_DATA]" at bounding box center [652, 333] width 275 height 18
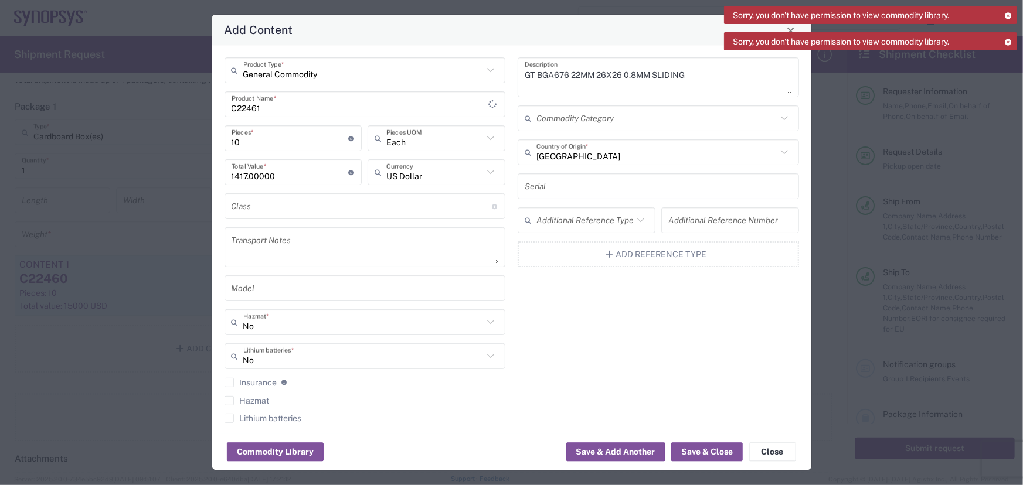
click at [582, 379] on div "GT-BGA676 22MM 26X26 0.8MM SLIDING Description Commodity Category [GEOGRAPHIC_D…" at bounding box center [659, 245] width 294 height 374
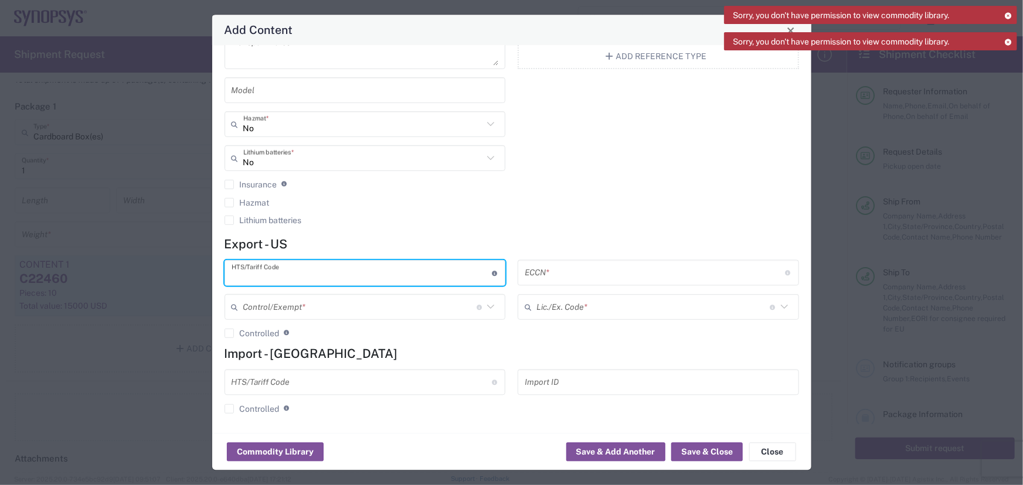
click at [323, 277] on input "text" at bounding box center [362, 273] width 260 height 21
click at [301, 270] on input "text" at bounding box center [362, 273] width 260 height 21
type input "8486.20.0000"
drag, startPoint x: 574, startPoint y: 288, endPoint x: 575, endPoint y: 279, distance: 8.9
click at [574, 287] on div "ECCN * Export Control Classification Number which consists of a set of digits a…" at bounding box center [659, 303] width 294 height 87
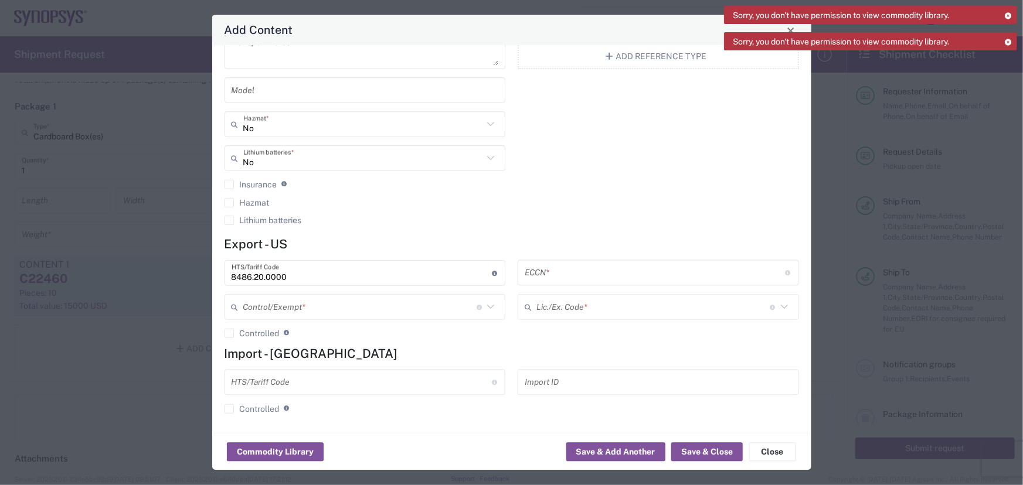
click at [577, 274] on input "text" at bounding box center [655, 273] width 260 height 21
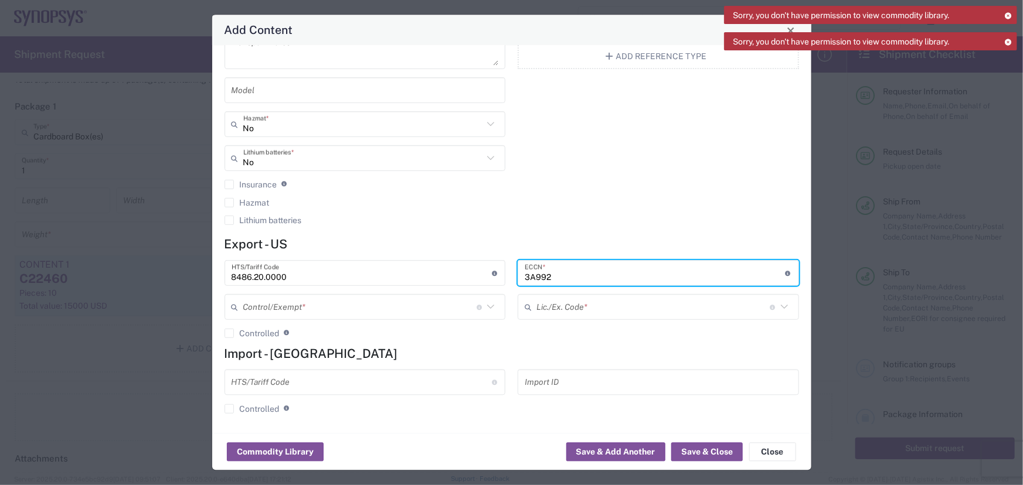
type input "3A992"
click at [489, 305] on icon at bounding box center [490, 307] width 15 height 15
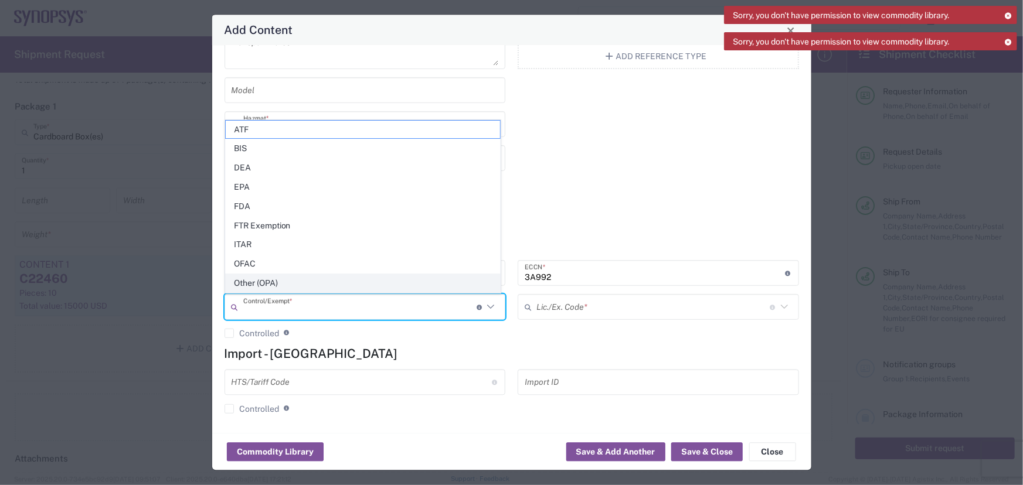
click at [403, 290] on span "Other (OPA)" at bounding box center [363, 283] width 275 height 18
type input "Other (OPA)"
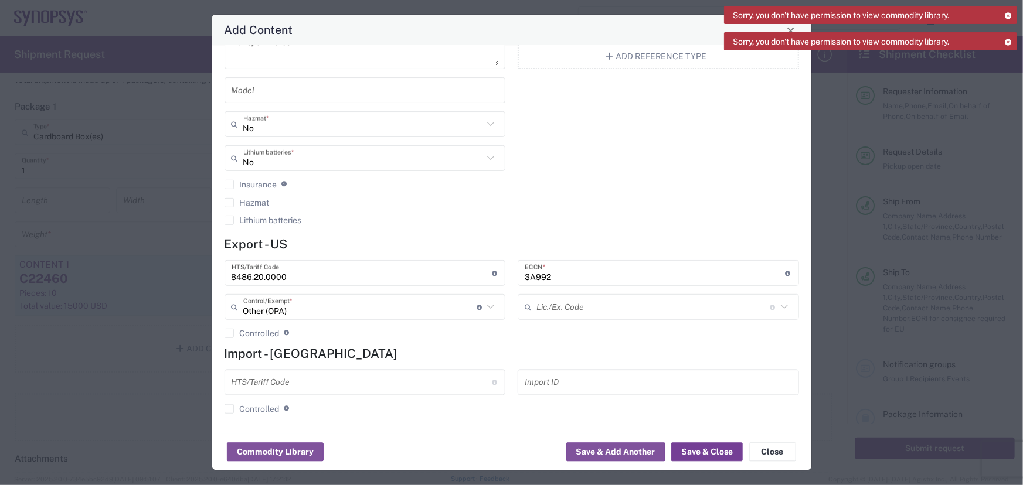
click at [703, 448] on button "Save & Close" at bounding box center [707, 452] width 72 height 19
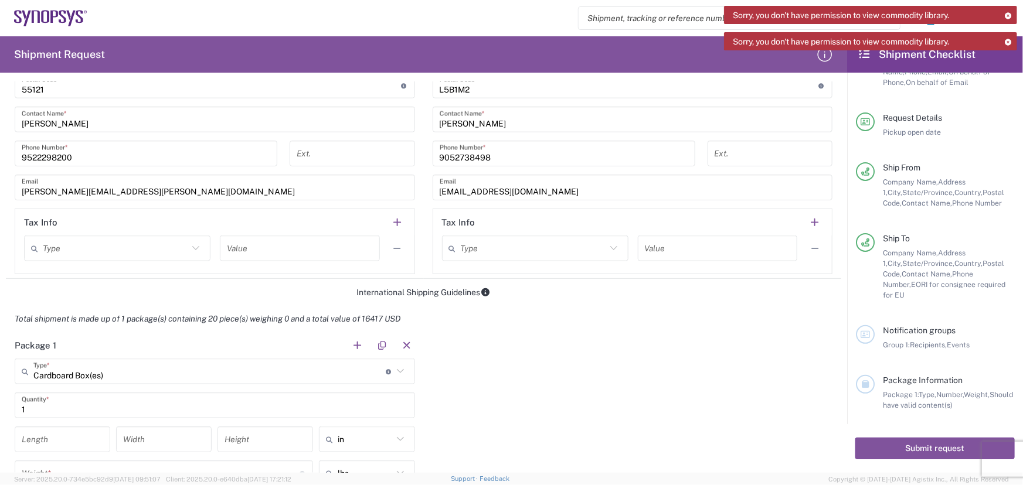
scroll to position [746, 0]
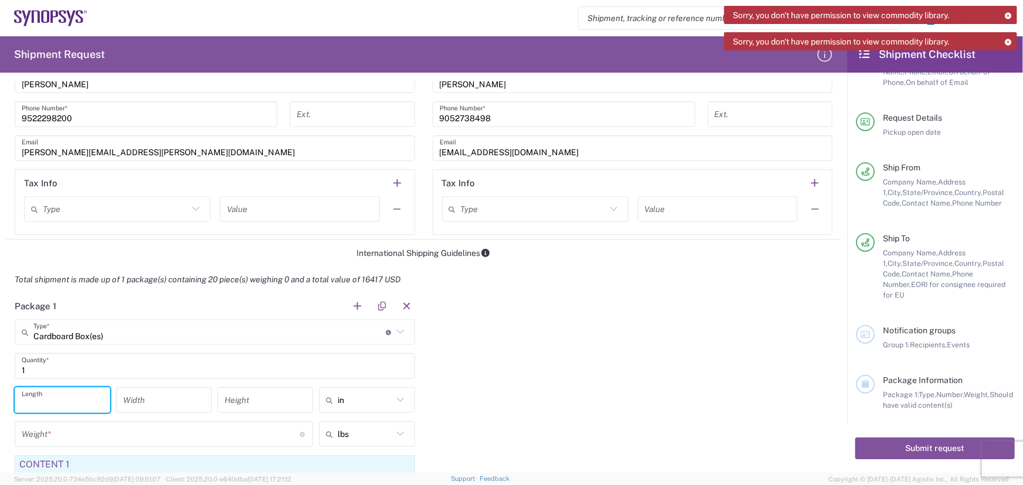
click at [36, 401] on input "number" at bounding box center [62, 400] width 81 height 21
type input "10"
type input "12"
type input "5"
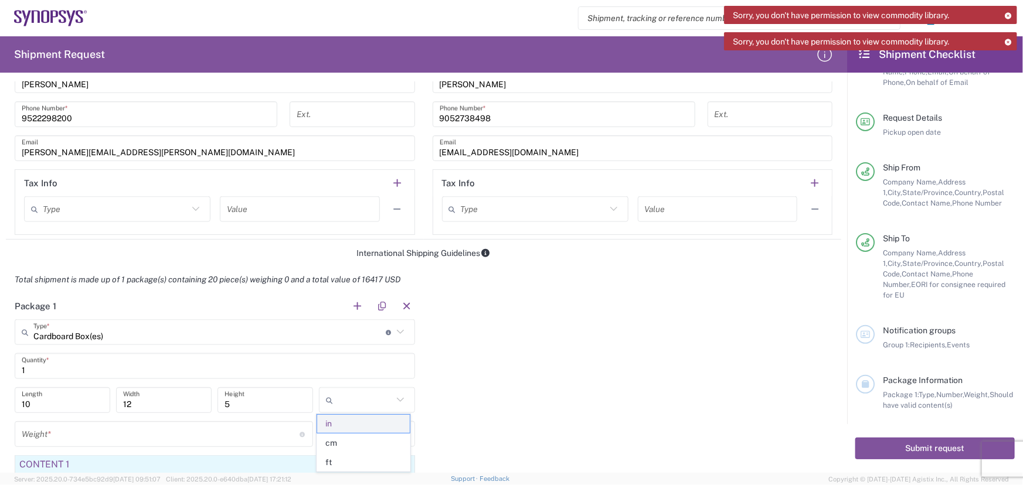
click at [341, 430] on span "in" at bounding box center [363, 424] width 92 height 18
click at [345, 406] on input "text" at bounding box center [365, 400] width 55 height 19
click at [339, 461] on span "in" at bounding box center [363, 463] width 92 height 18
type input "in"
click at [173, 427] on input "number" at bounding box center [161, 434] width 278 height 21
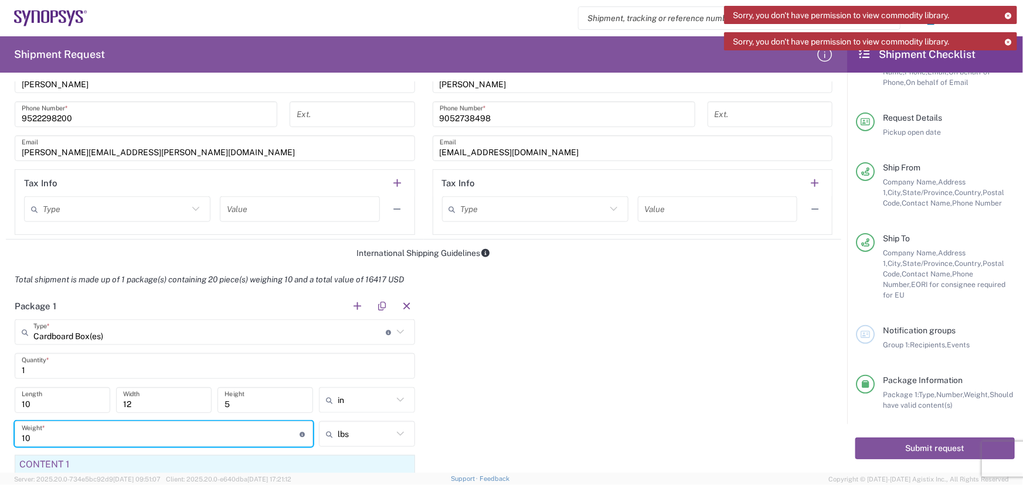
type input "10"
click at [719, 405] on div "Package 1 Cardboard Box(es) Type * Material used to package goods Bale(s) Baske…" at bounding box center [423, 452] width 835 height 318
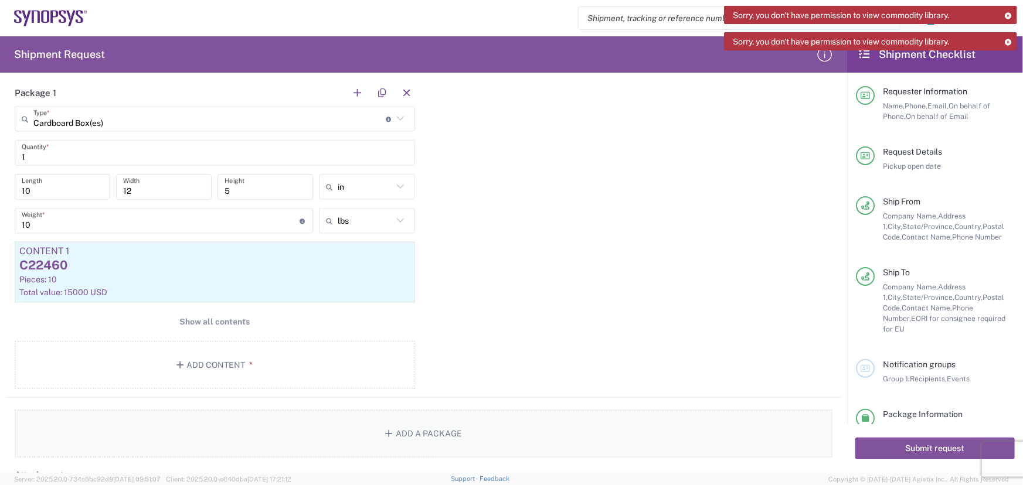
scroll to position [906, 0]
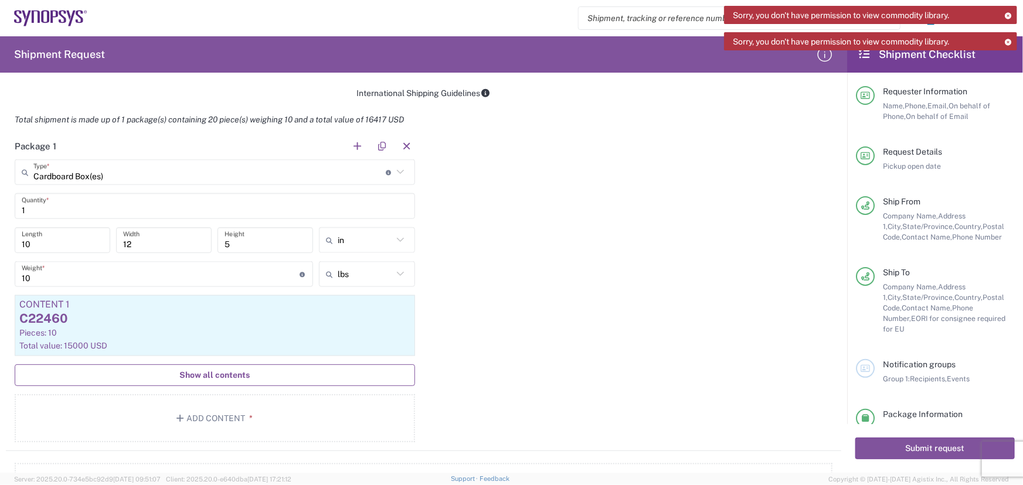
click at [197, 371] on span "Show all contents" at bounding box center [214, 375] width 70 height 11
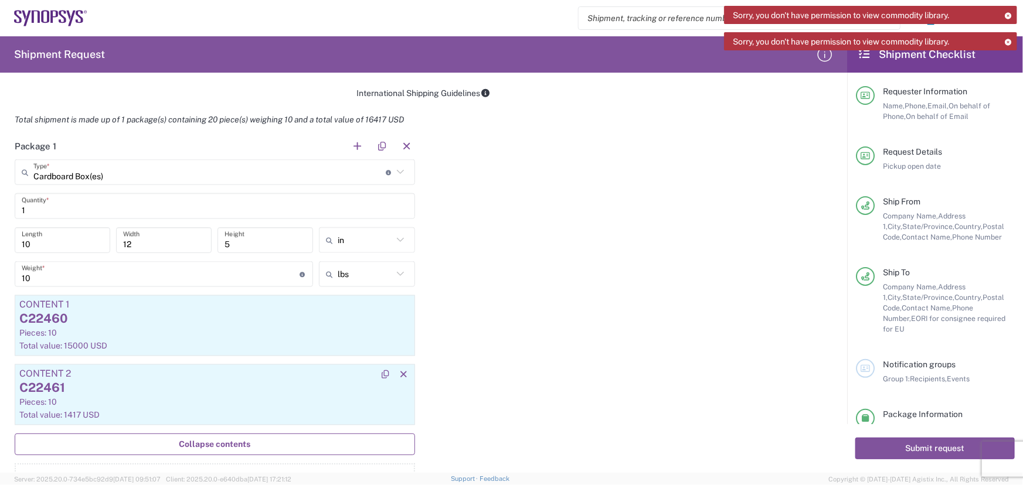
click at [149, 376] on div "Content 2" at bounding box center [214, 374] width 391 height 11
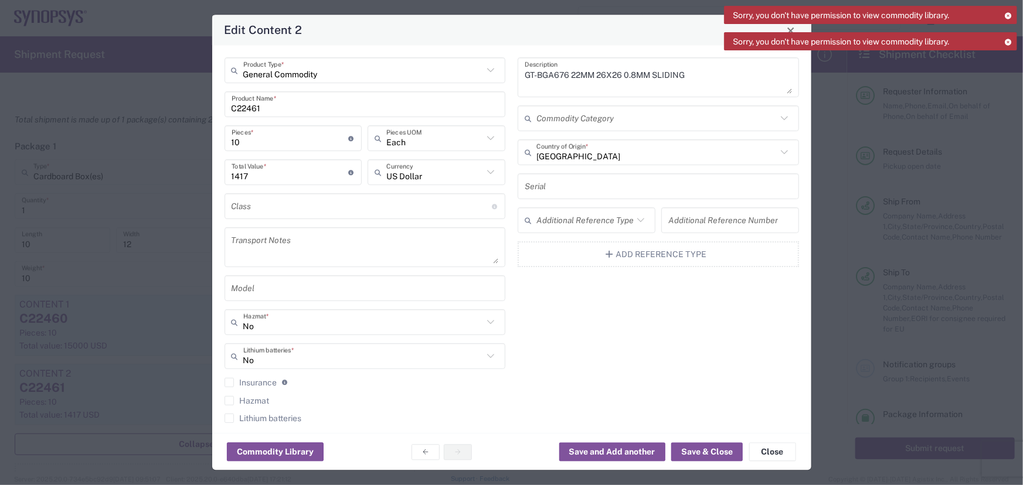
click at [293, 172] on input "1417" at bounding box center [290, 172] width 117 height 21
type input "14170"
click at [694, 451] on button "Save & Close" at bounding box center [707, 452] width 72 height 19
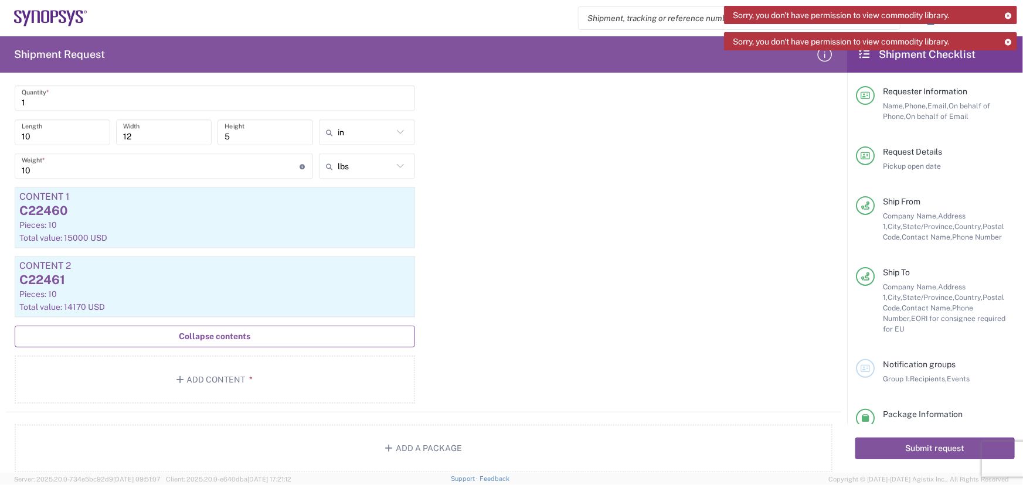
scroll to position [1012, 0]
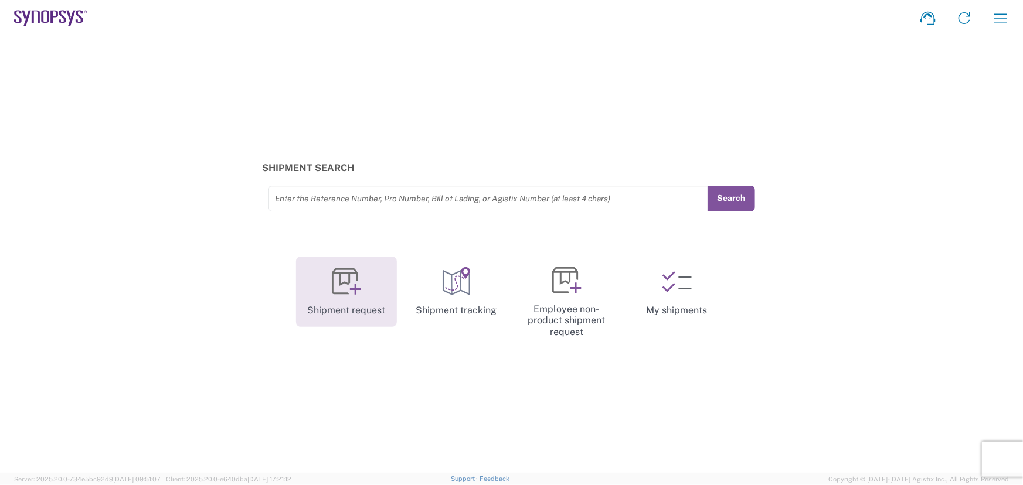
click at [323, 293] on link "Shipment request" at bounding box center [346, 292] width 101 height 70
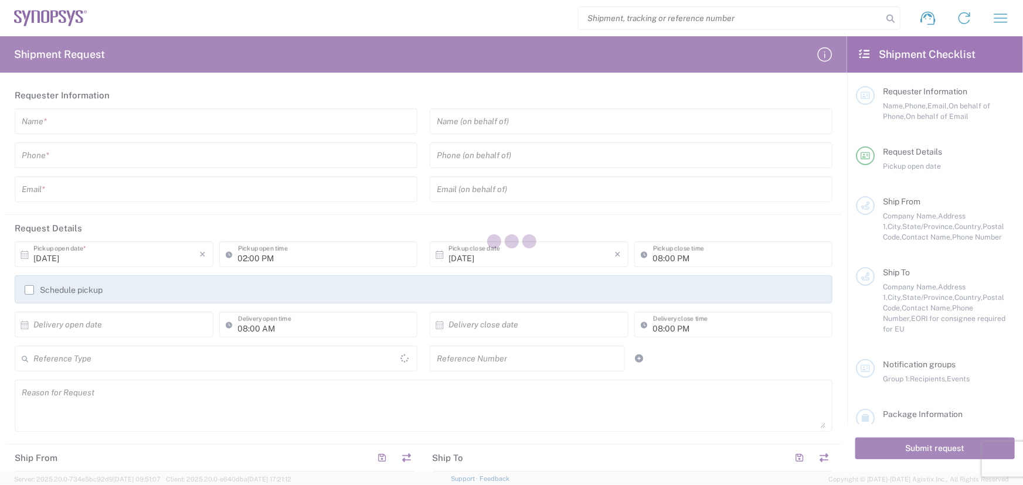
type input "[GEOGRAPHIC_DATA]"
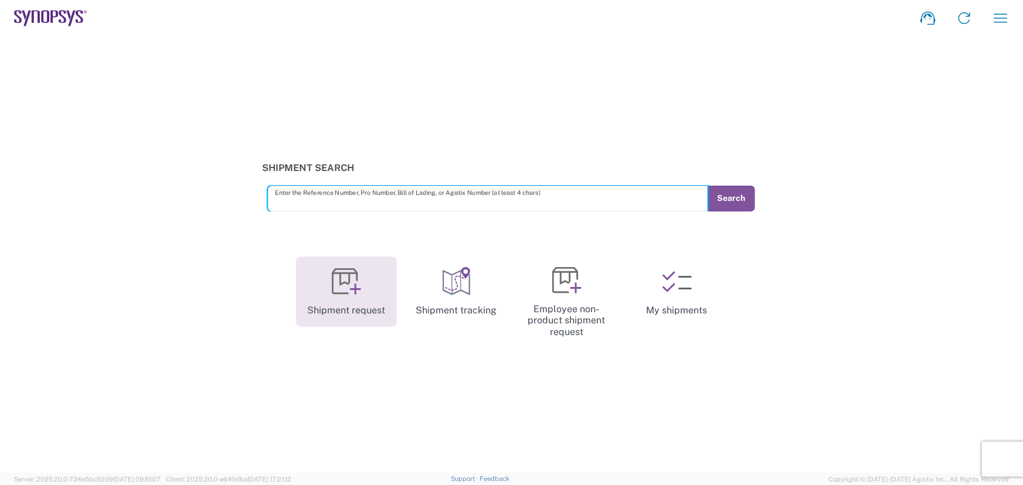
click at [370, 305] on link "Shipment request" at bounding box center [346, 292] width 101 height 70
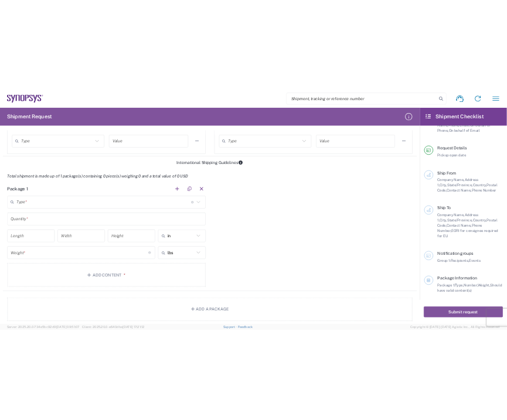
scroll to position [852, 0]
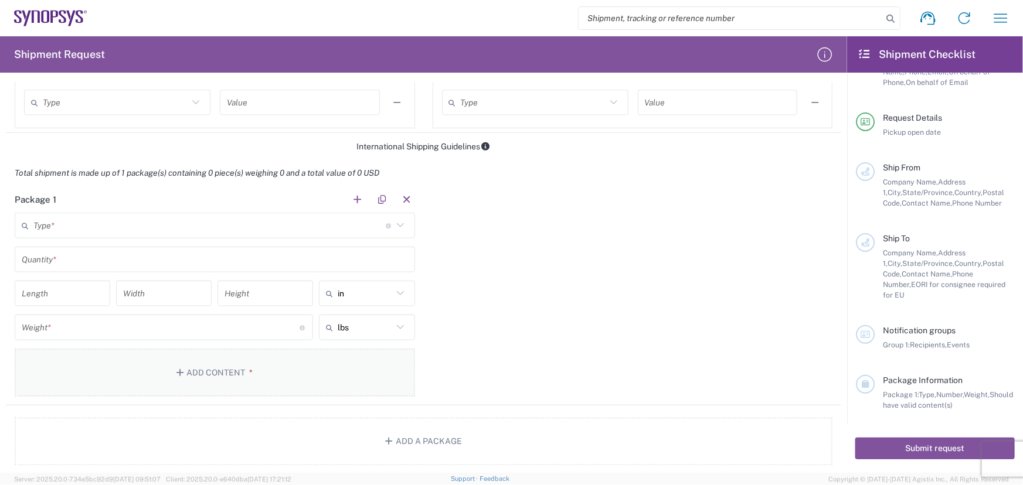
click at [200, 358] on button "Add Content *" at bounding box center [215, 373] width 400 height 48
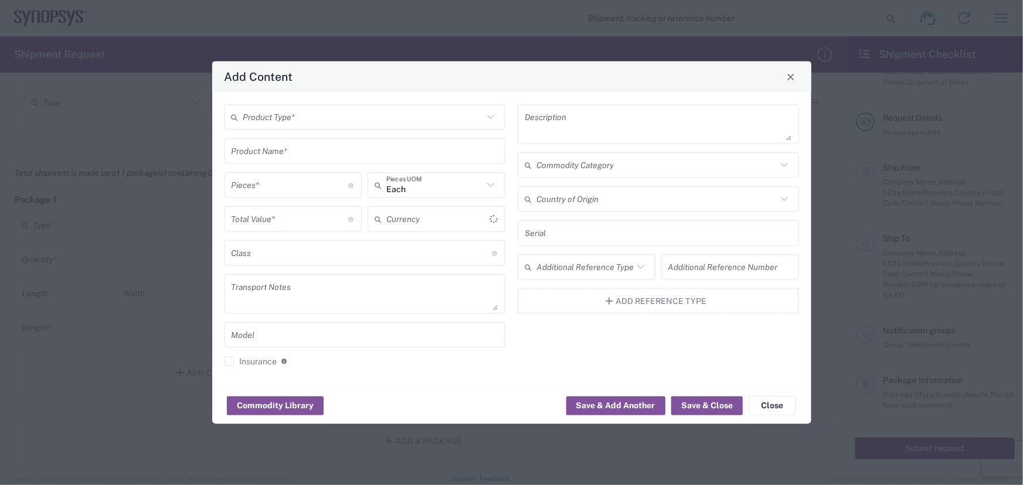
type input "US Dollar"
click at [610, 328] on div "Description Commodity Category Country of Origin Serial Additional Reference Ty…" at bounding box center [659, 239] width 294 height 271
click at [787, 77] on span "Close" at bounding box center [791, 77] width 8 height 8
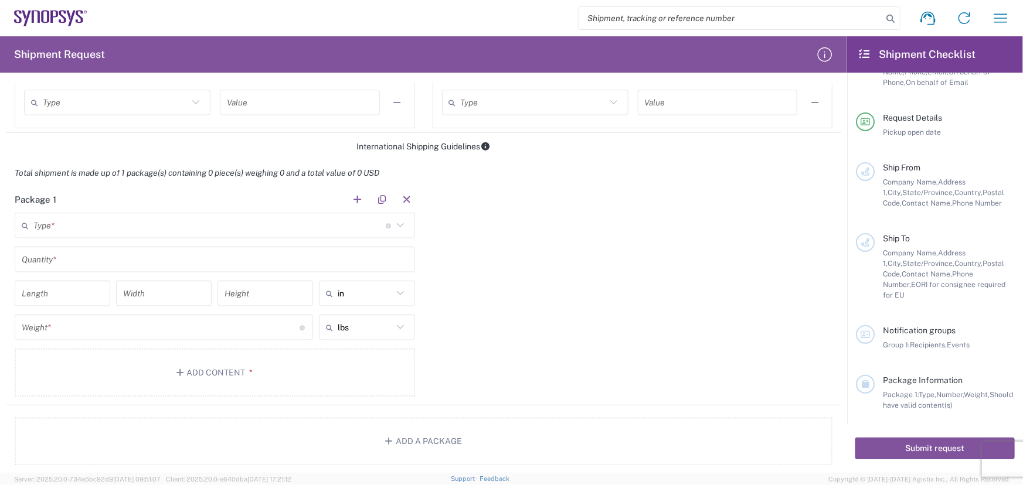
scroll to position [0, 0]
